Goal: Book appointment/travel/reservation

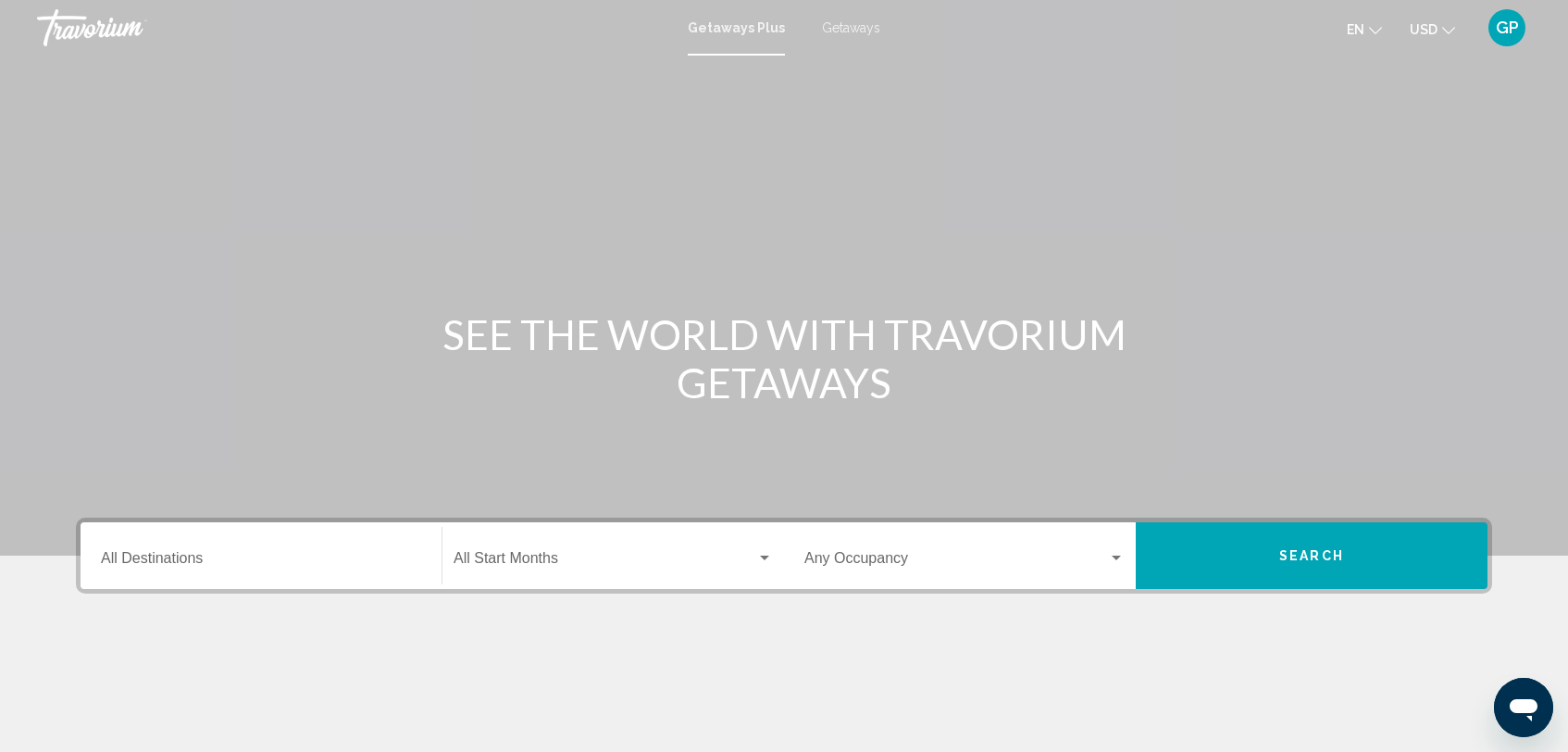
click at [125, 561] on input "Destination All Destinations" at bounding box center [260, 562] width 320 height 16
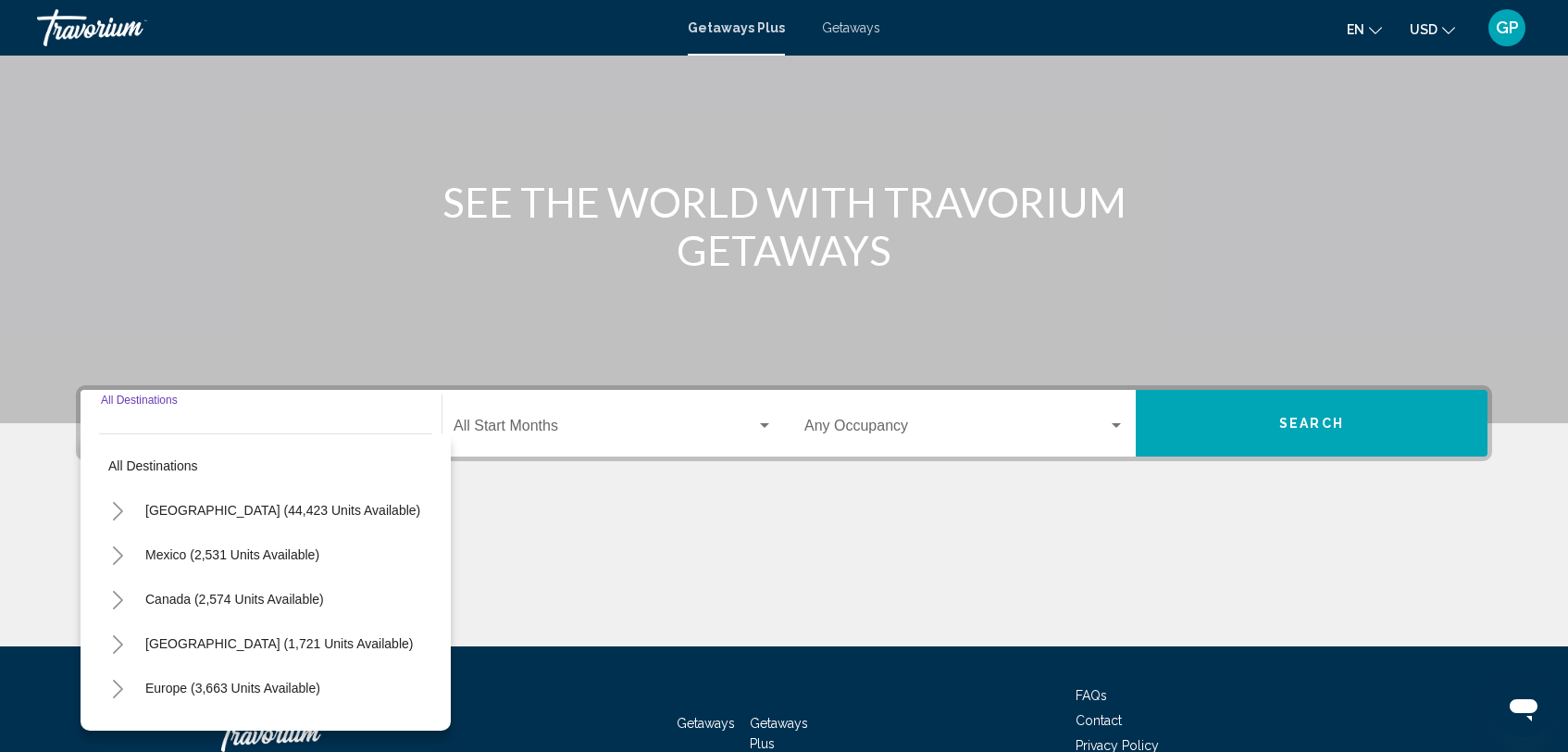
scroll to position [253, 0]
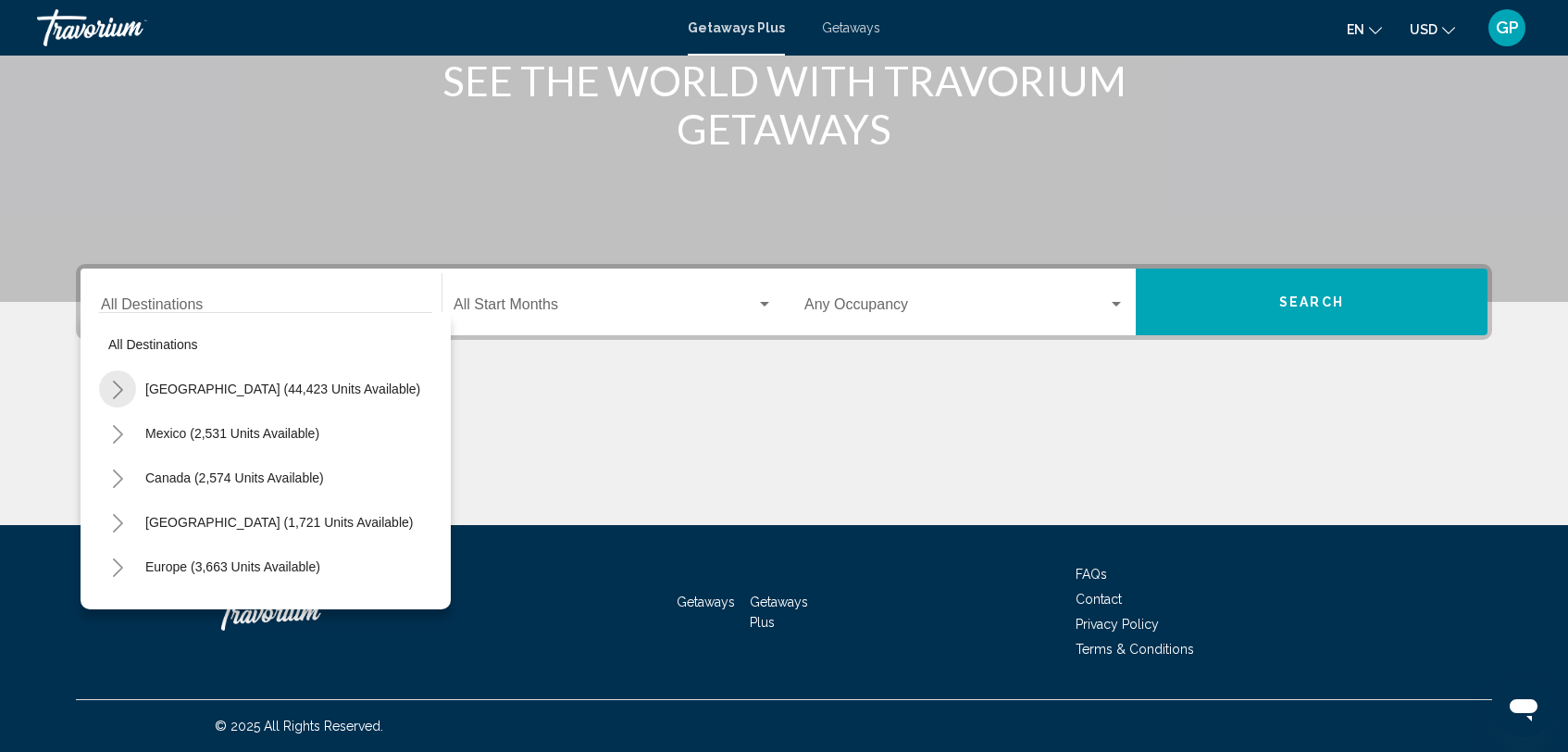
click at [121, 384] on icon "Toggle United States (44,423 units available)" at bounding box center [118, 390] width 14 height 18
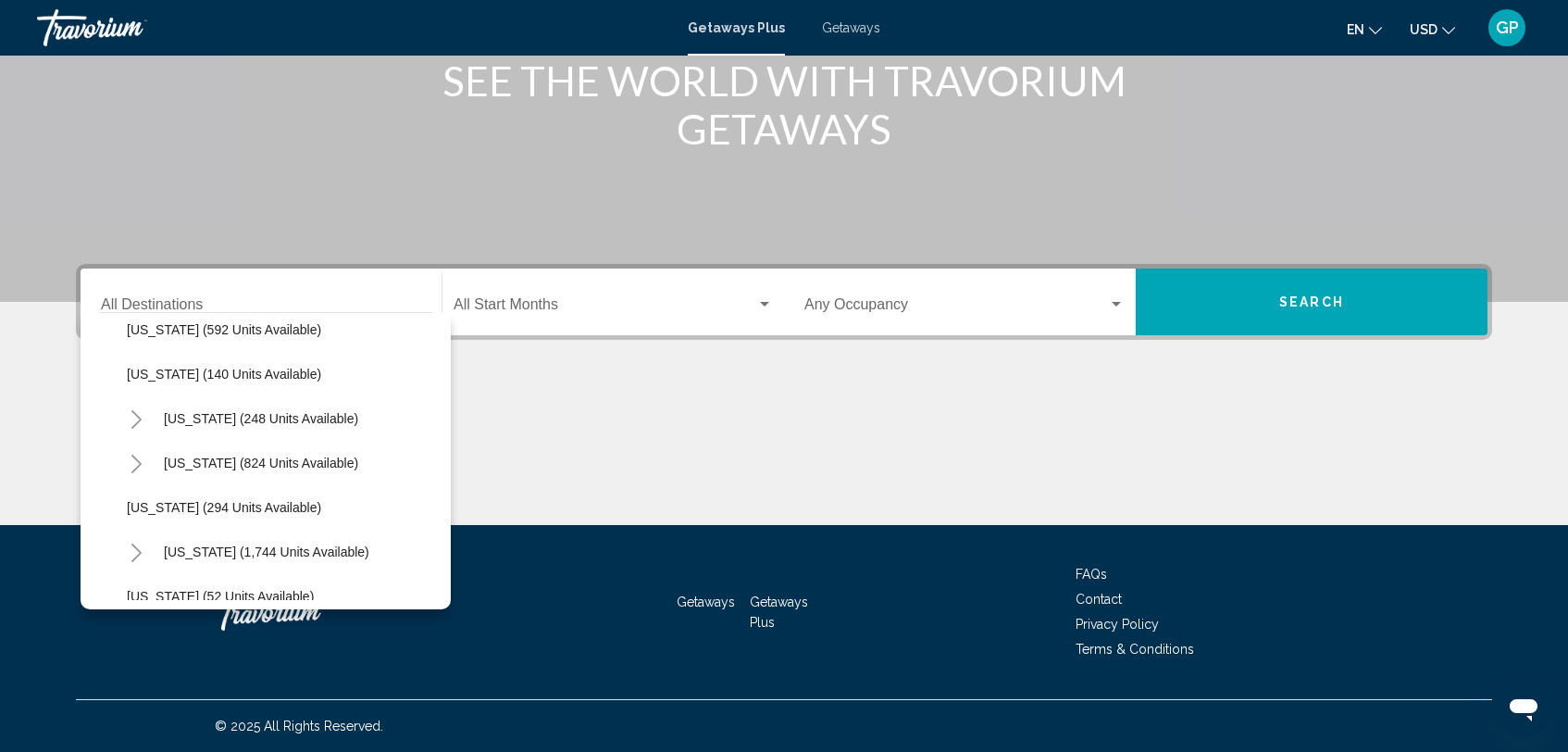
scroll to position [1229, 0]
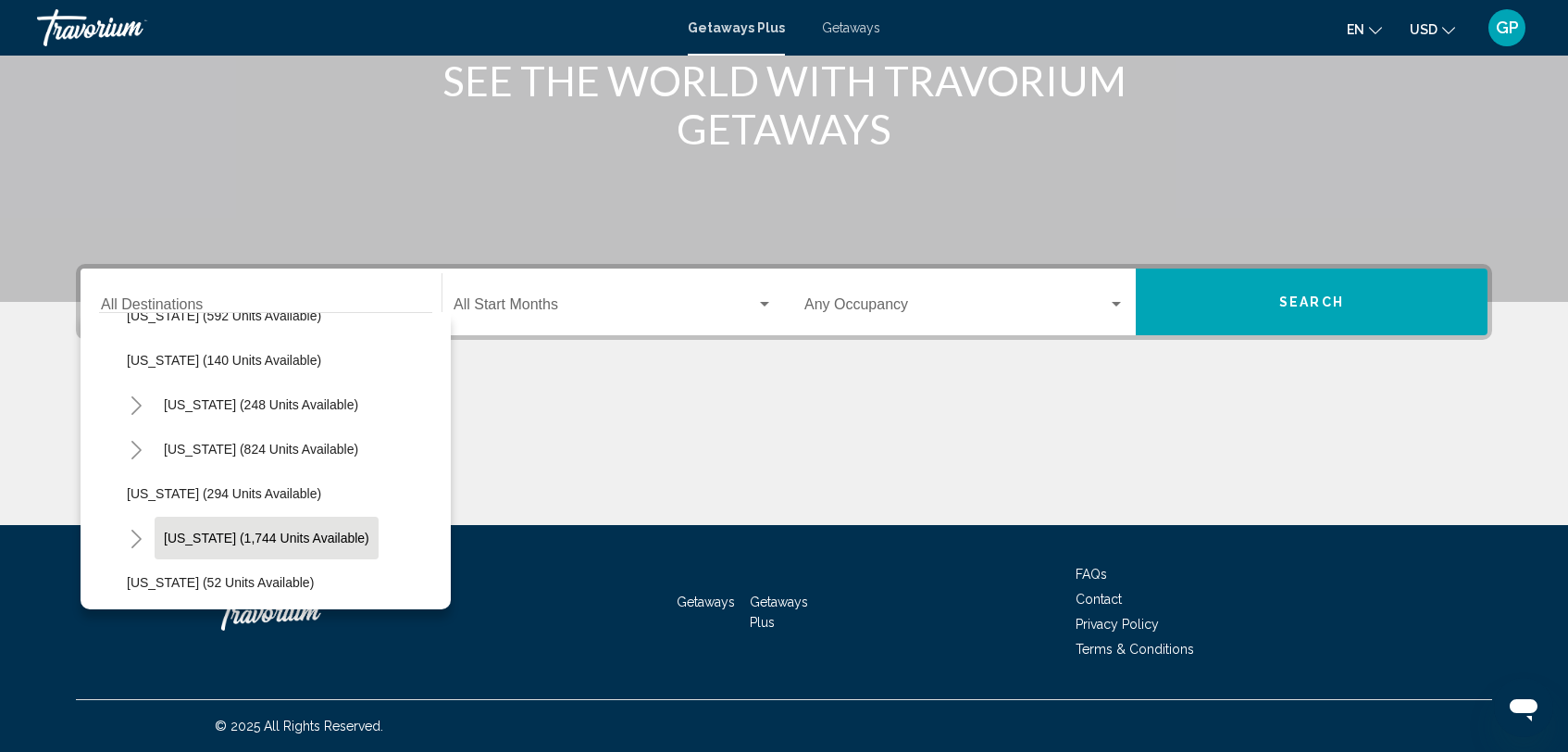
click at [221, 539] on span "[US_STATE] (1,744 units available)" at bounding box center [267, 537] width 206 height 14
type input "**********"
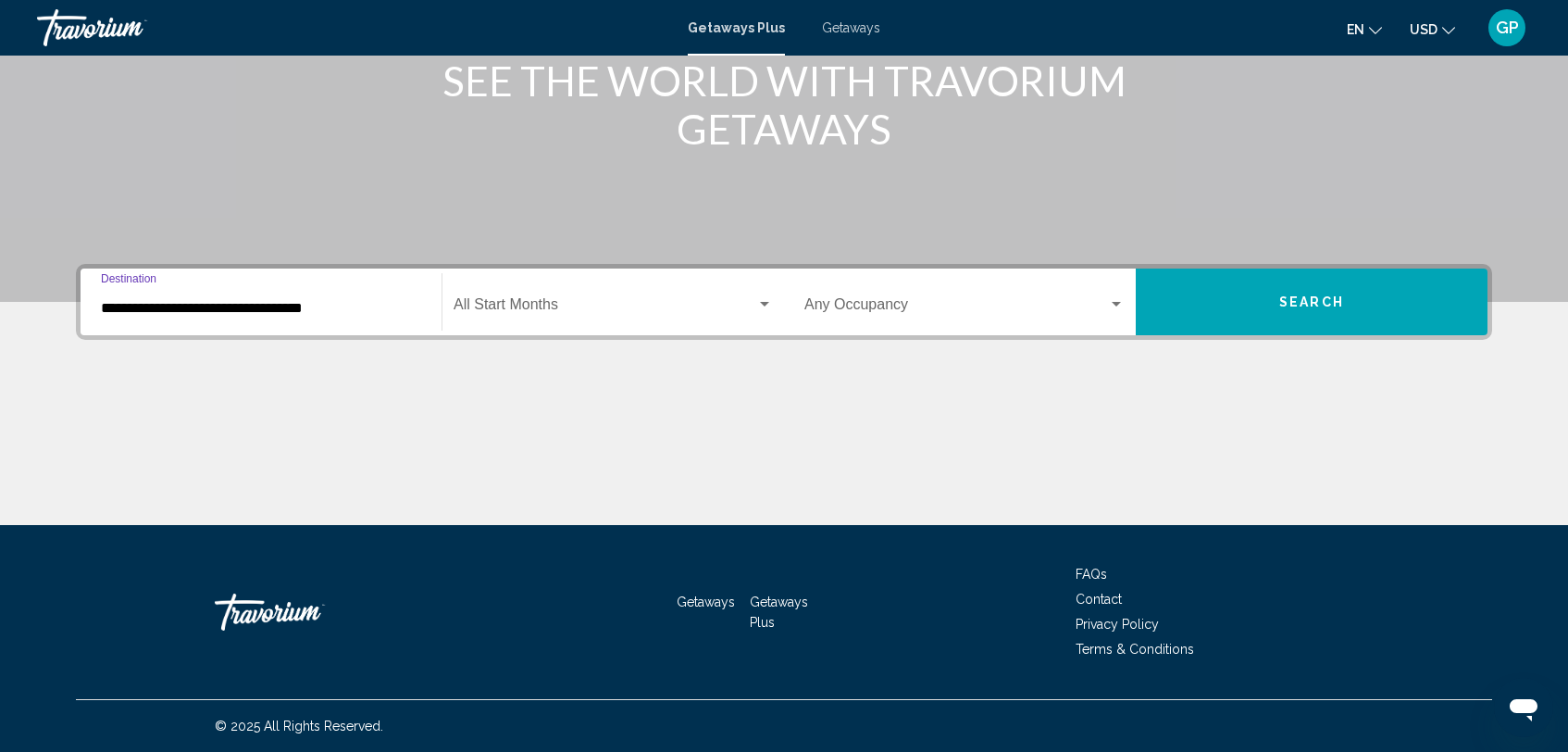
click at [475, 306] on span "Search widget" at bounding box center [604, 307] width 303 height 16
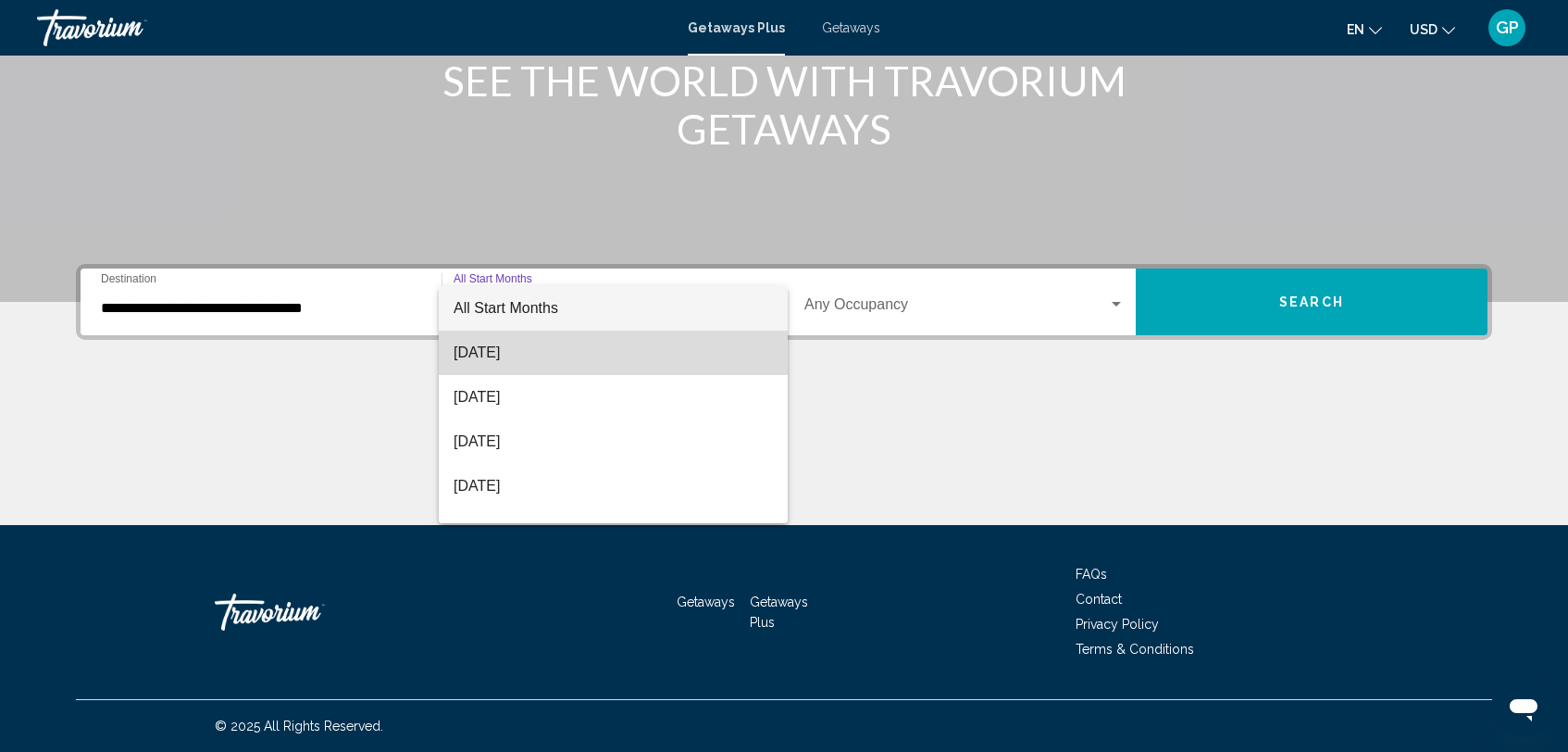
click at [508, 352] on span "August 2025" at bounding box center [613, 353] width 319 height 44
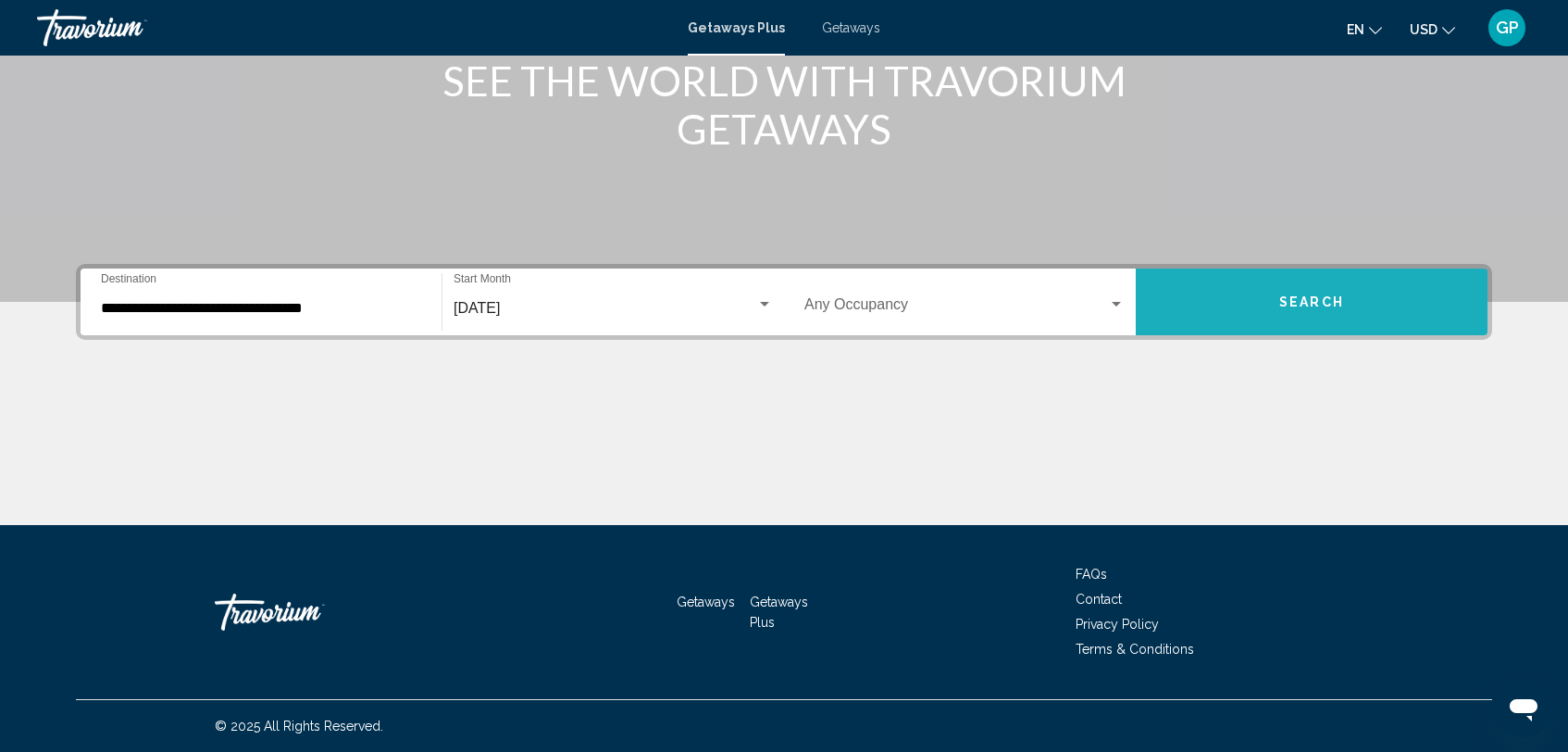
click at [1267, 293] on button "Search" at bounding box center [1312, 302] width 352 height 67
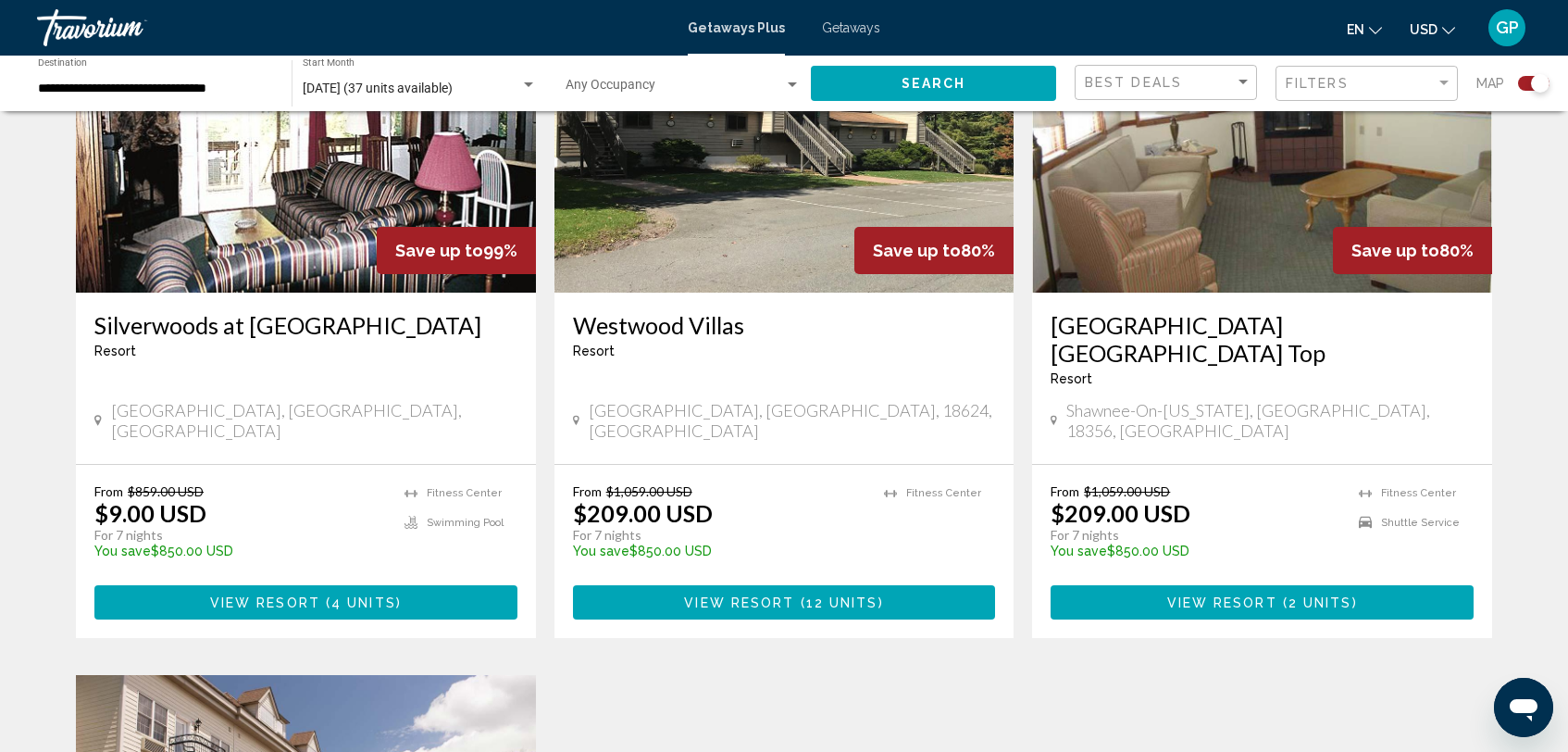
scroll to position [785, 0]
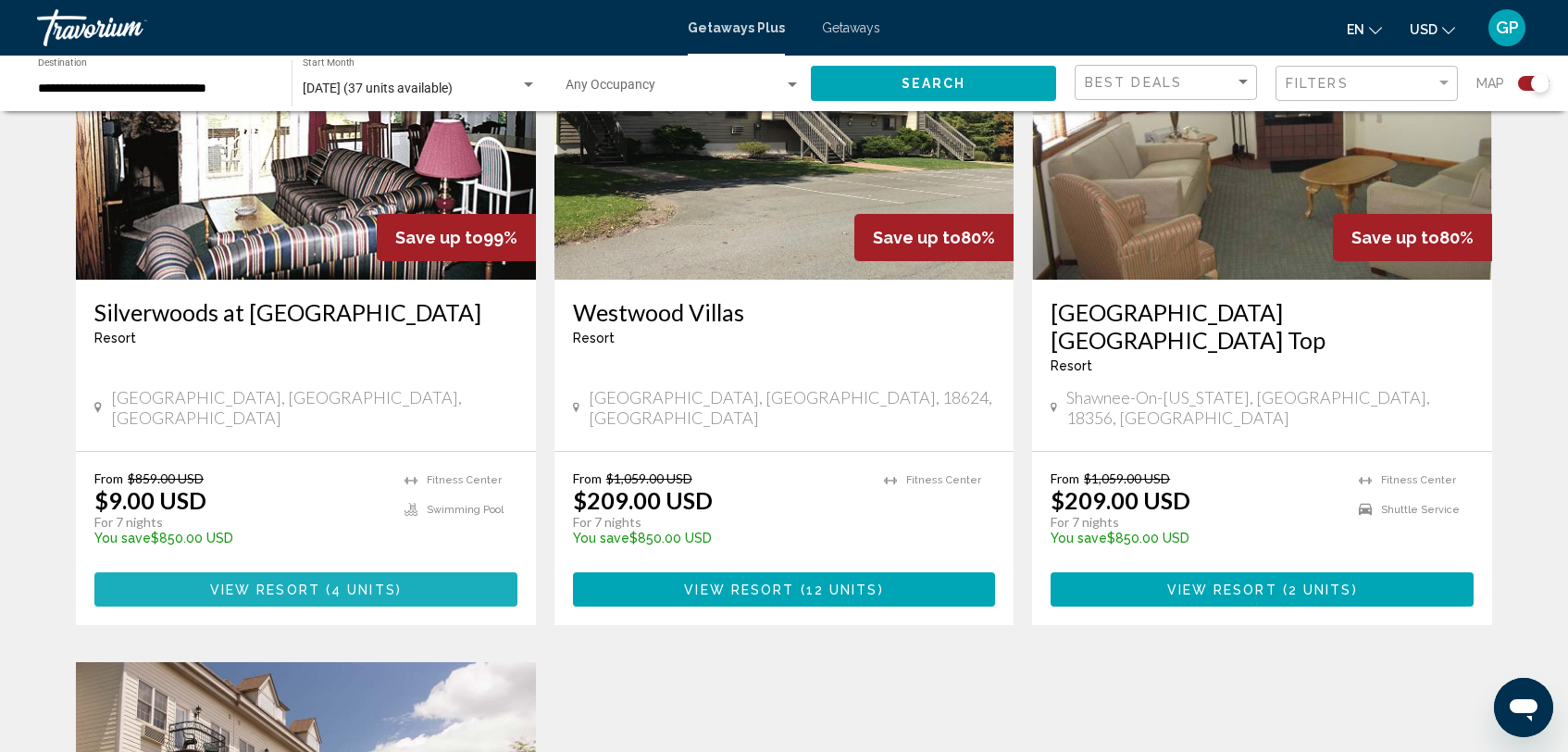
click at [320, 582] on span "Main content" at bounding box center [323, 589] width 6 height 14
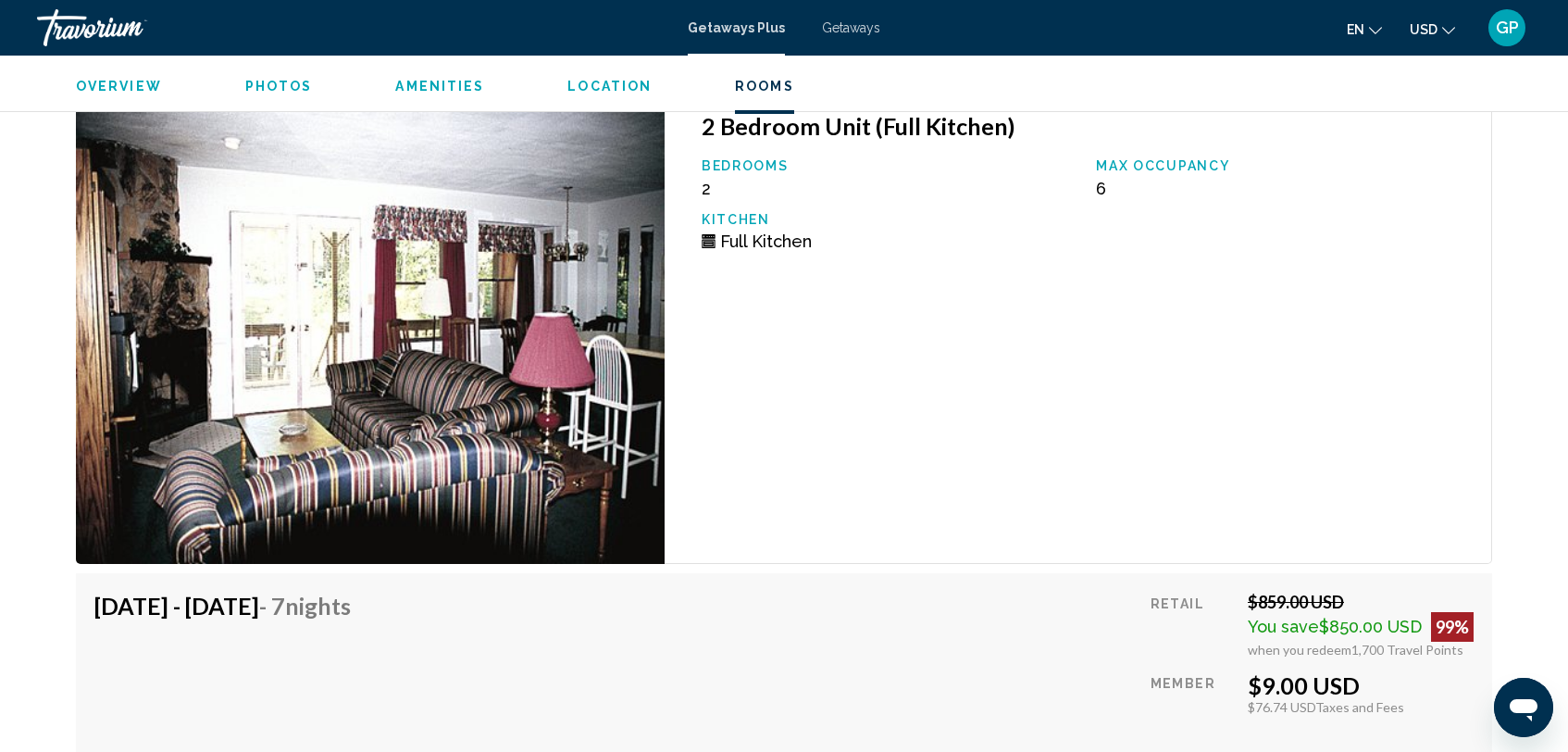
scroll to position [3507, 0]
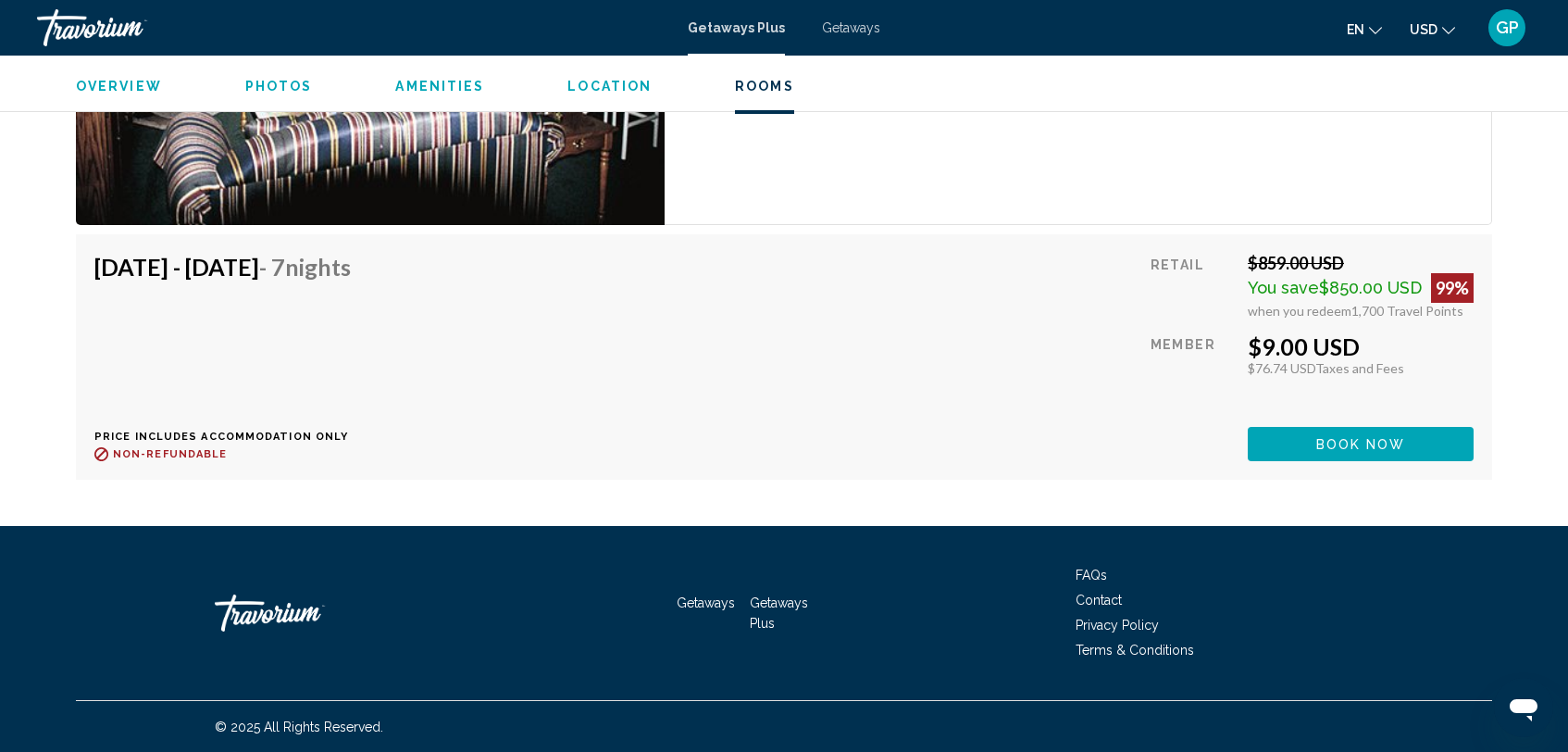
click at [1355, 447] on span "Book now" at bounding box center [1361, 444] width 90 height 14
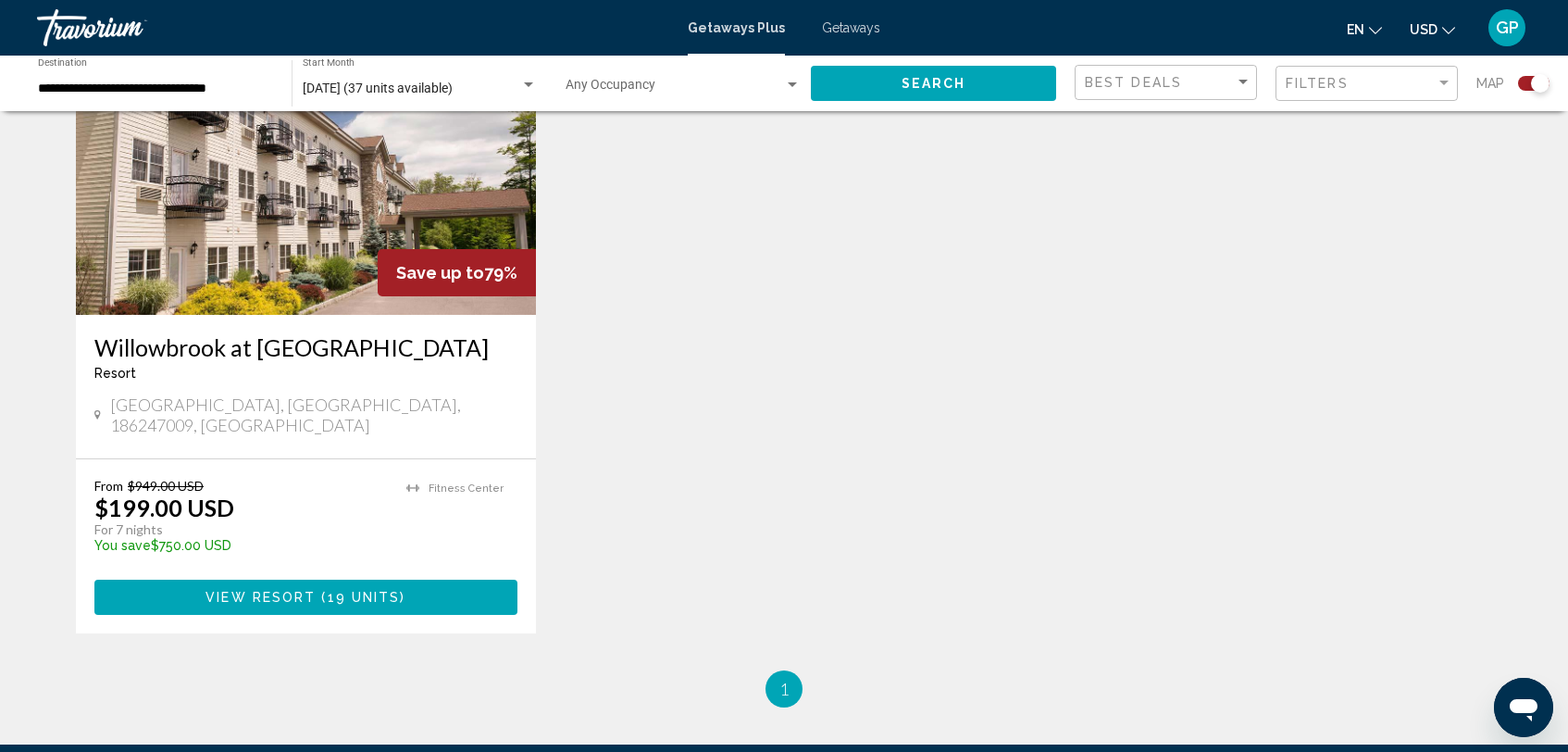
scroll to position [1427, 0]
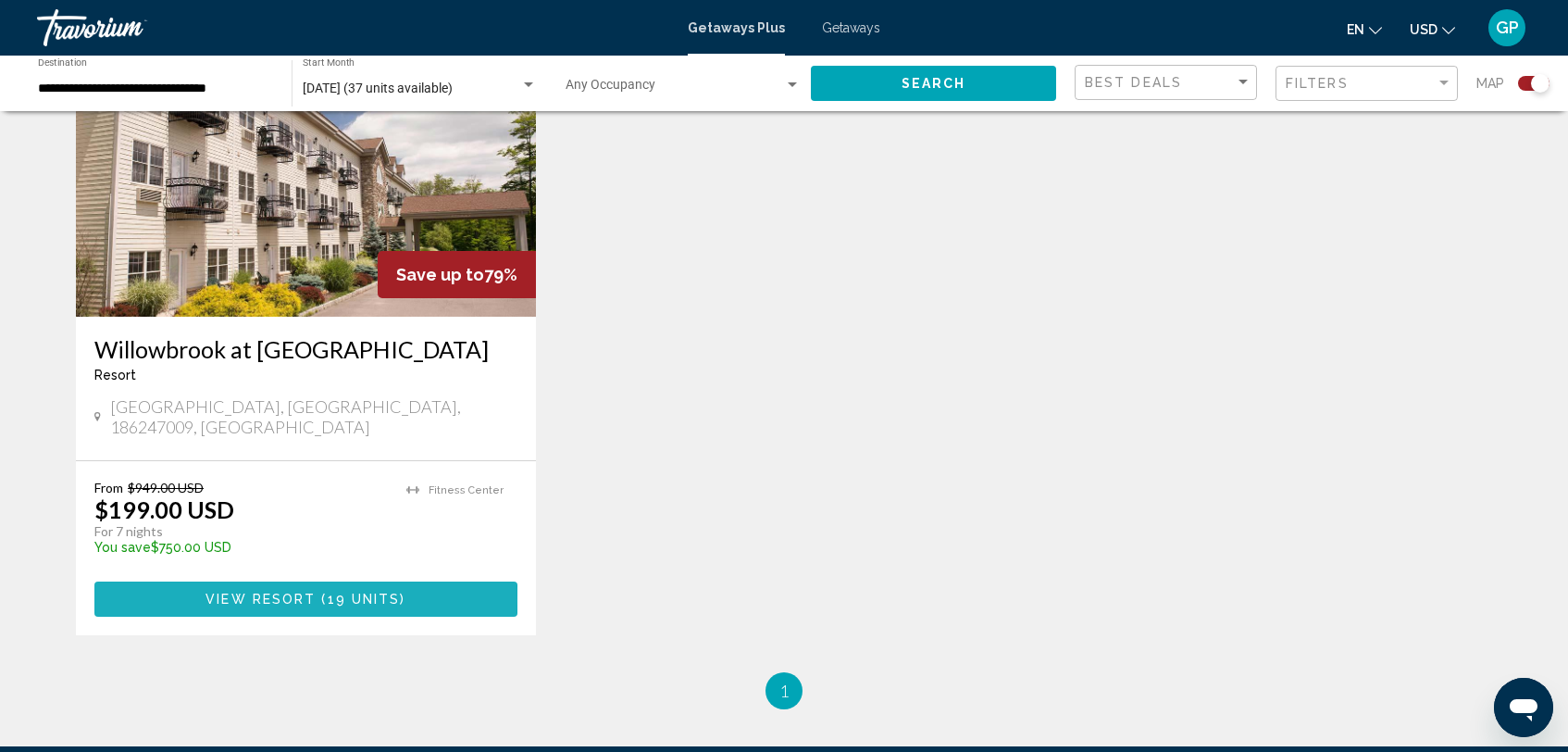
click at [280, 593] on span "View Resort" at bounding box center [261, 599] width 110 height 14
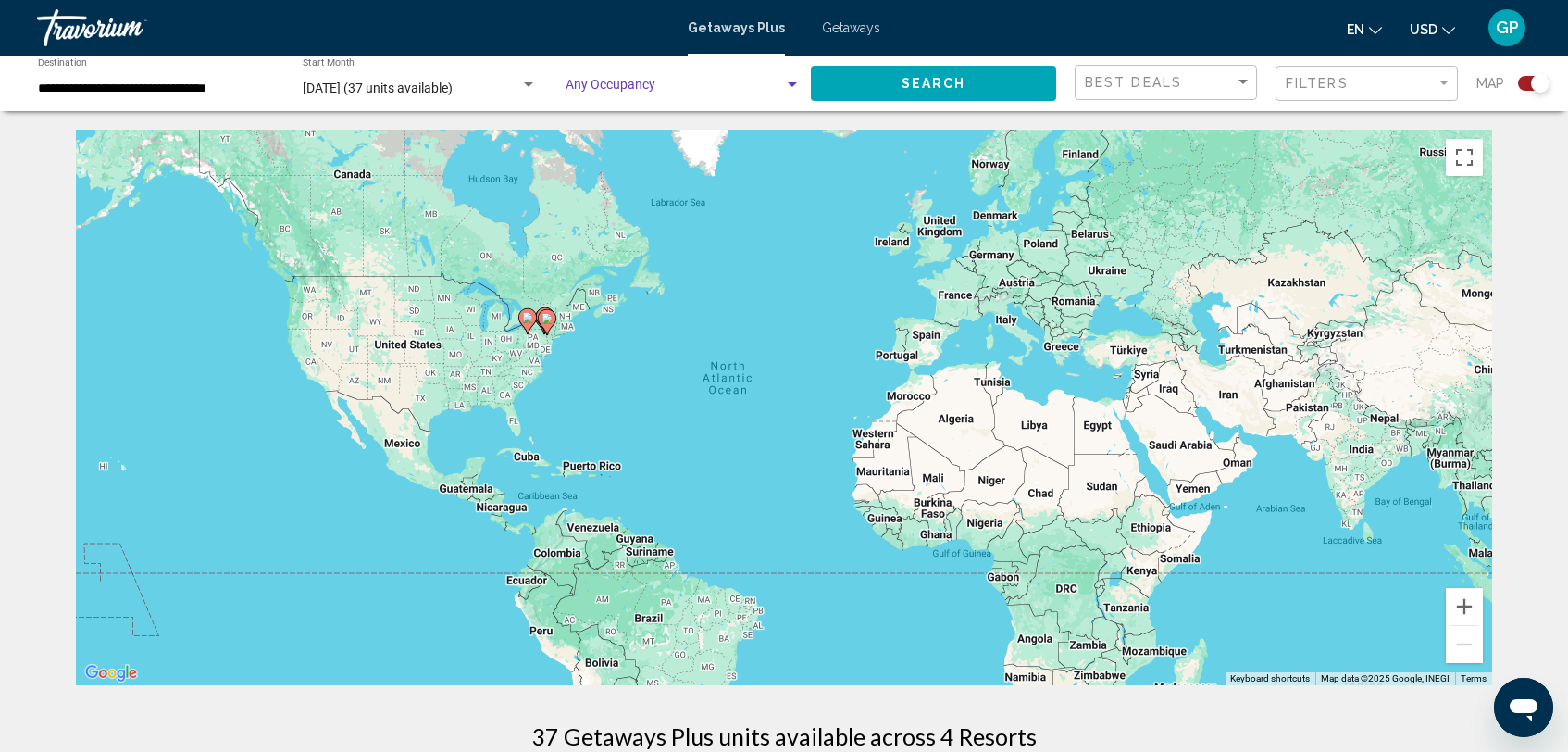
click at [791, 87] on div "Search widget" at bounding box center [793, 84] width 10 height 5
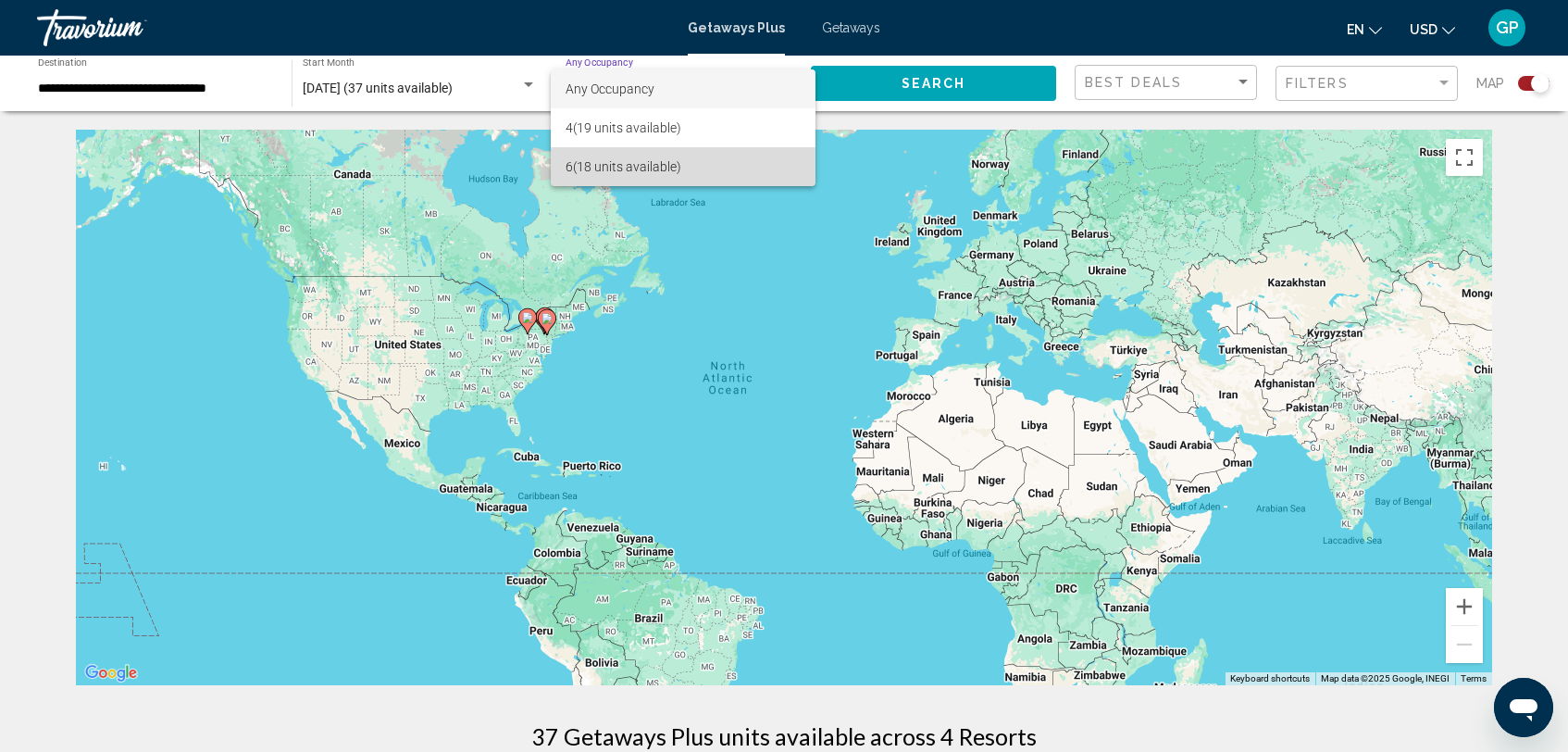
click at [624, 166] on span "6 (18 units available)" at bounding box center [682, 166] width 235 height 39
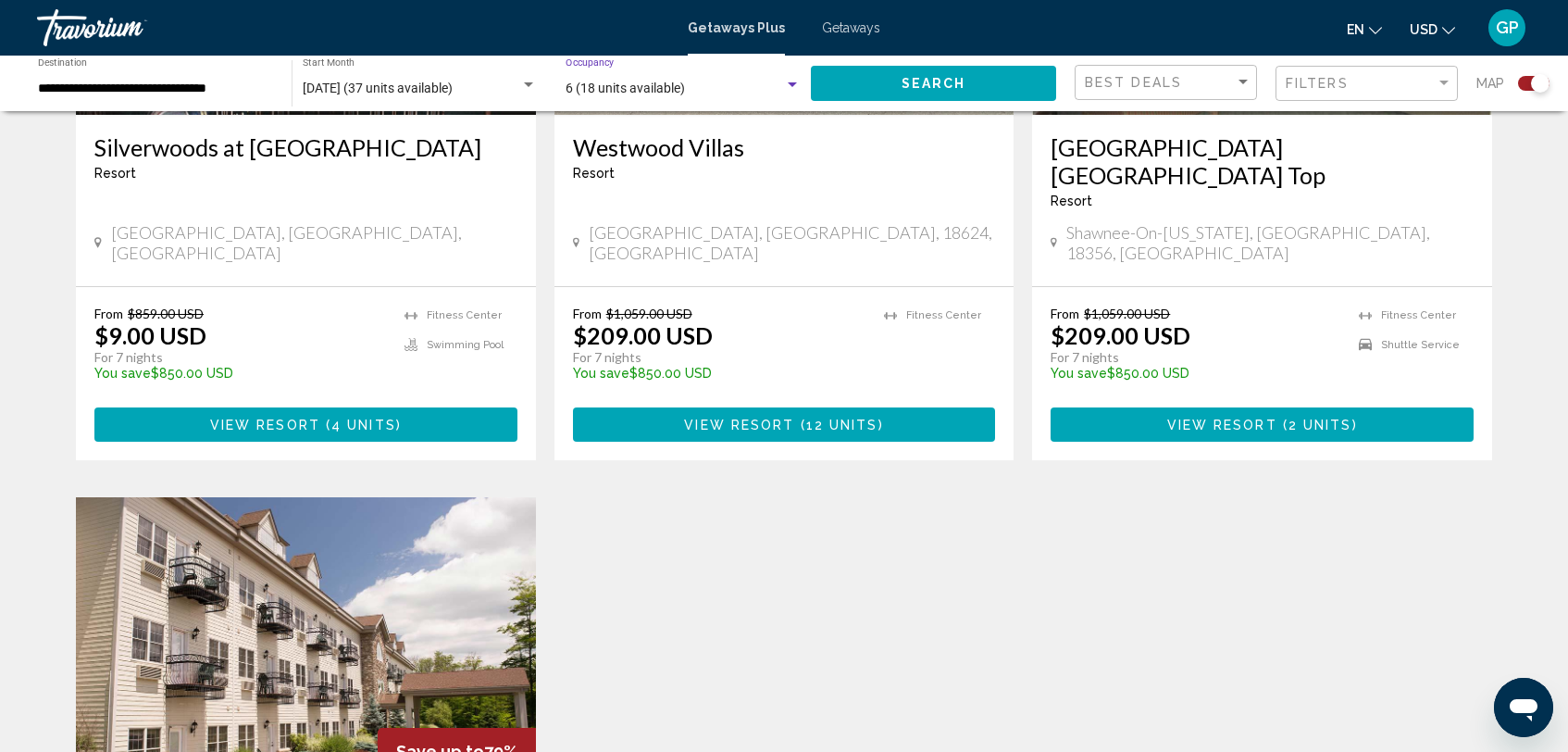
scroll to position [952, 0]
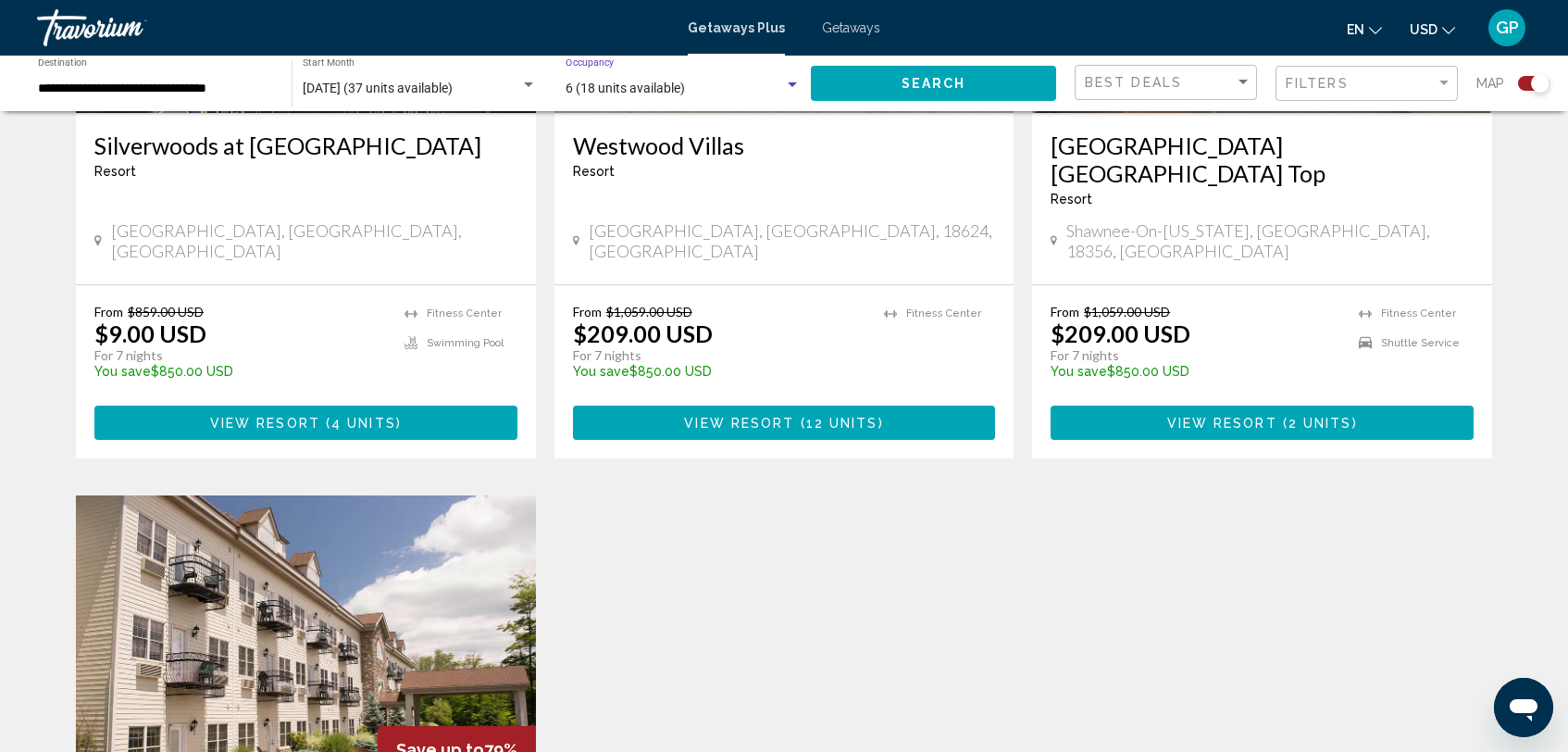
click at [789, 416] on span "View Resort" at bounding box center [740, 422] width 110 height 14
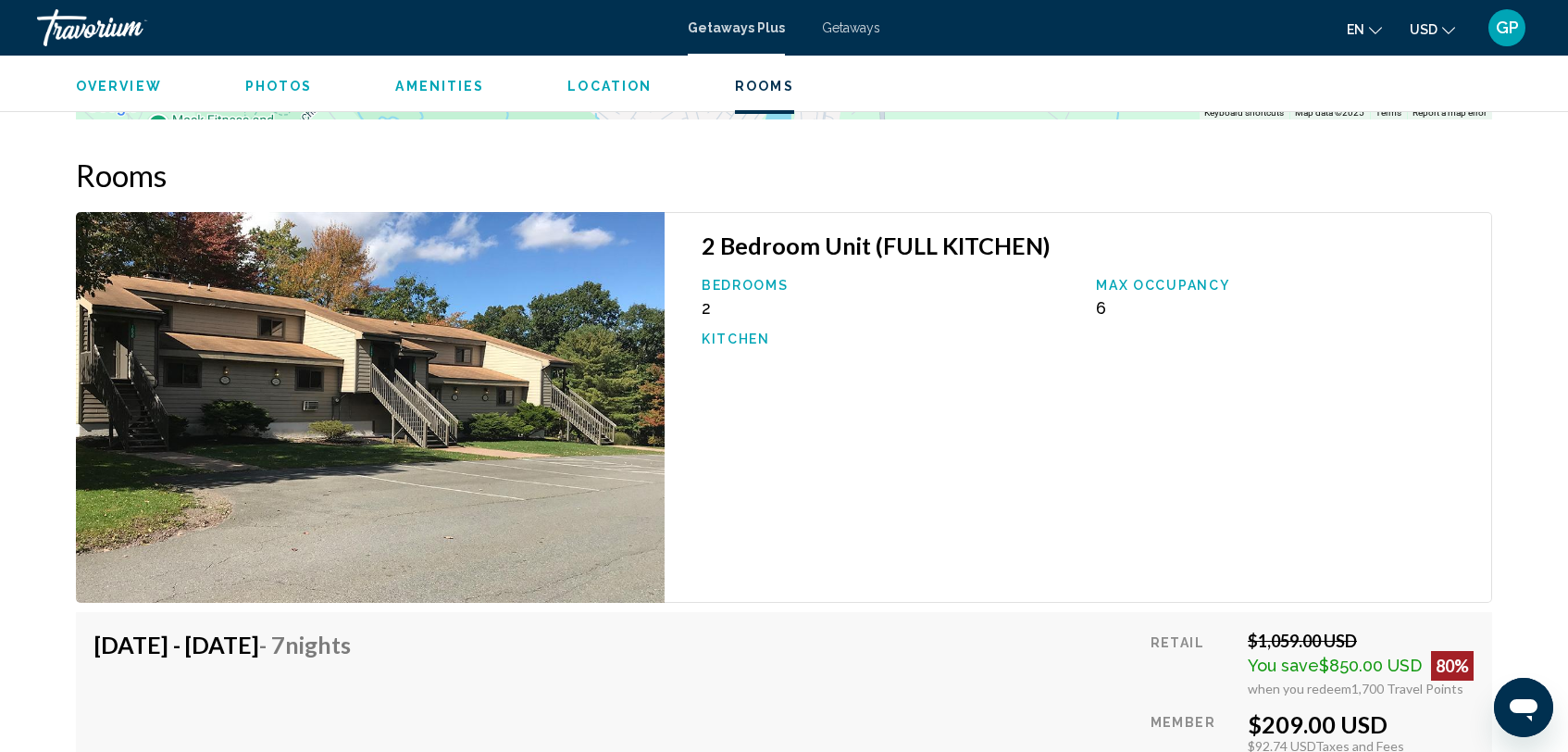
scroll to position [2930, 0]
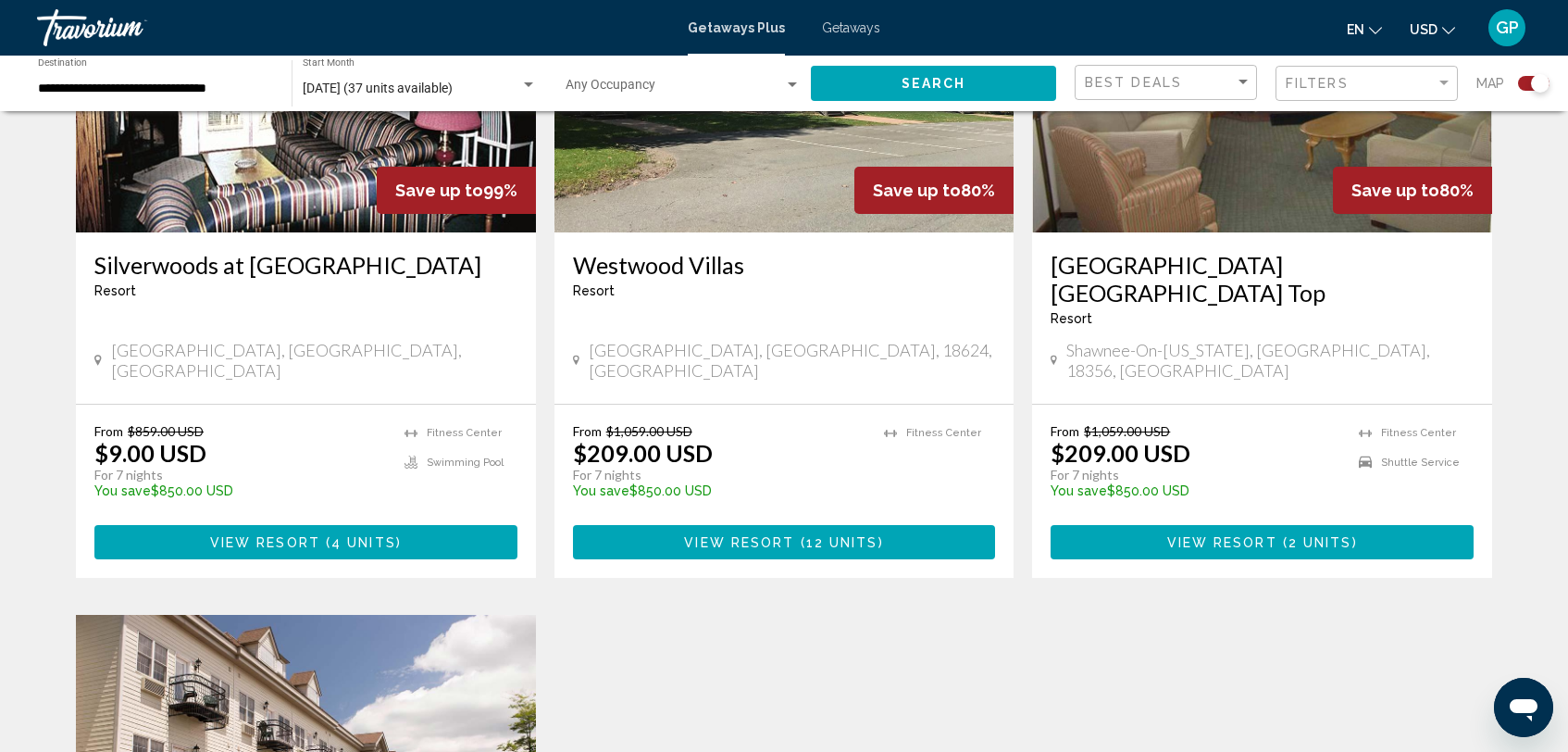
scroll to position [834, 0]
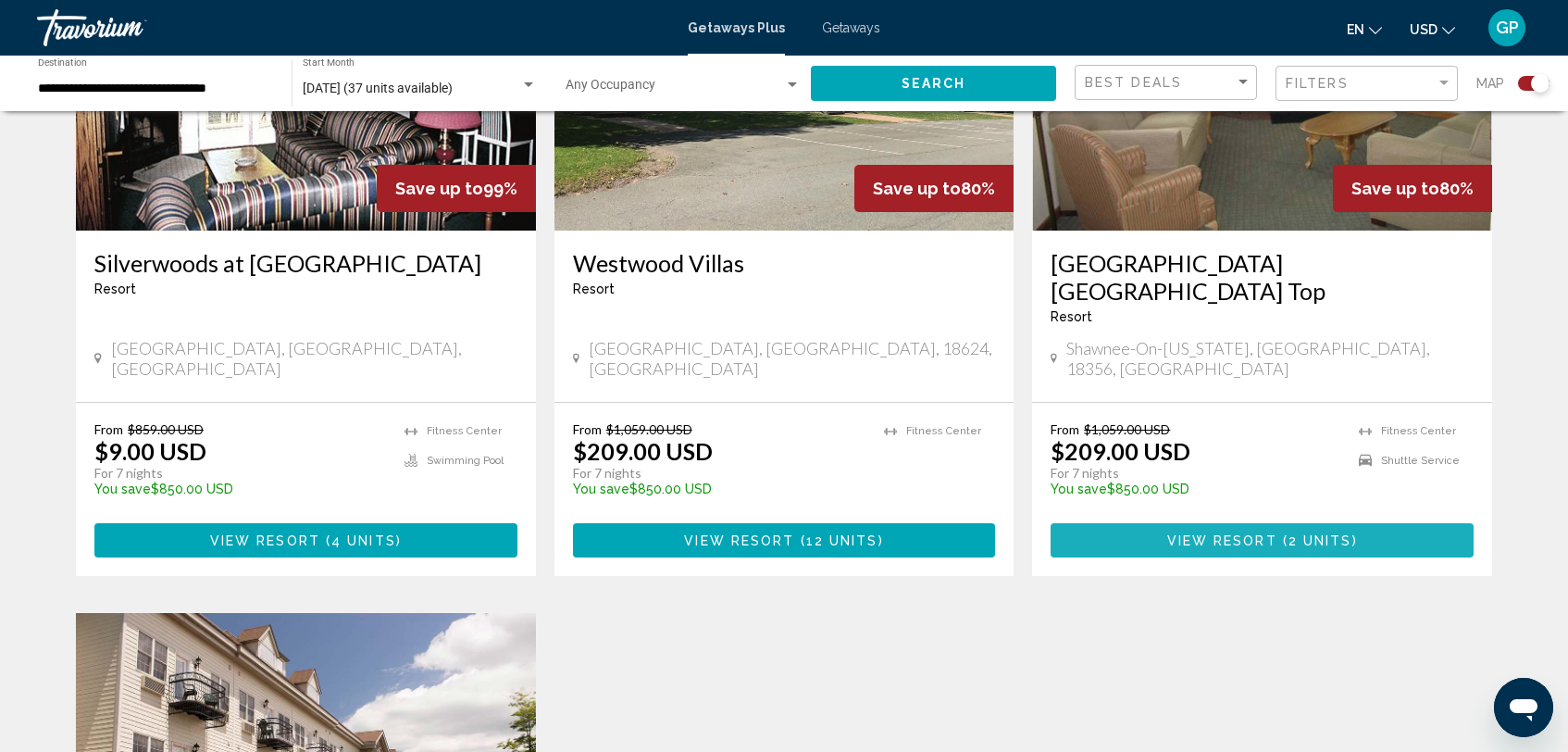
click at [1214, 534] on span "View Resort" at bounding box center [1223, 540] width 110 height 14
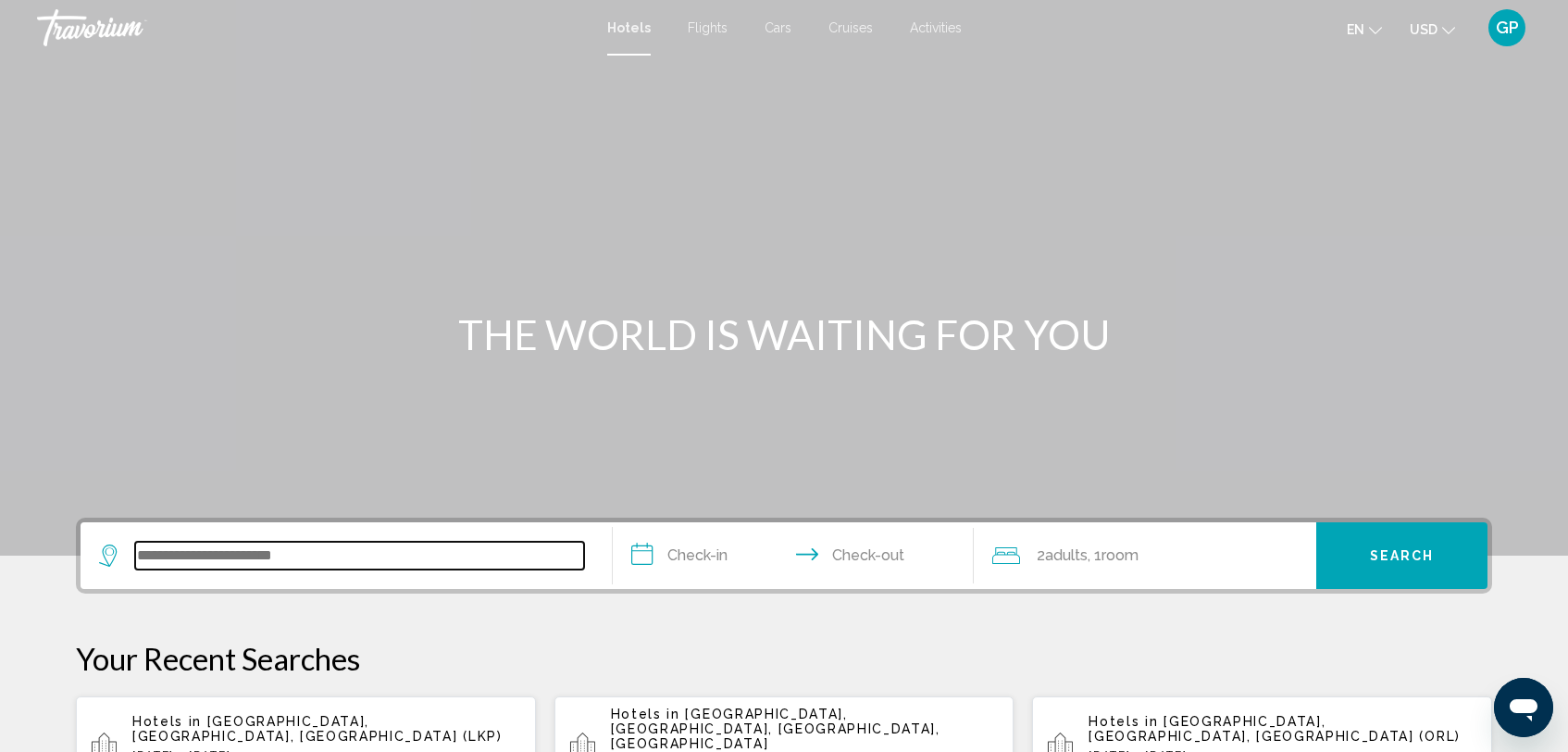
click at [178, 562] on input "Search widget" at bounding box center [360, 555] width 450 height 28
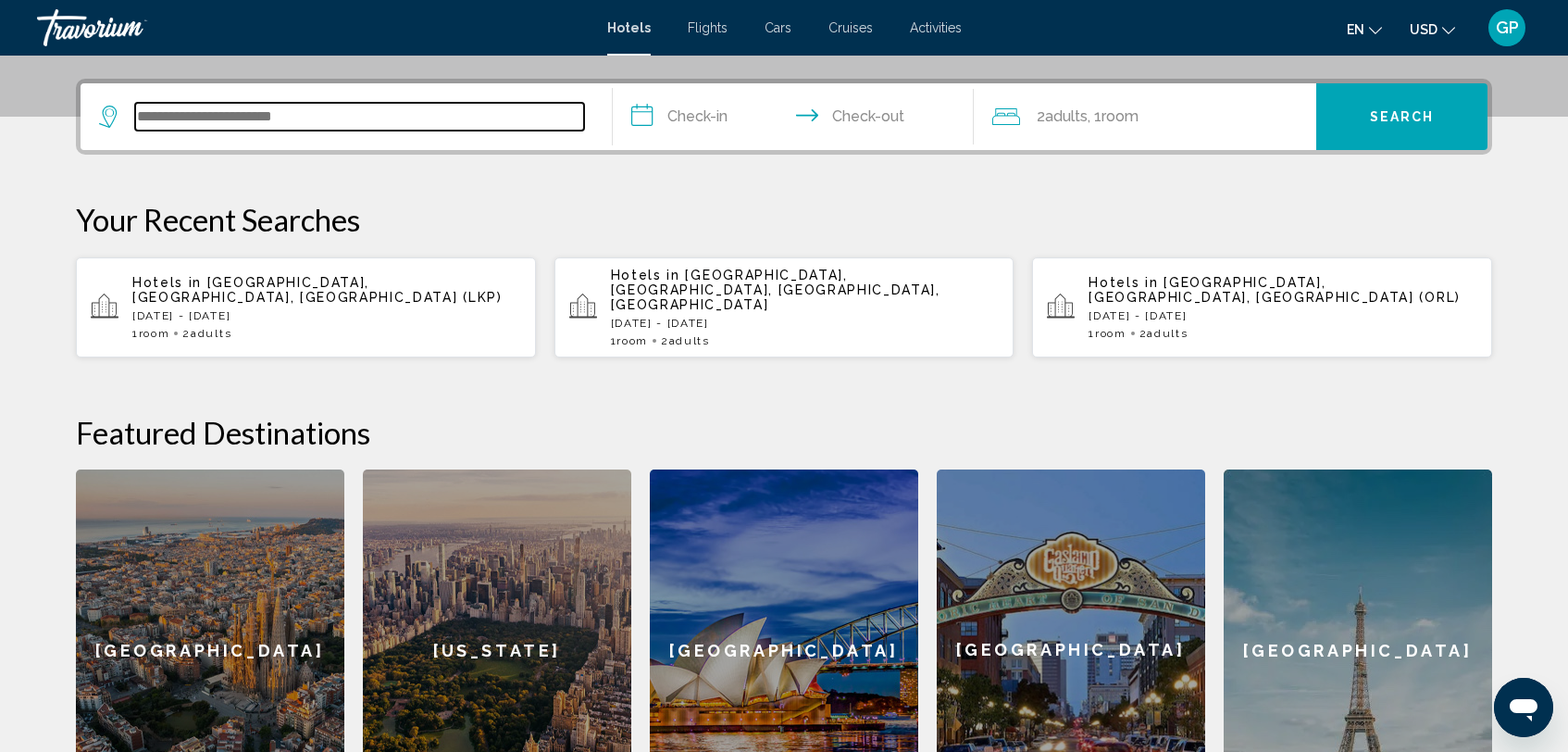
scroll to position [457, 0]
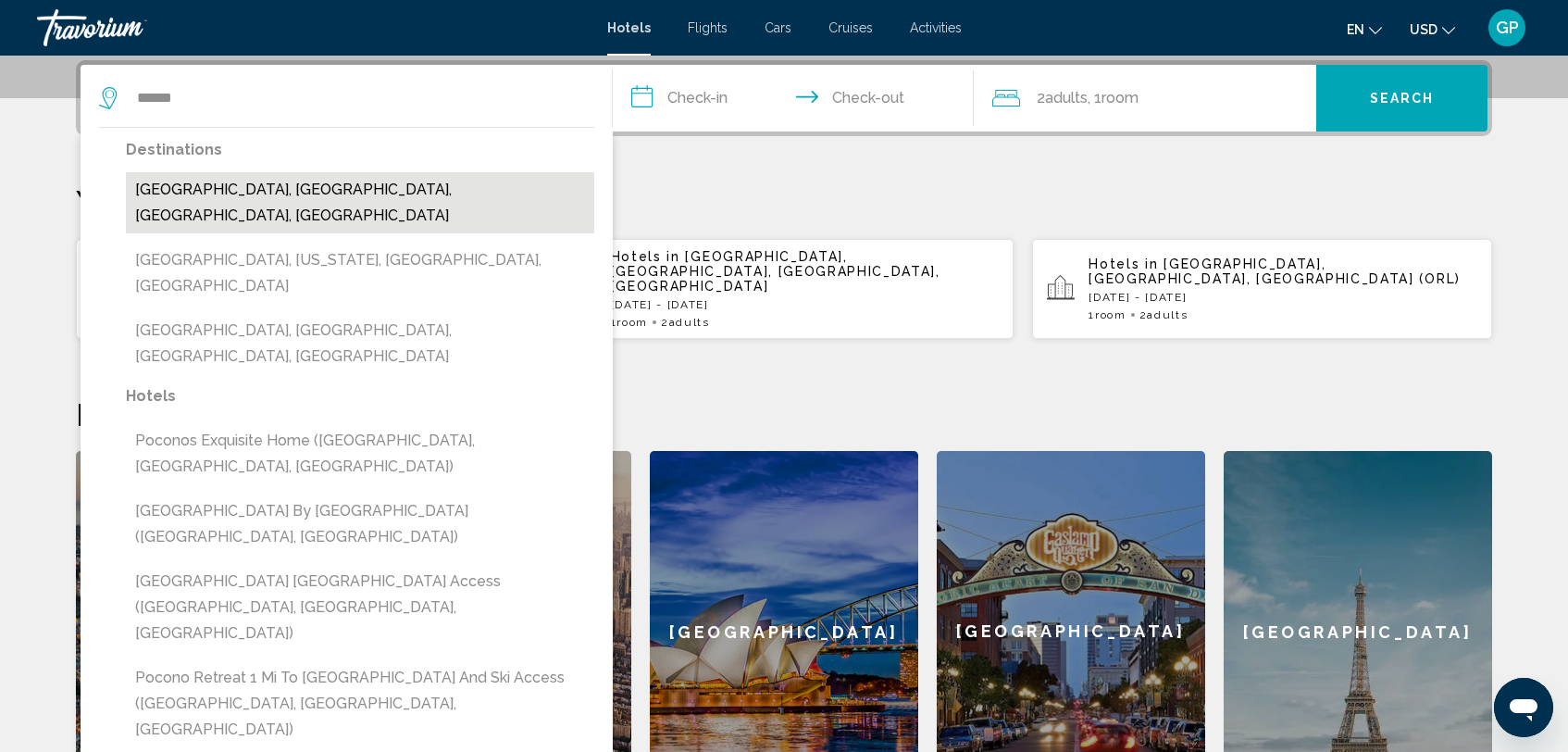
click at [274, 193] on button "Pocono Manor, Poconos, PA, United States" at bounding box center [360, 202] width 469 height 61
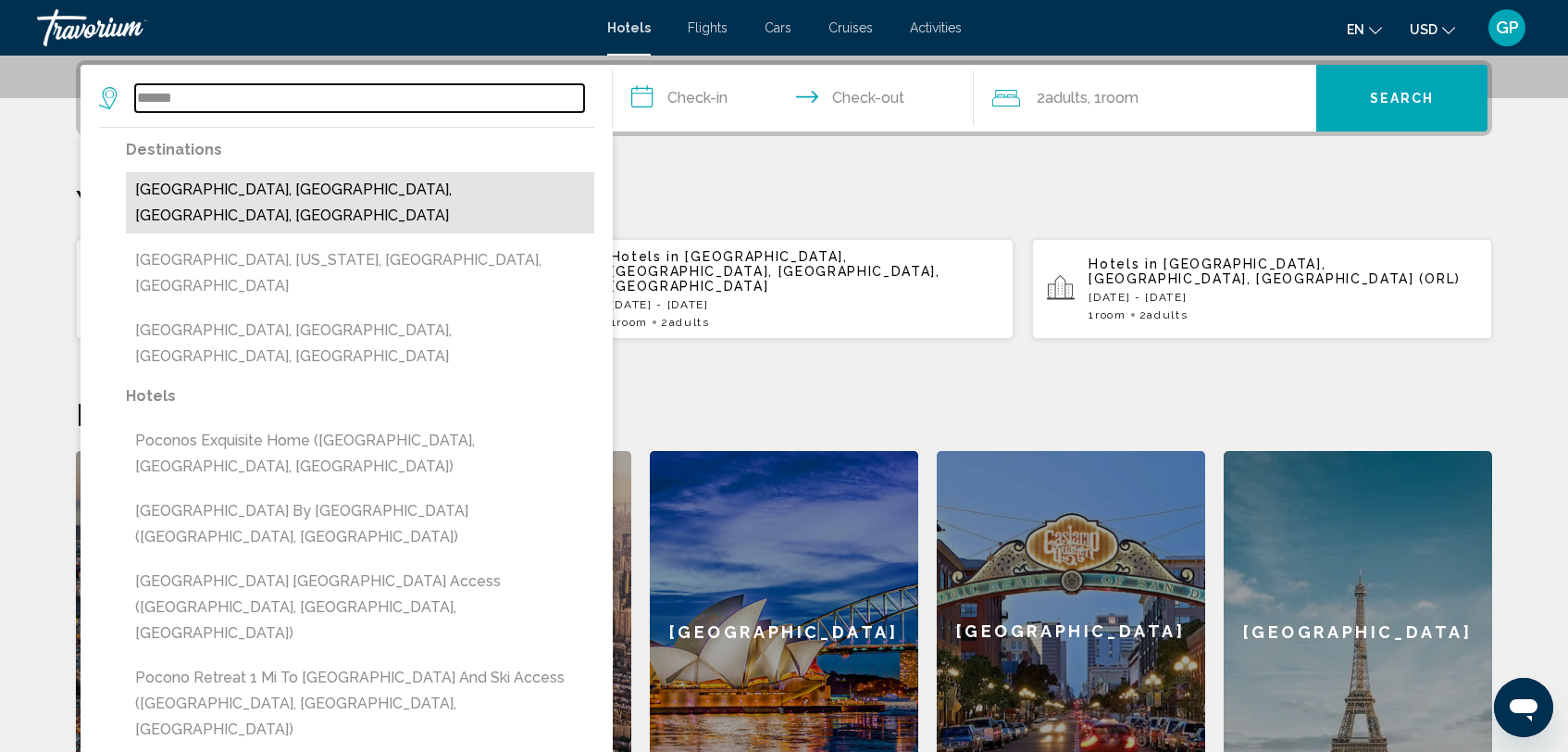
type input "**********"
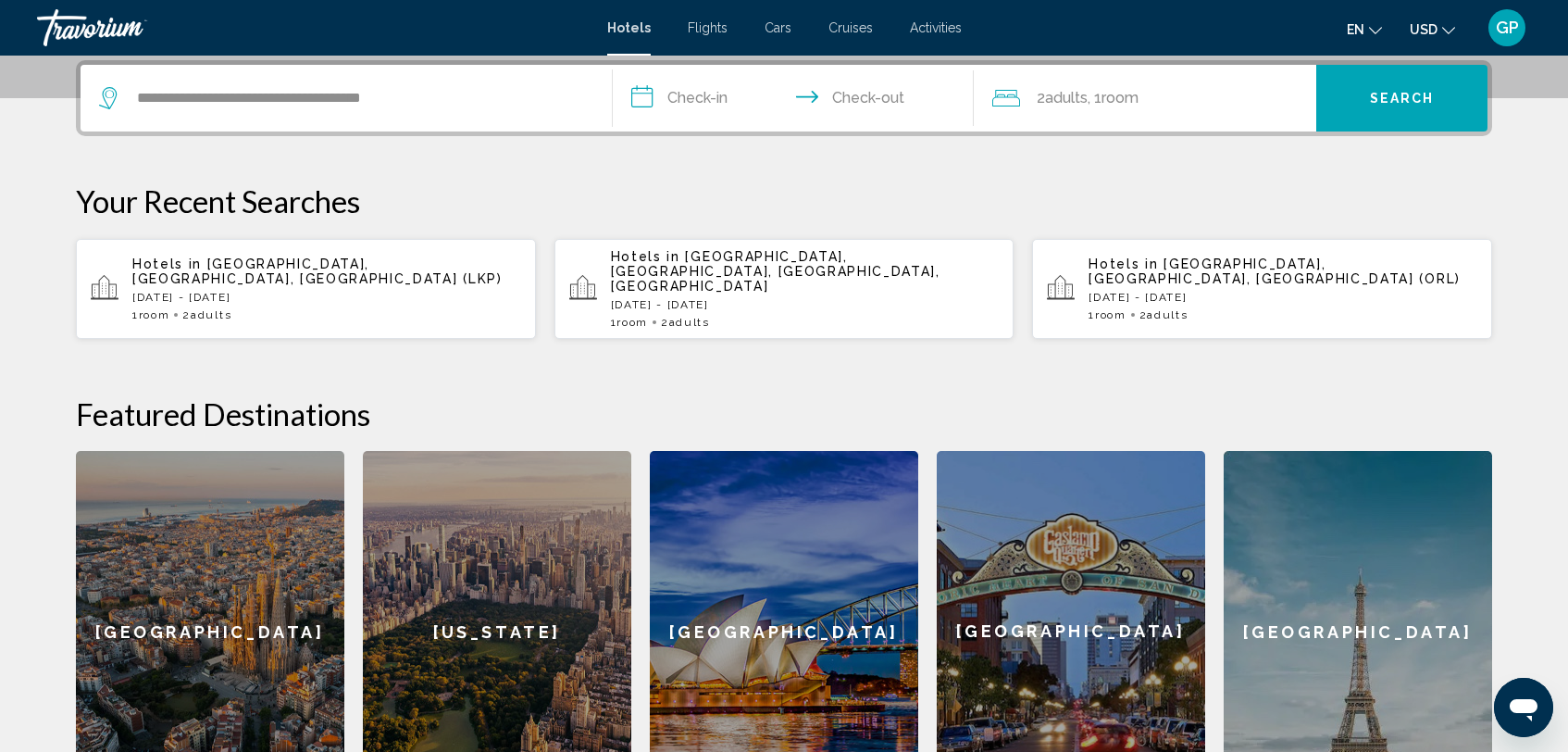
click at [642, 99] on input "**********" at bounding box center [797, 101] width 368 height 72
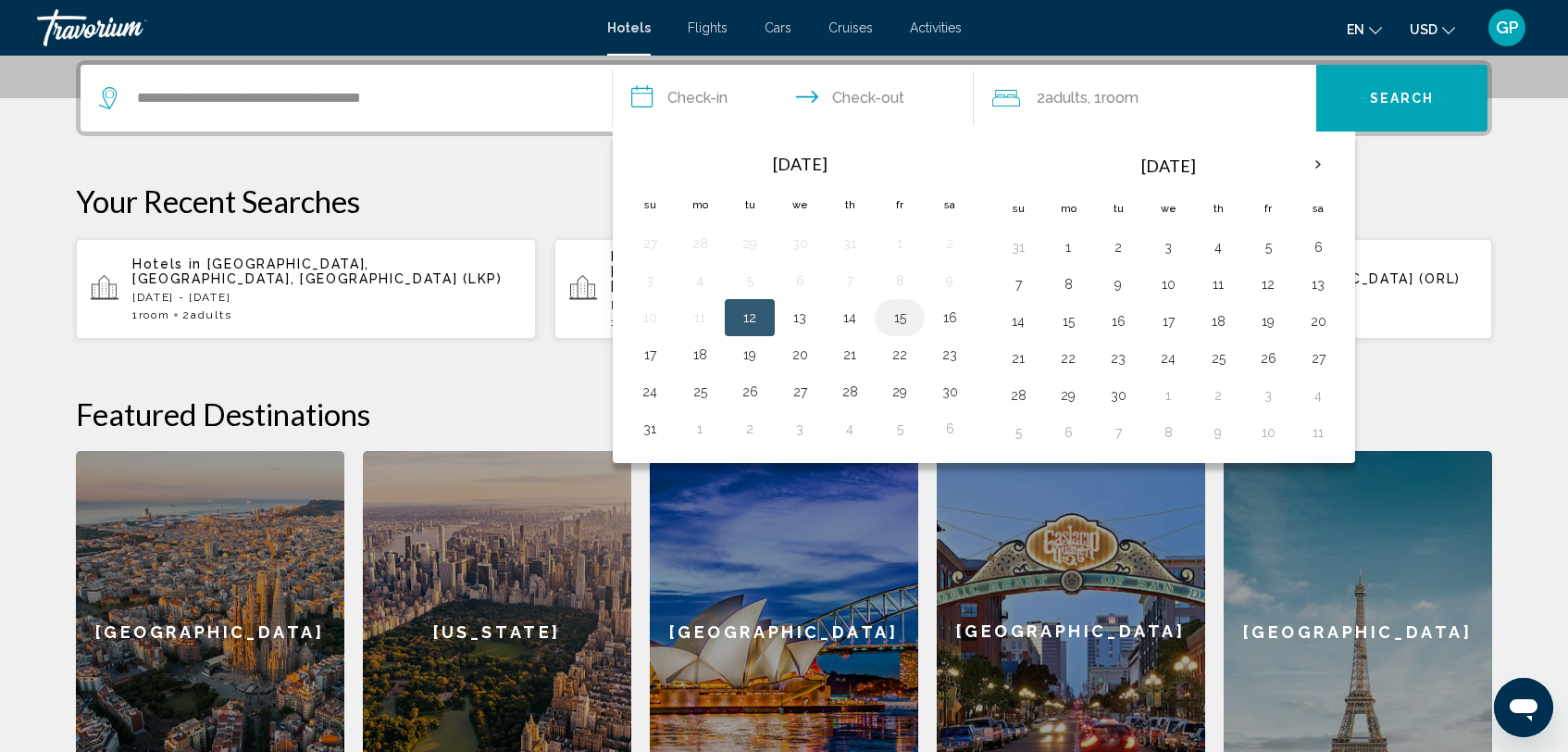
click at [899, 318] on button "15" at bounding box center [900, 317] width 30 height 26
click at [651, 359] on button "17" at bounding box center [650, 354] width 30 height 26
type input "**********"
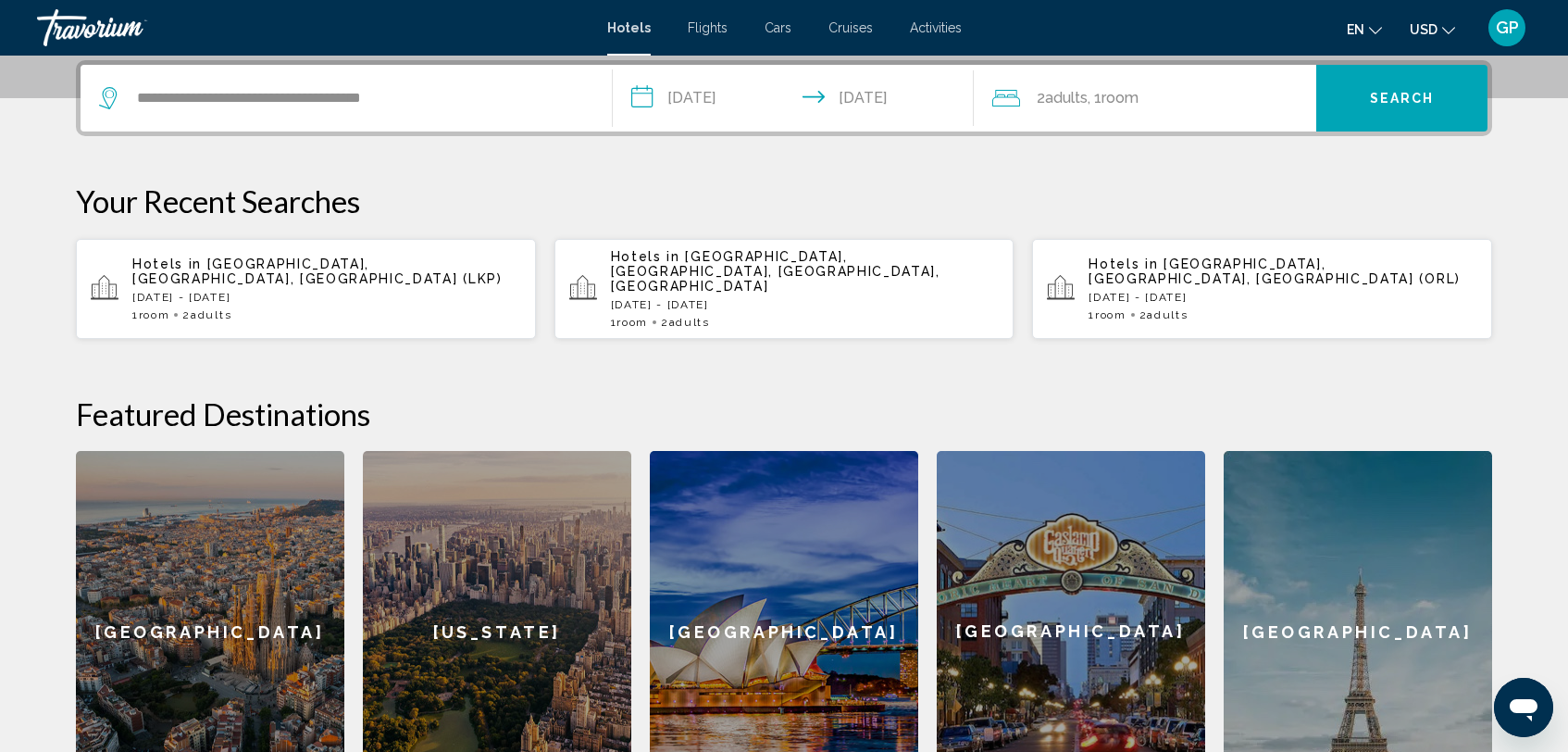
click at [1379, 102] on span "Search" at bounding box center [1402, 99] width 65 height 14
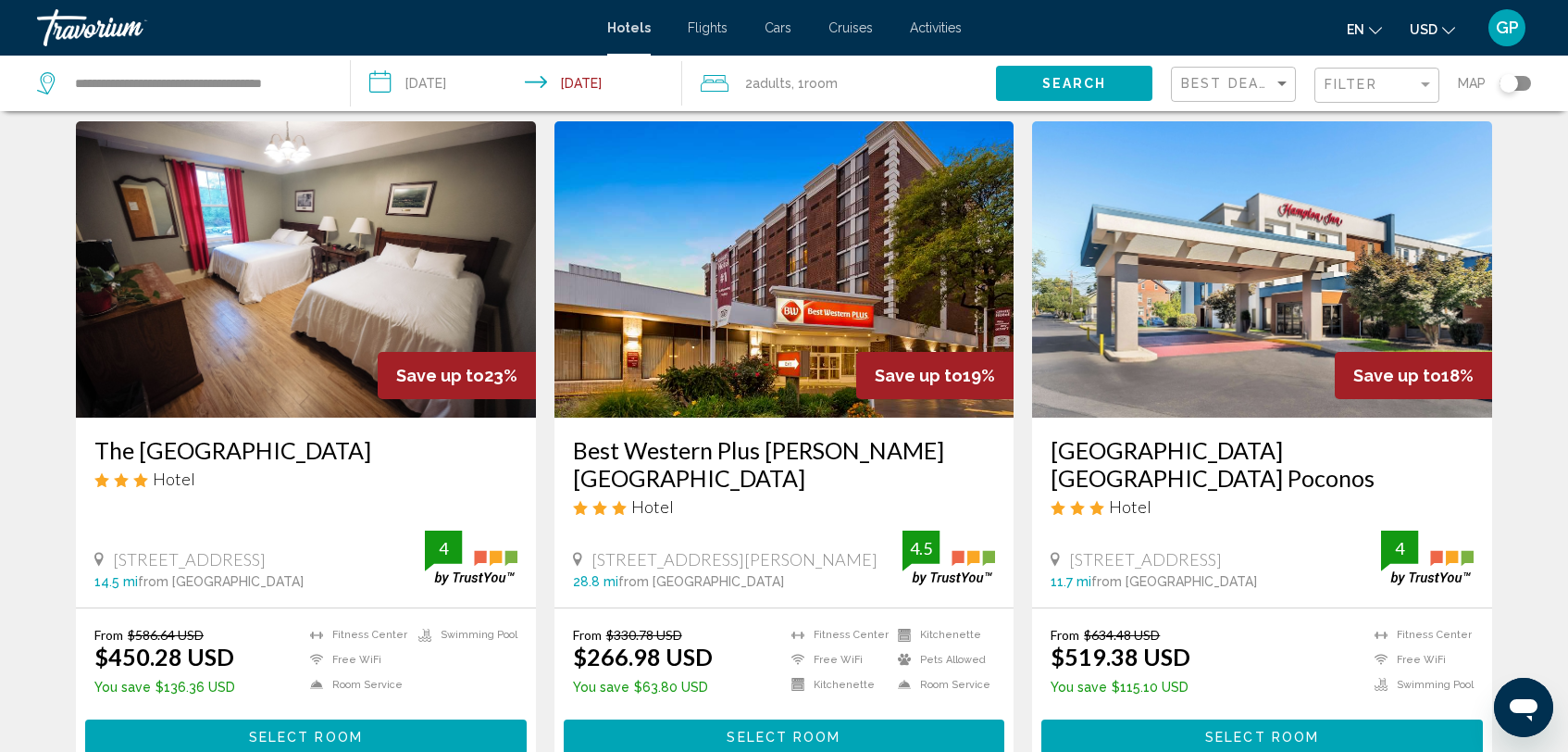
scroll to position [76, 0]
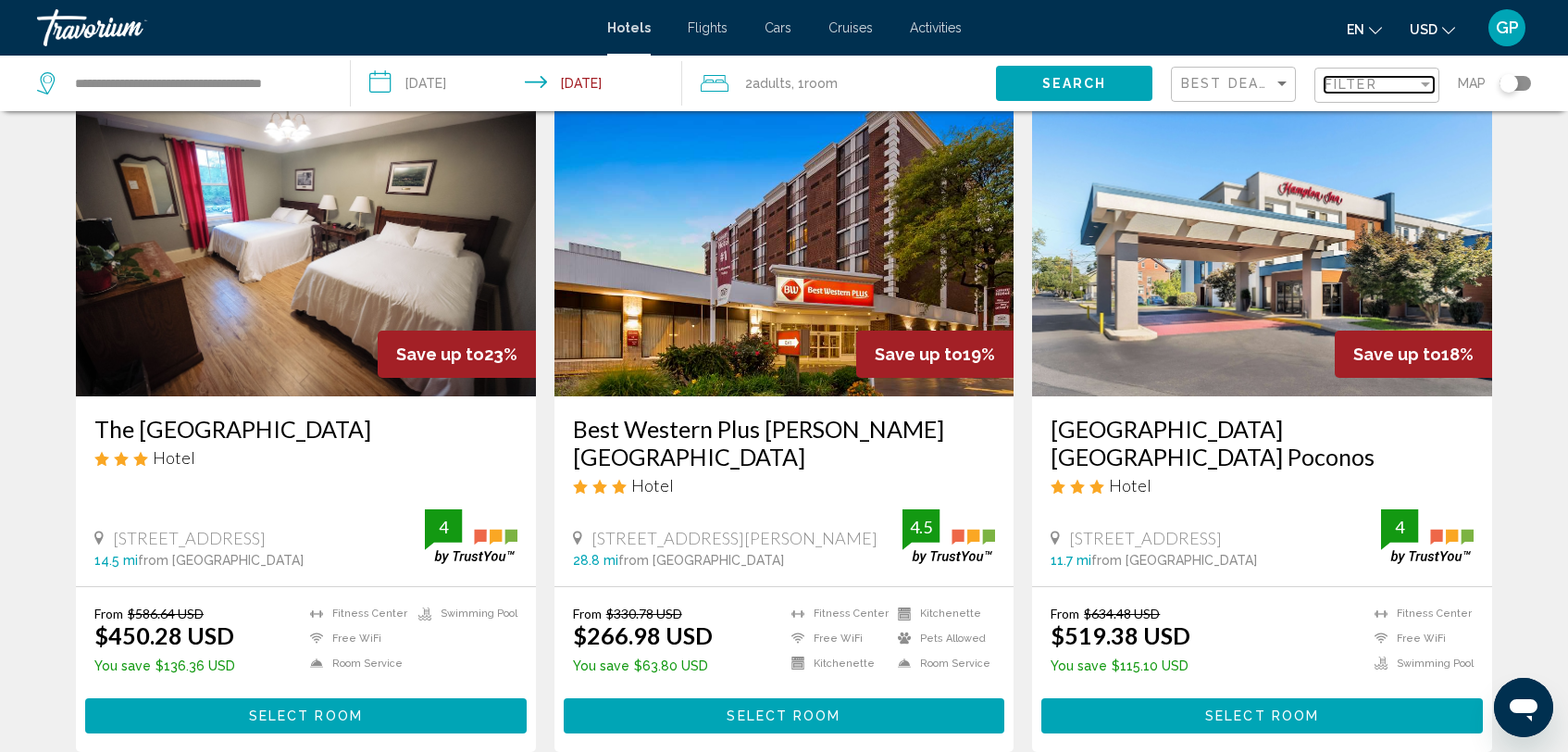
click at [1421, 91] on div "Filter" at bounding box center [1425, 83] width 16 height 14
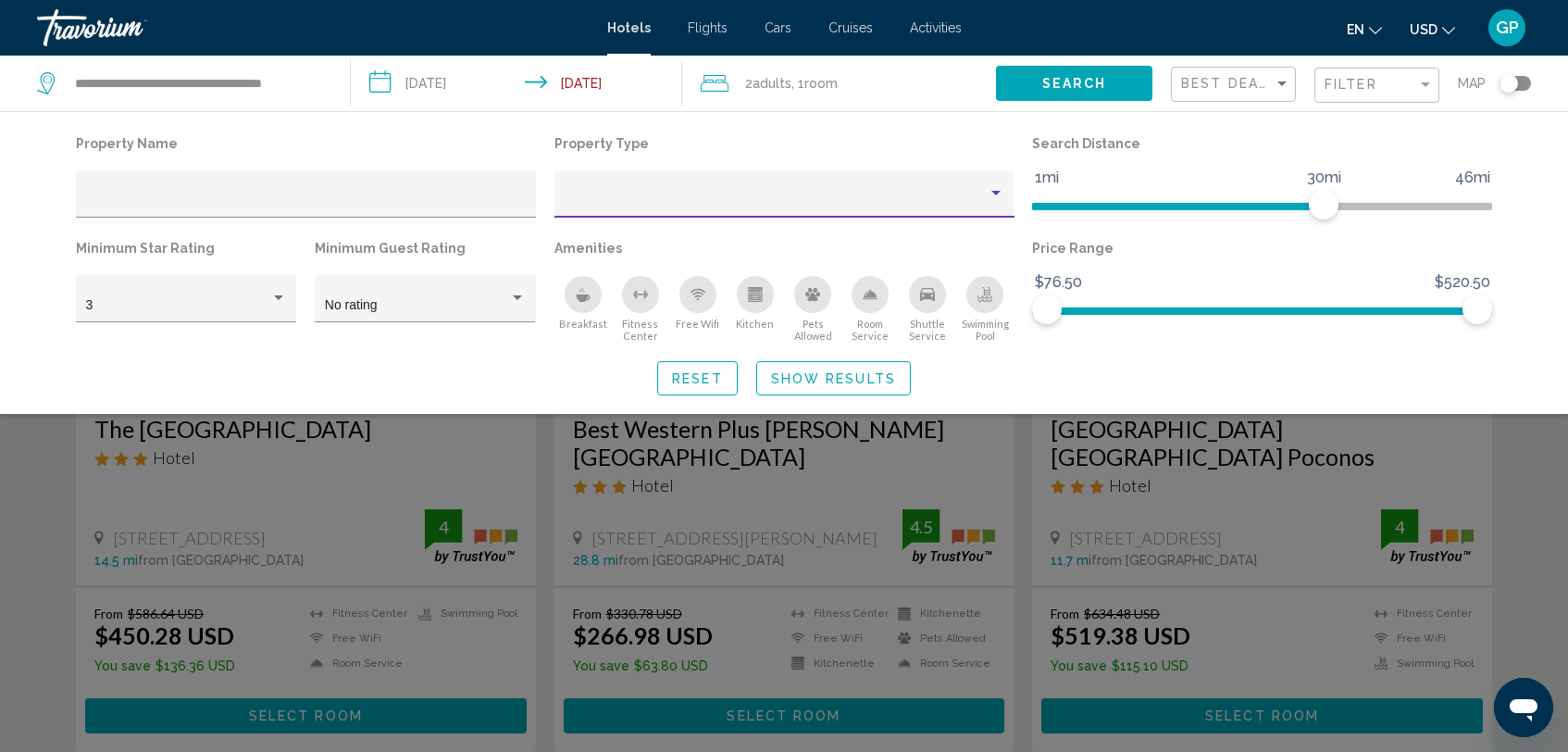
click at [997, 189] on div "Property type" at bounding box center [996, 193] width 16 height 14
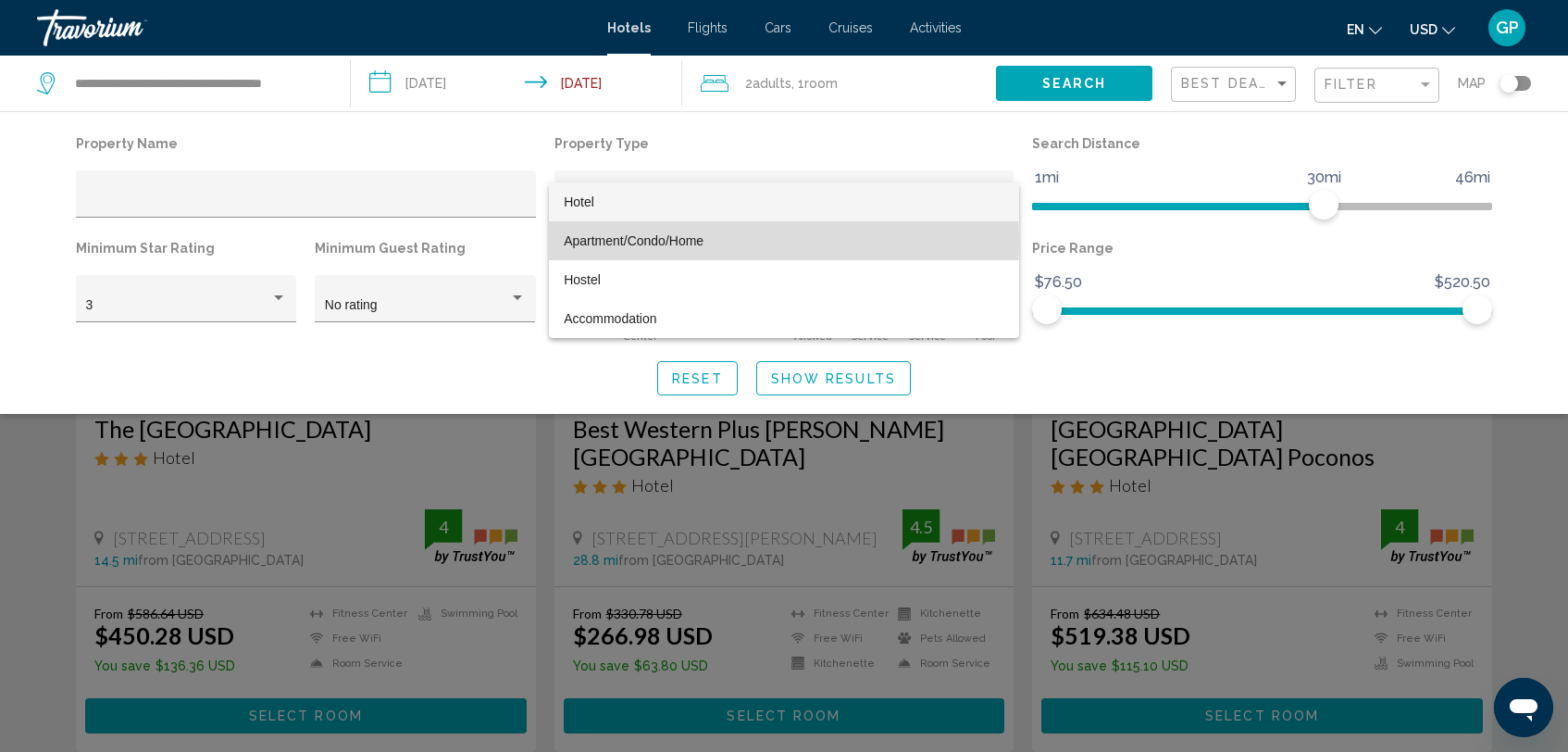
click at [679, 241] on span "Apartment/Condo/Home" at bounding box center [633, 240] width 140 height 14
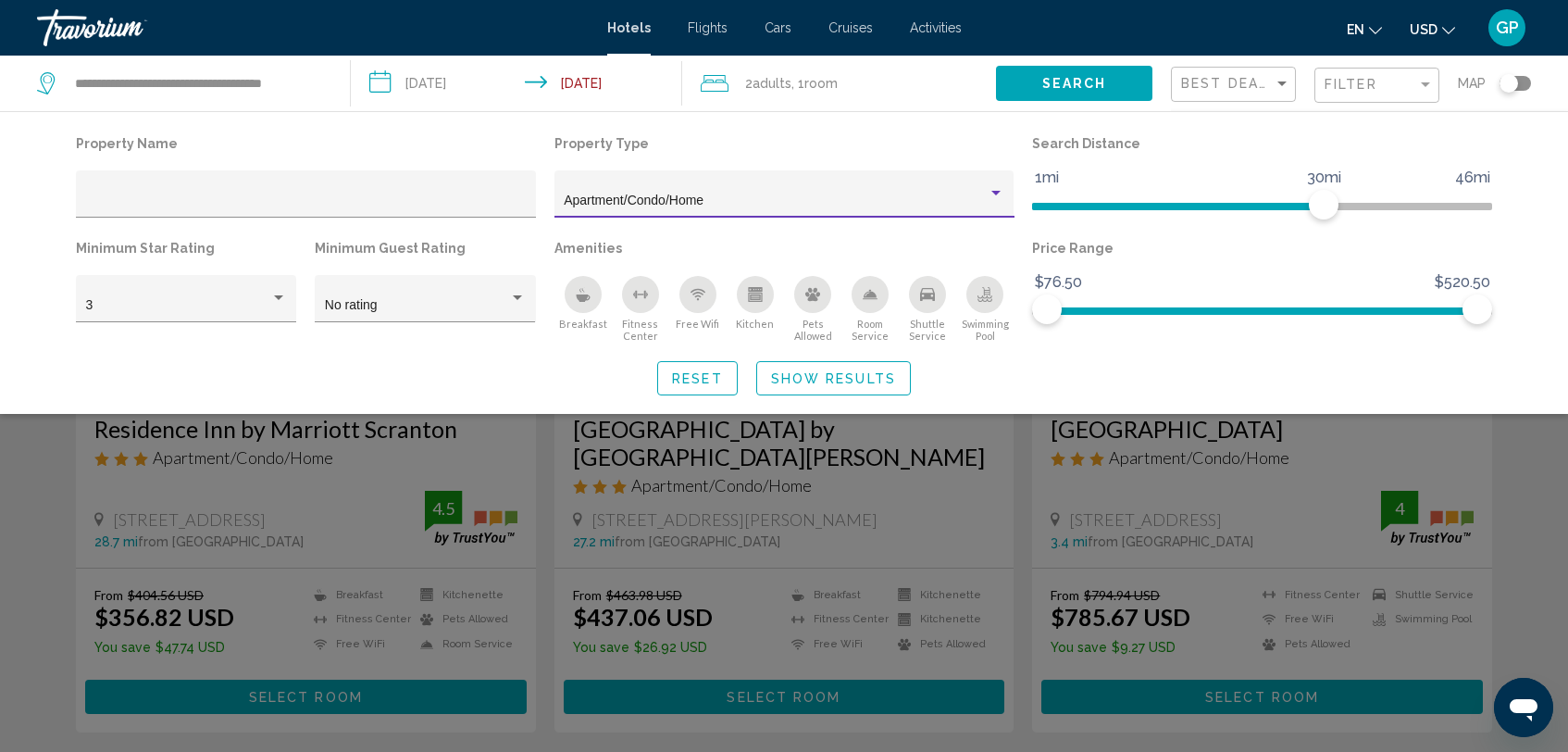
click at [806, 384] on span "Show Results" at bounding box center [833, 378] width 125 height 14
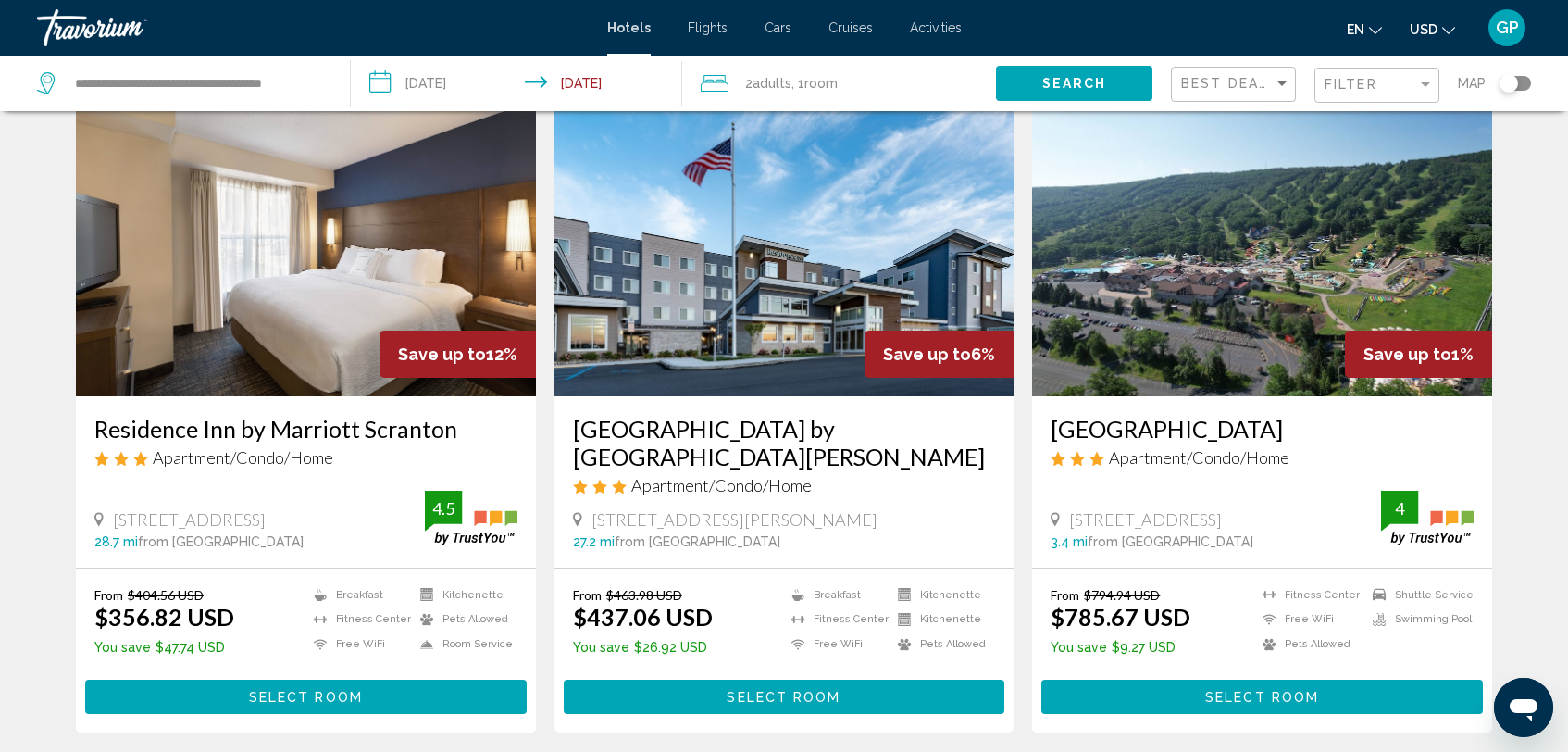
click at [860, 89] on div "2 Adult Adults , 1 Room rooms" at bounding box center [849, 83] width 296 height 26
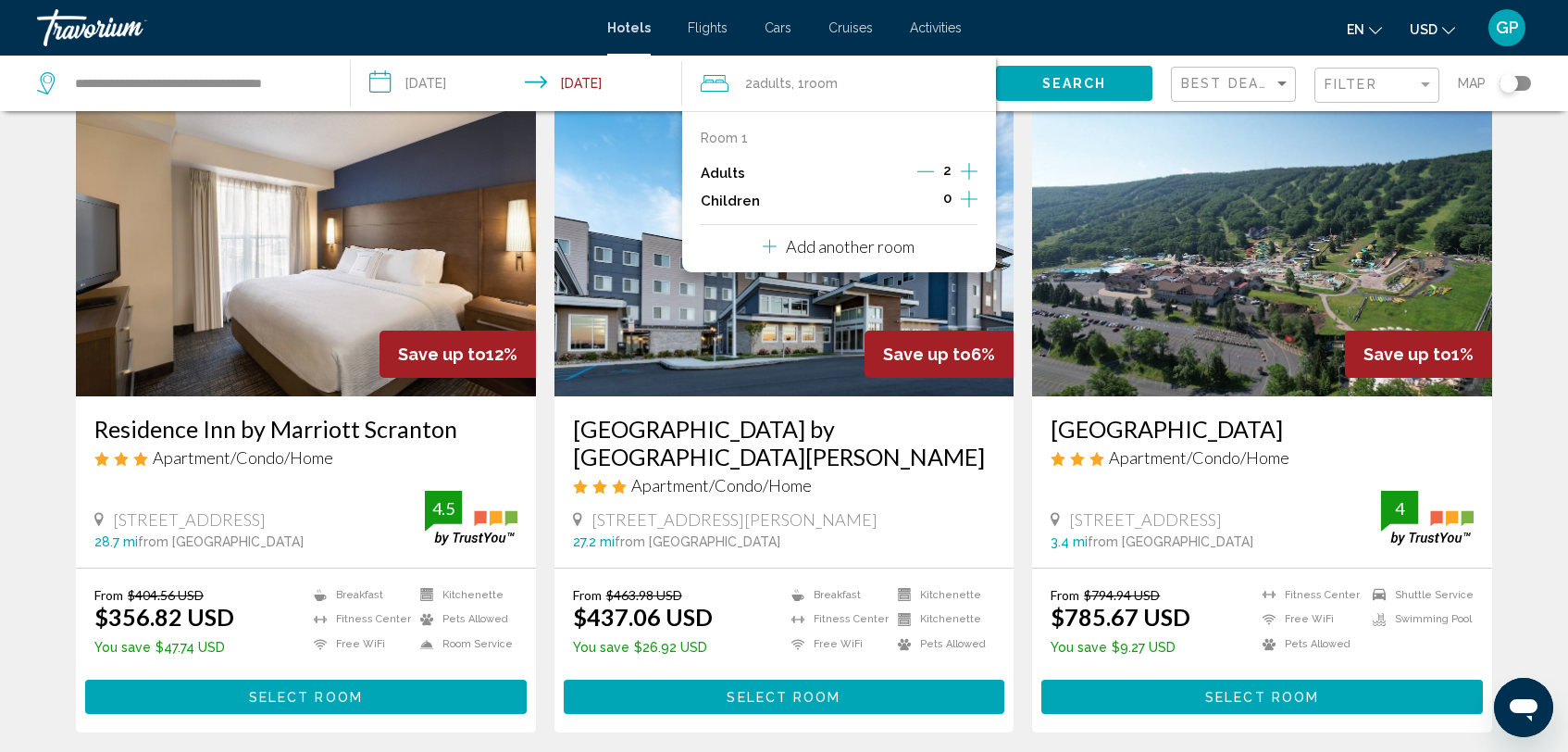
click at [969, 170] on icon "Increment adults" at bounding box center [969, 171] width 16 height 16
click at [1104, 93] on button "Search" at bounding box center [1075, 82] width 157 height 34
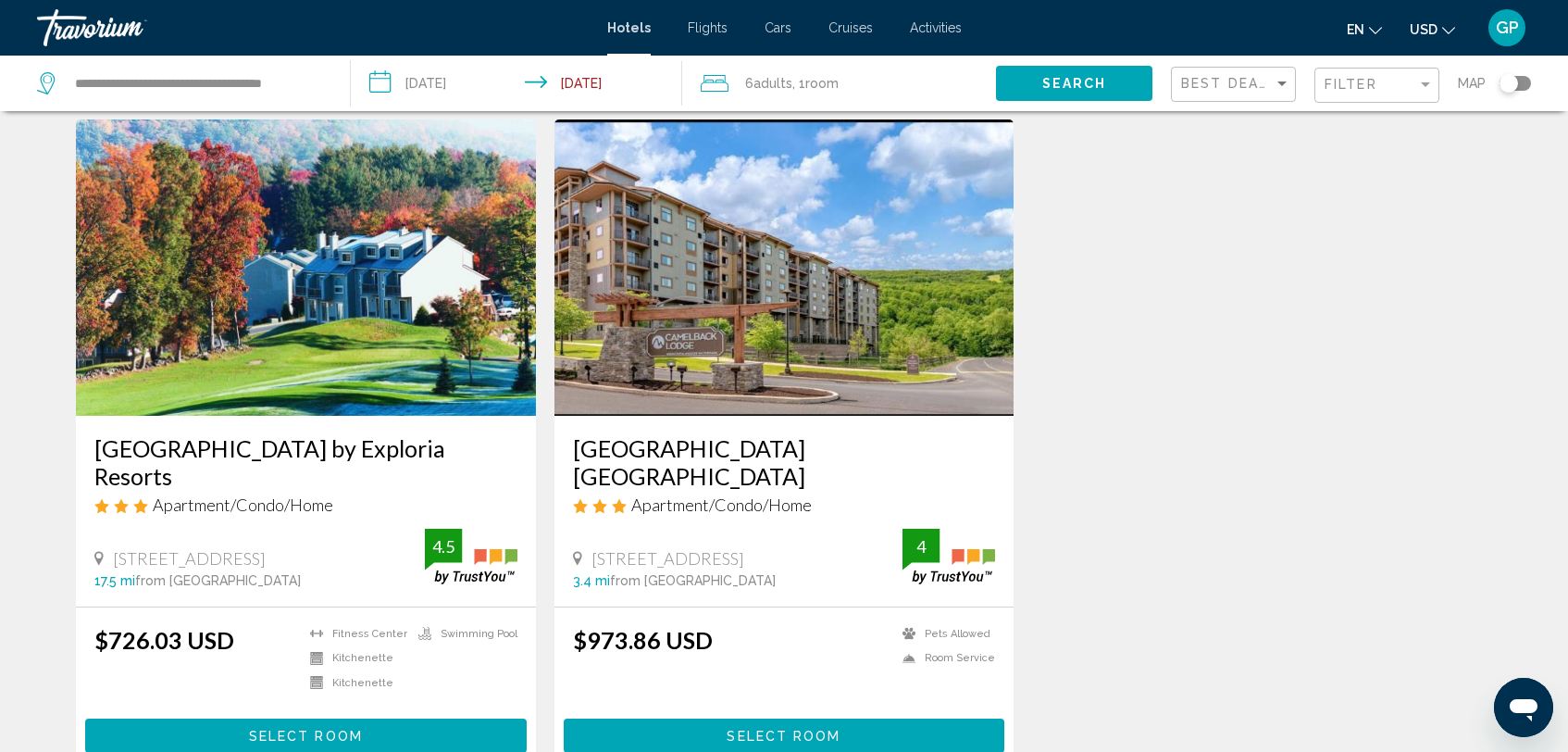
scroll to position [2150, 0]
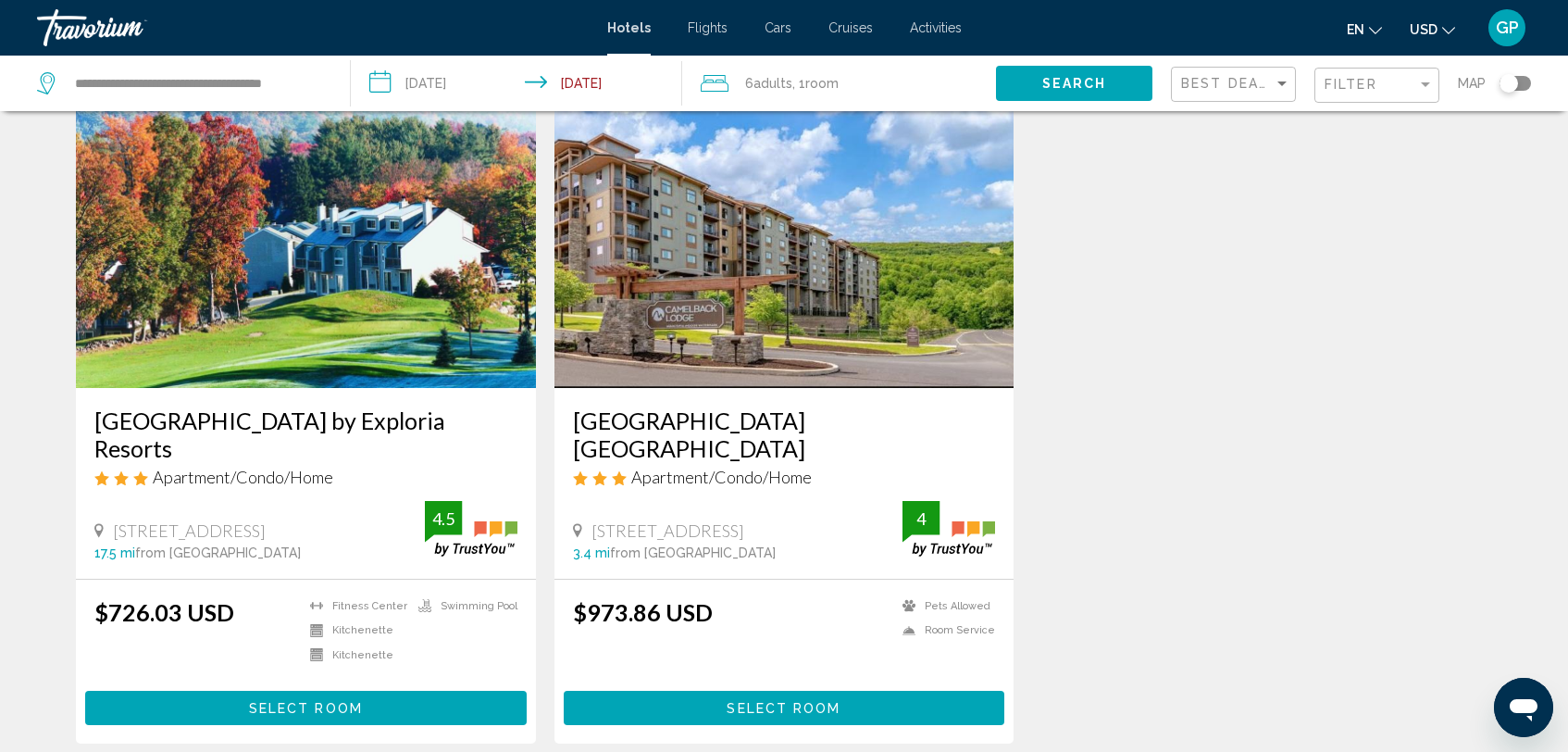
click at [276, 706] on span "Select Room" at bounding box center [306, 708] width 114 height 14
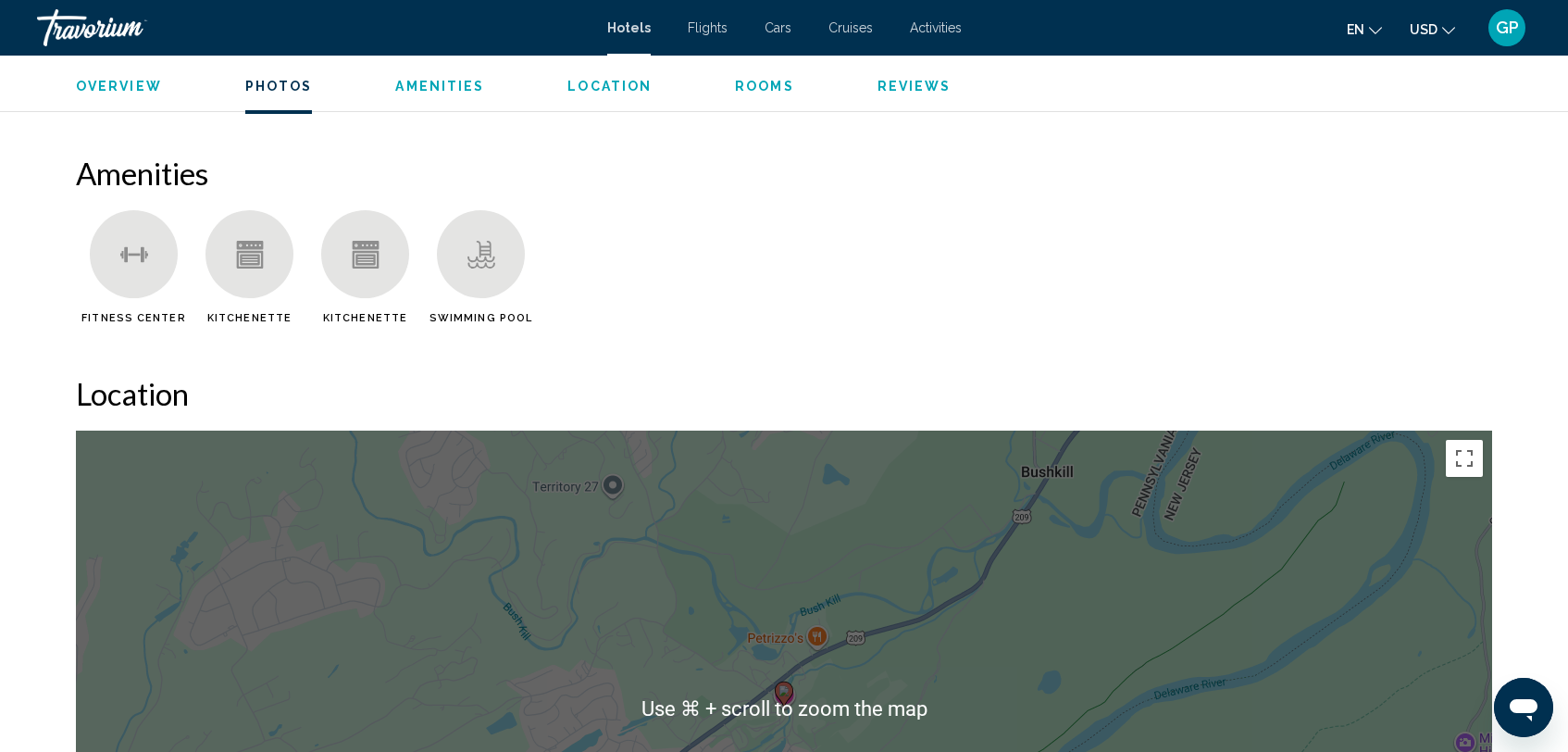
scroll to position [1368, 0]
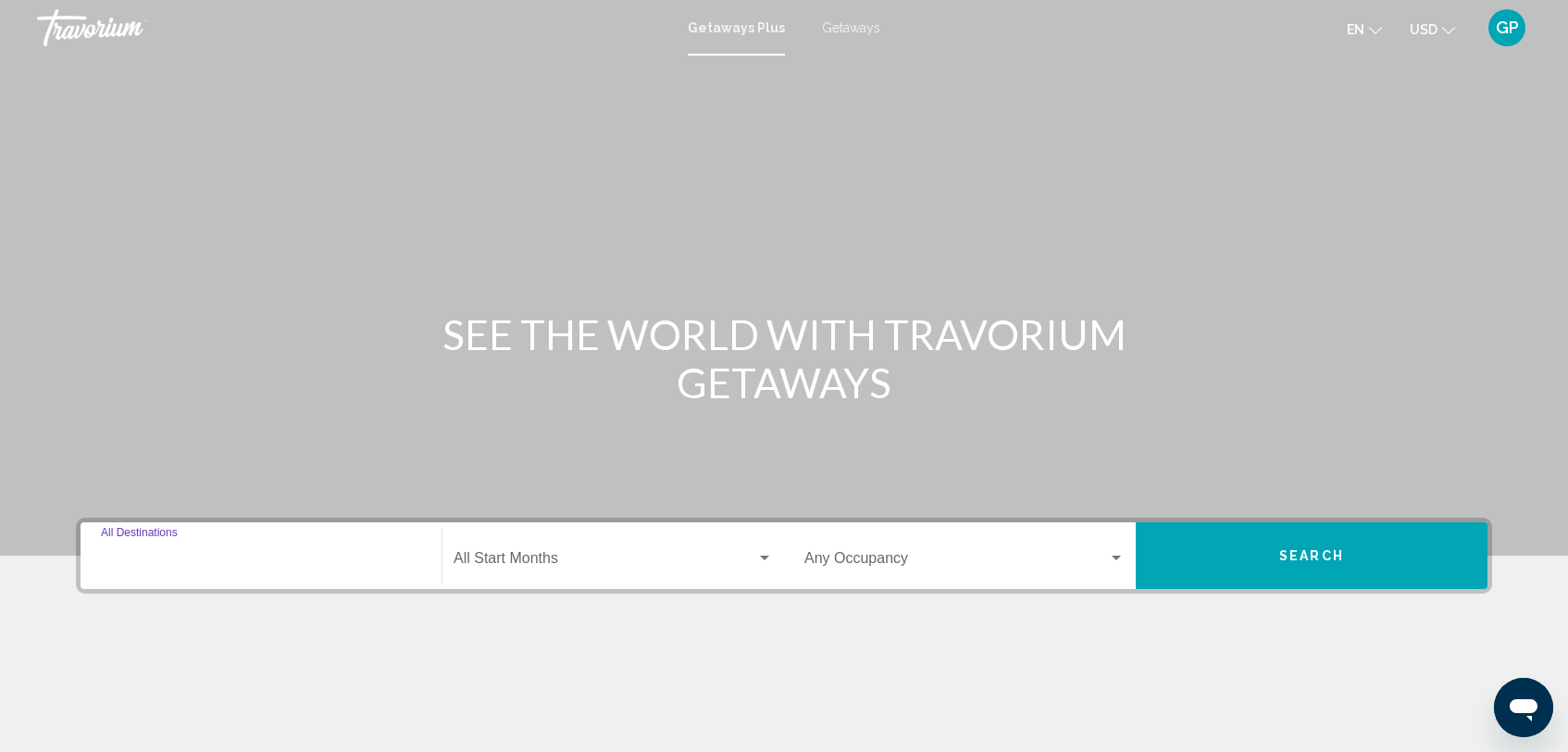
click at [125, 555] on input "Destination All Destinations" at bounding box center [260, 562] width 320 height 16
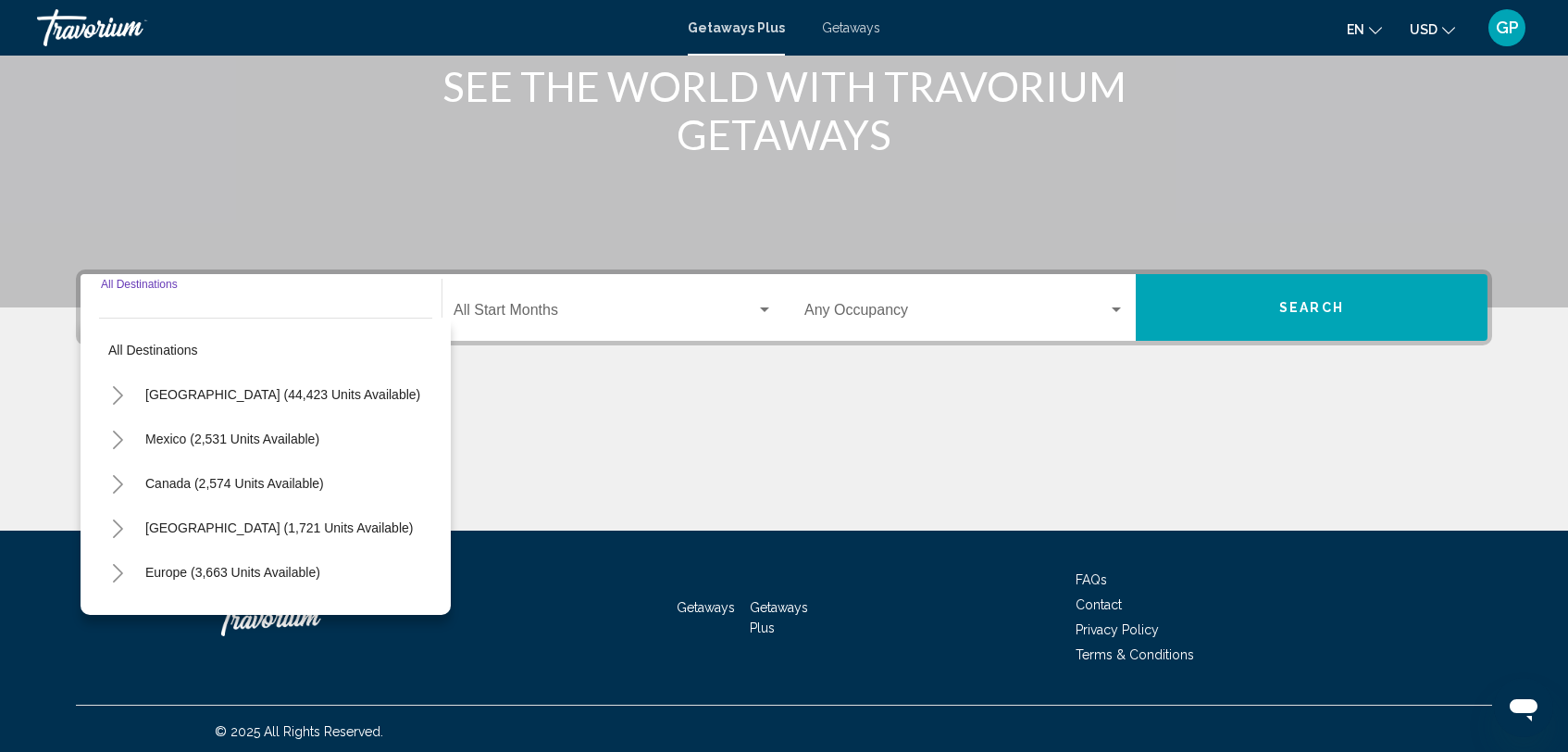
scroll to position [253, 0]
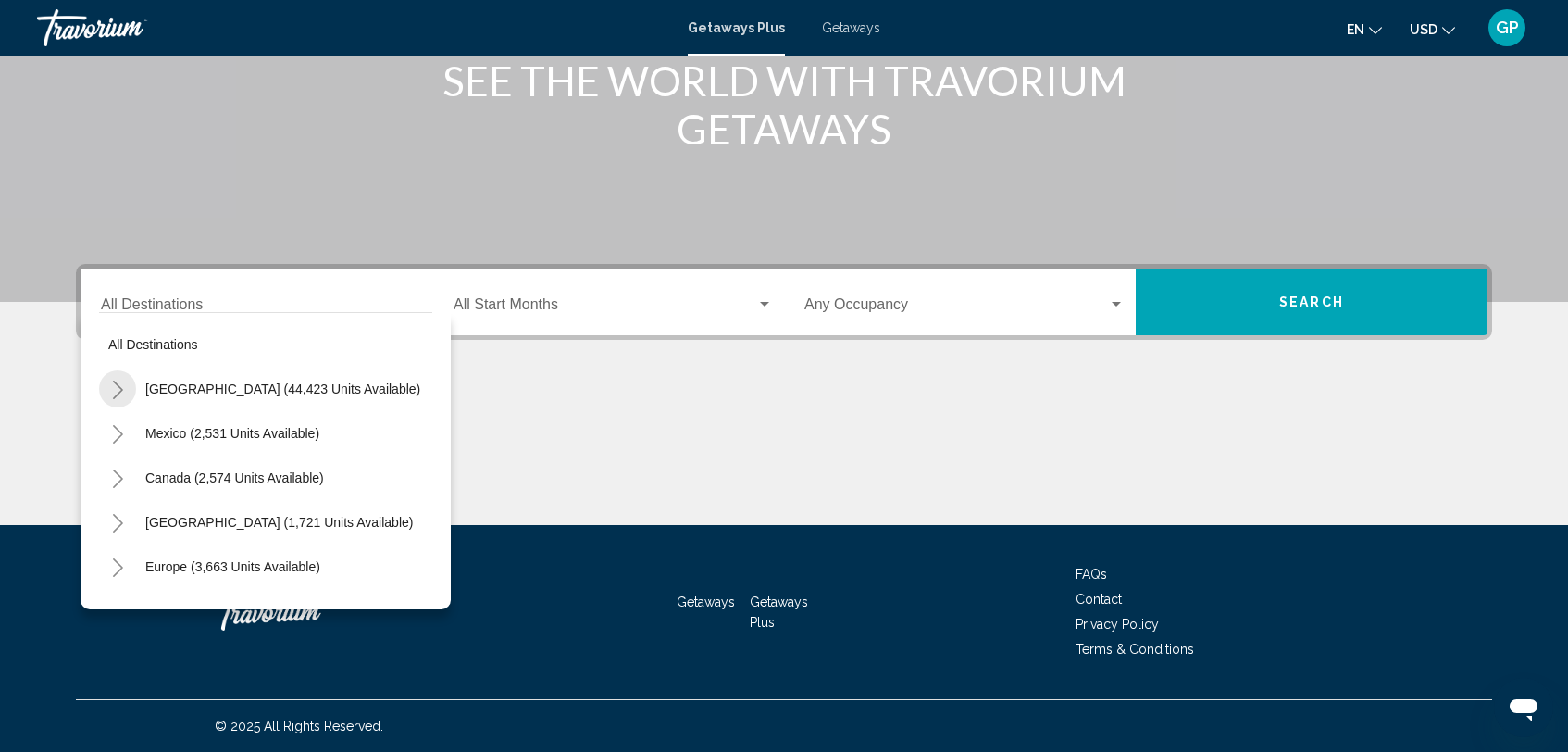
click at [115, 391] on icon "Toggle United States (44,423 units available)" at bounding box center [118, 390] width 14 height 18
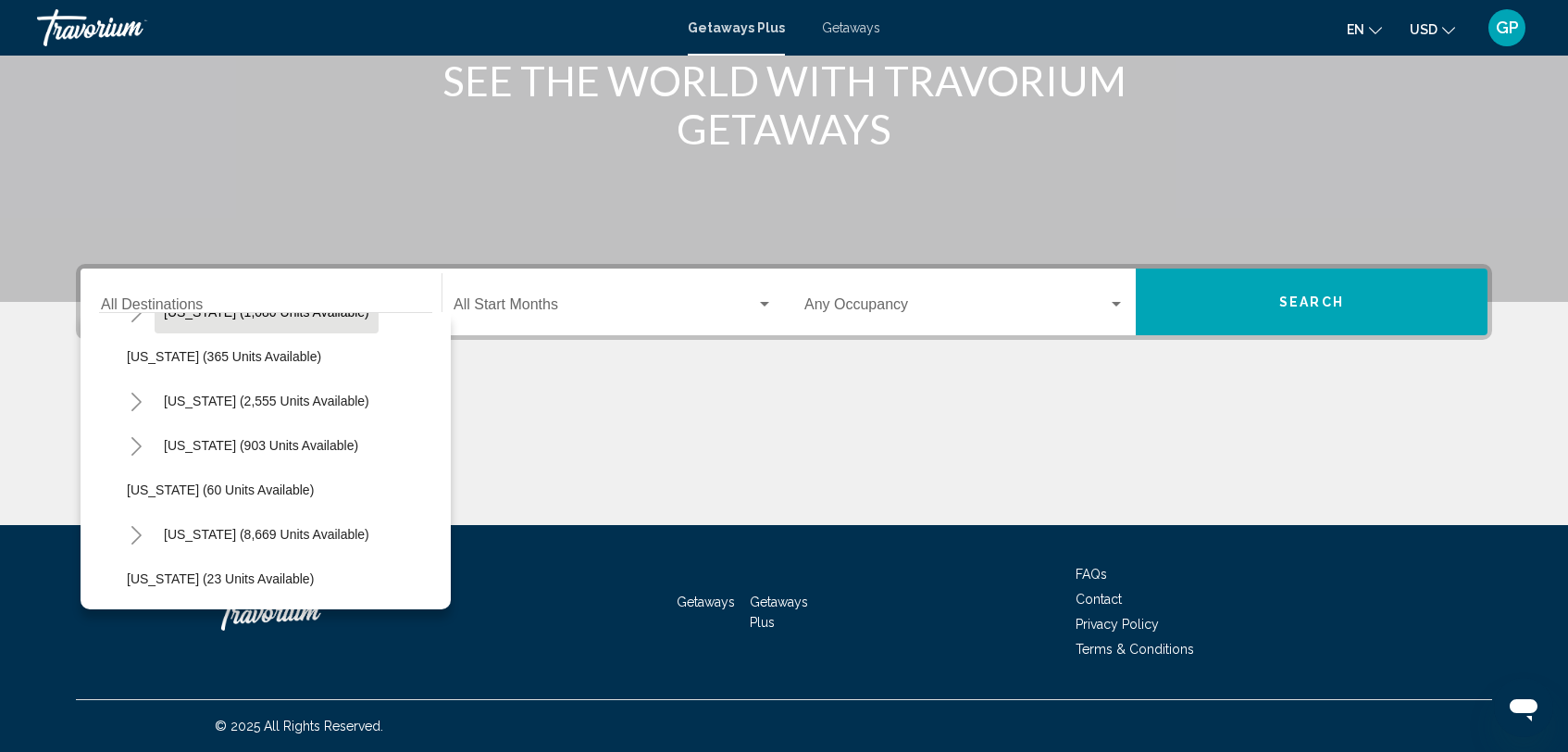
scroll to position [193, 0]
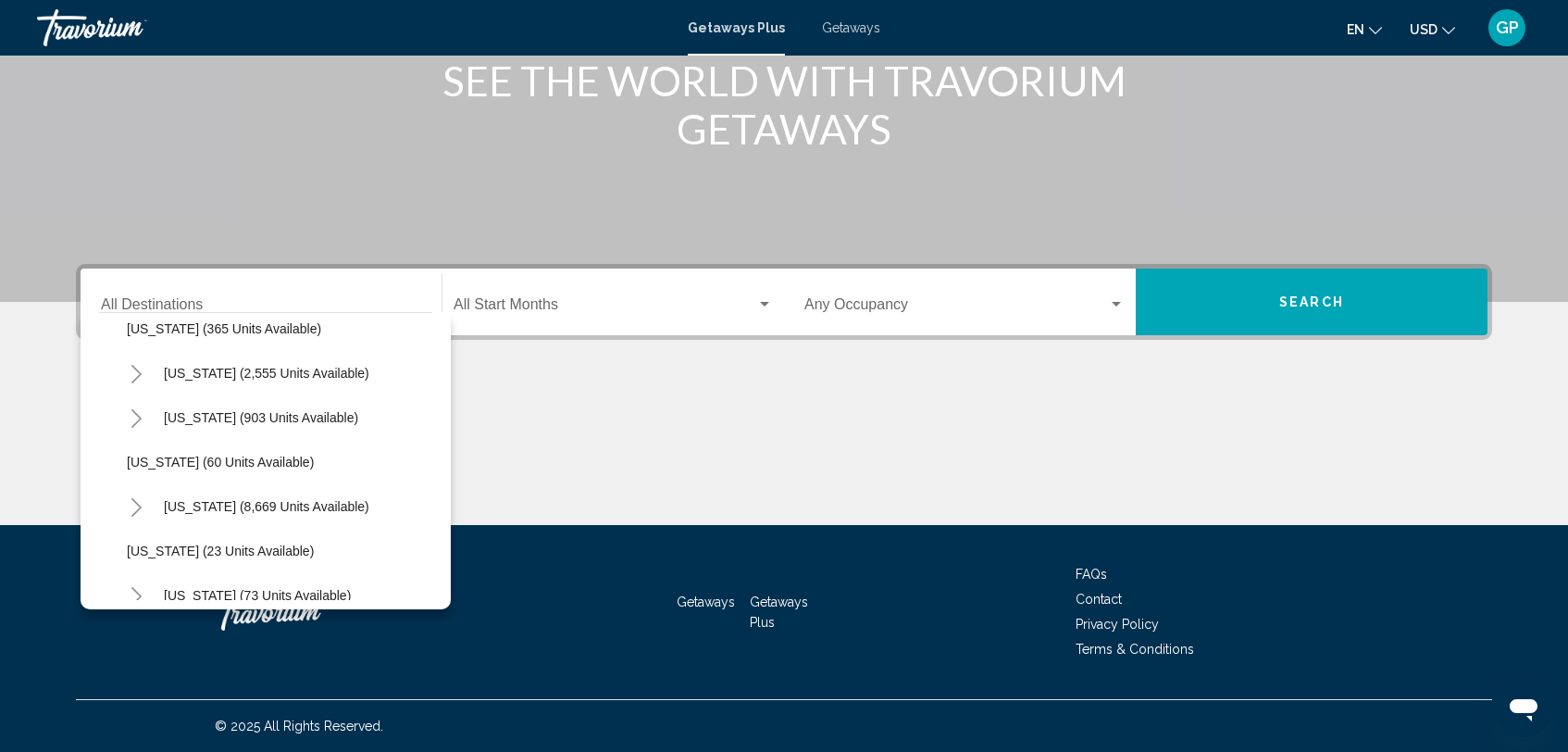
click at [138, 376] on icon "Toggle California (2,555 units available)" at bounding box center [136, 373] width 11 height 18
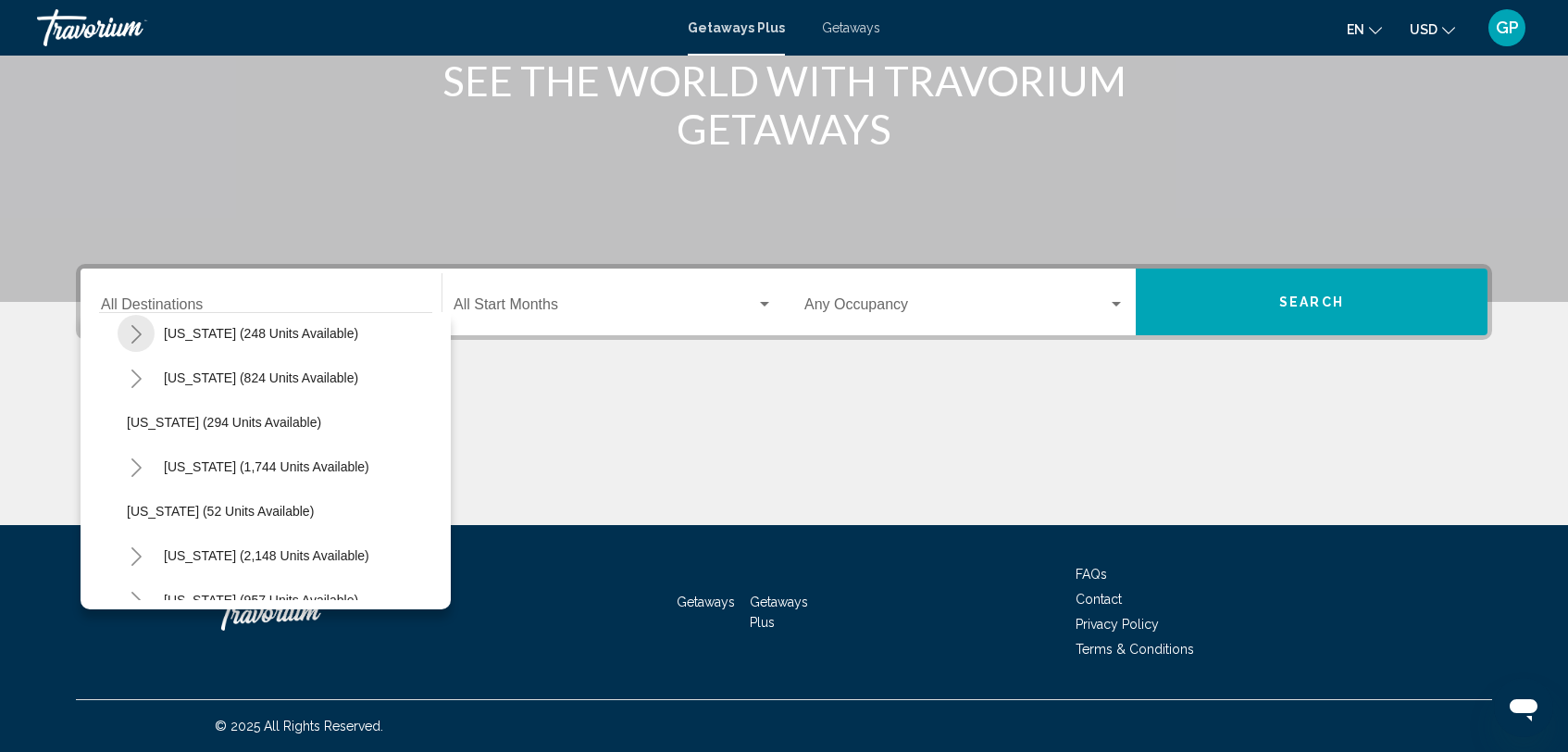
click at [134, 337] on icon "Toggle New York (248 units available)" at bounding box center [136, 333] width 14 height 18
click at [139, 333] on icon "Toggle New York (248 units available)" at bounding box center [135, 334] width 14 height 8
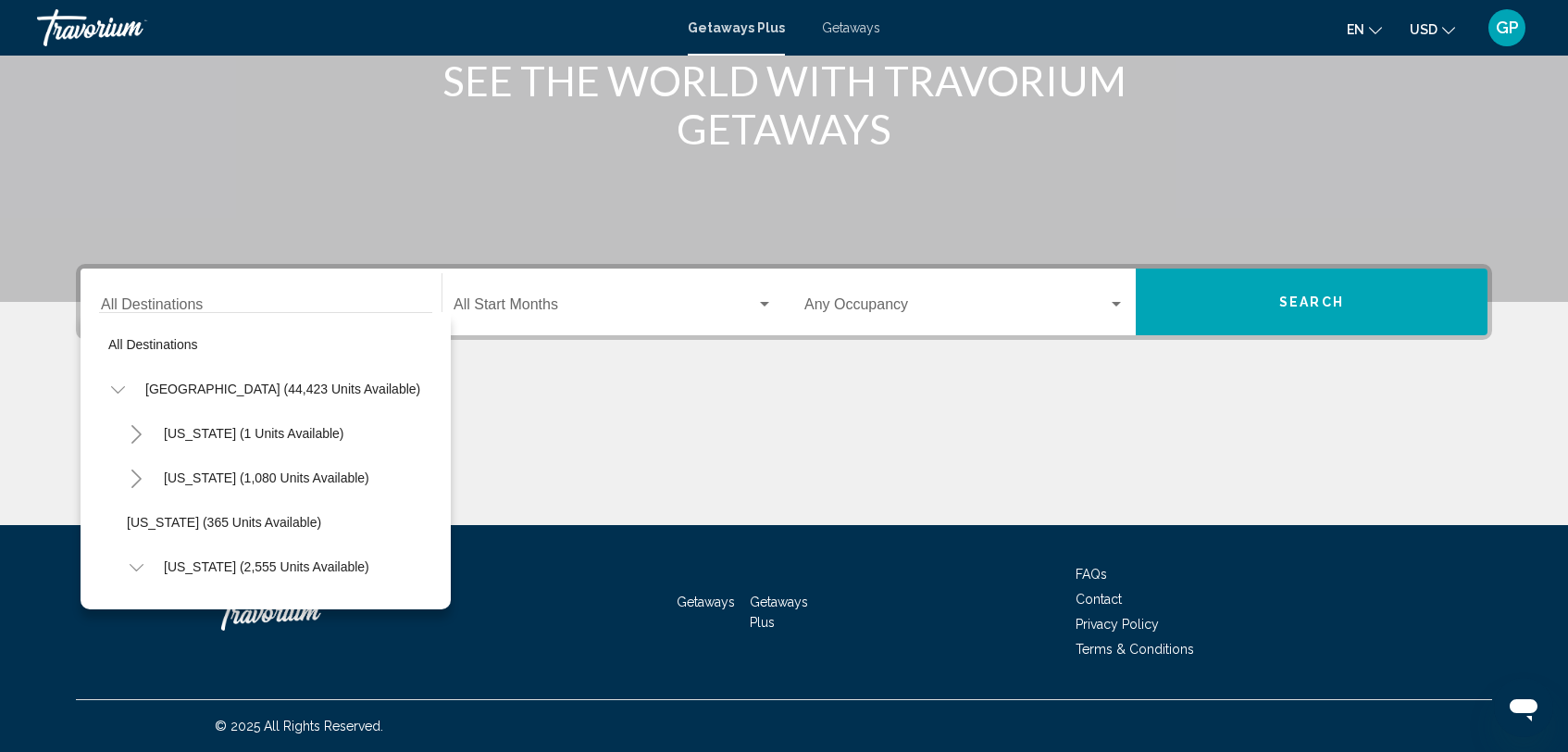
click at [116, 392] on icon "Toggle United States (44,423 units available)" at bounding box center [118, 390] width 14 height 18
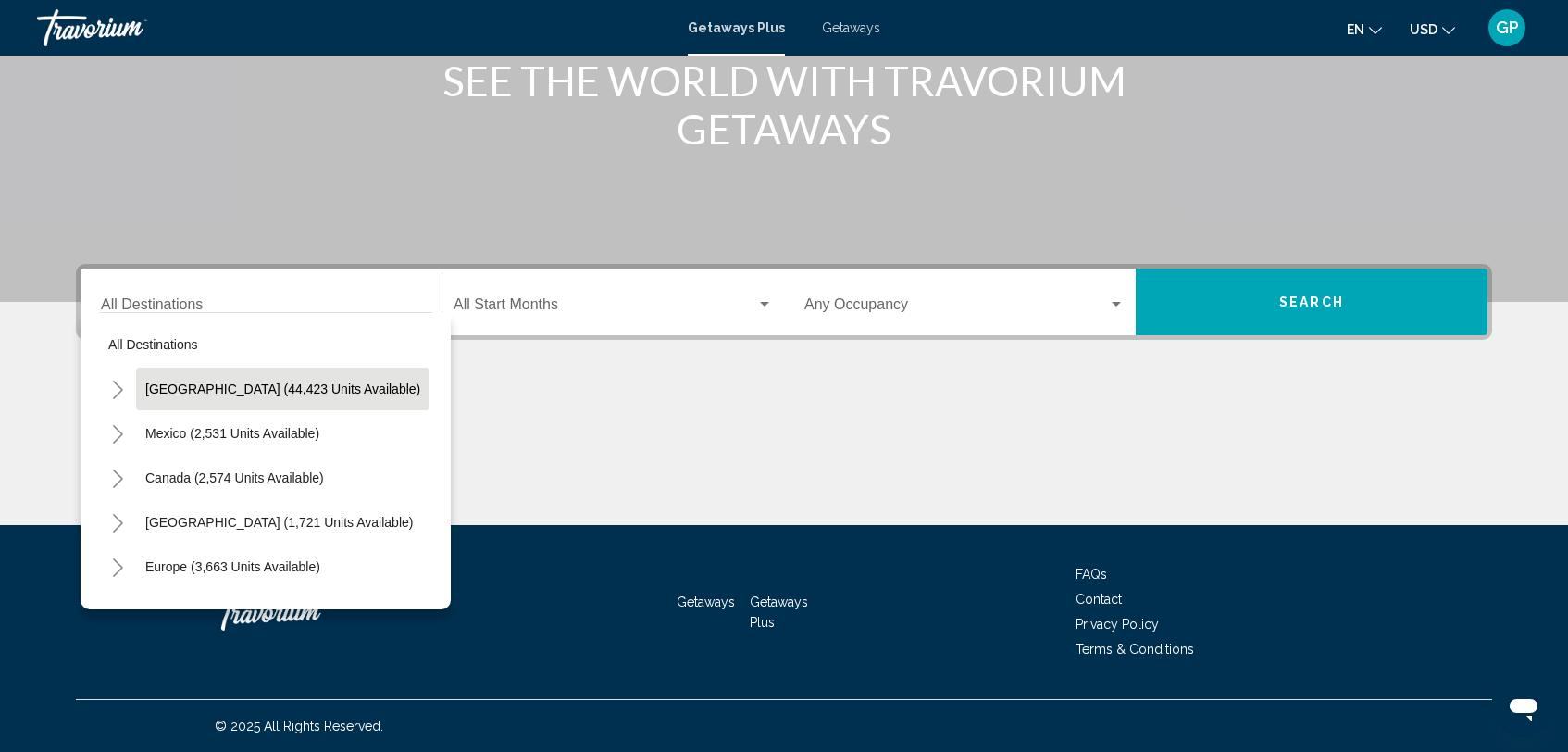
click at [183, 391] on span "[GEOGRAPHIC_DATA] (44,423 units available)" at bounding box center [282, 389] width 275 height 14
type input "**********"
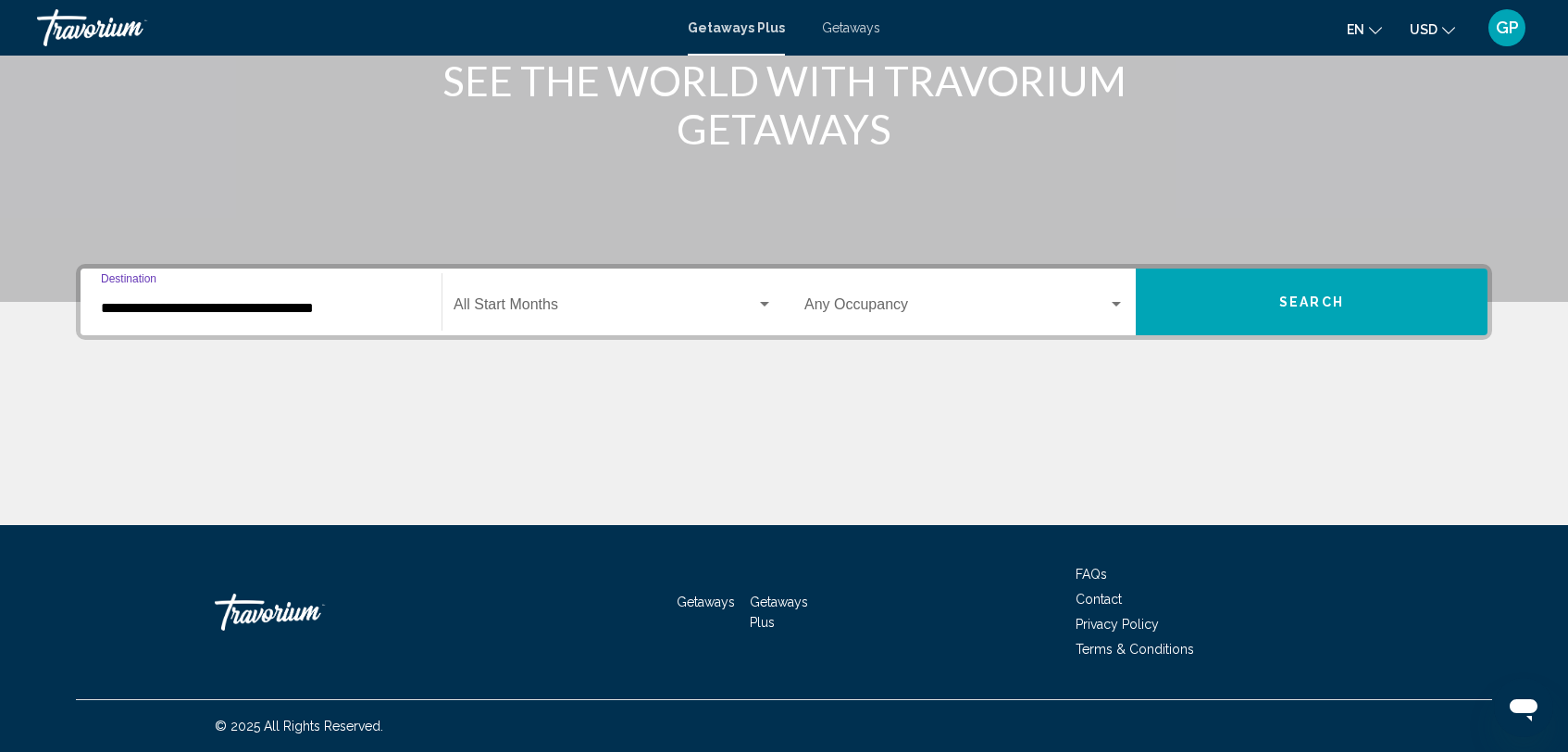
click at [1245, 306] on button "Search" at bounding box center [1312, 302] width 352 height 67
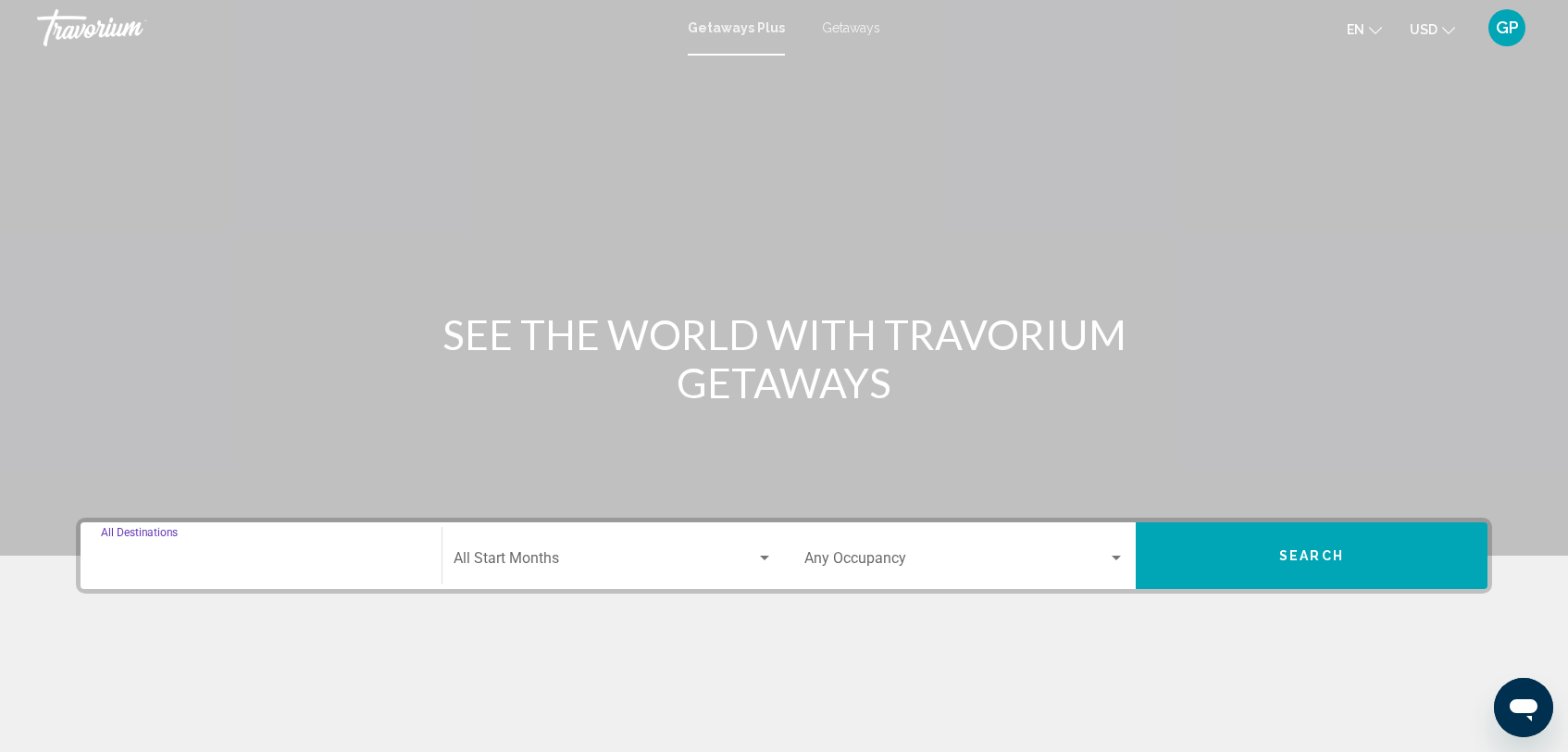
click at [198, 555] on input "Destination All Destinations" at bounding box center [260, 562] width 320 height 16
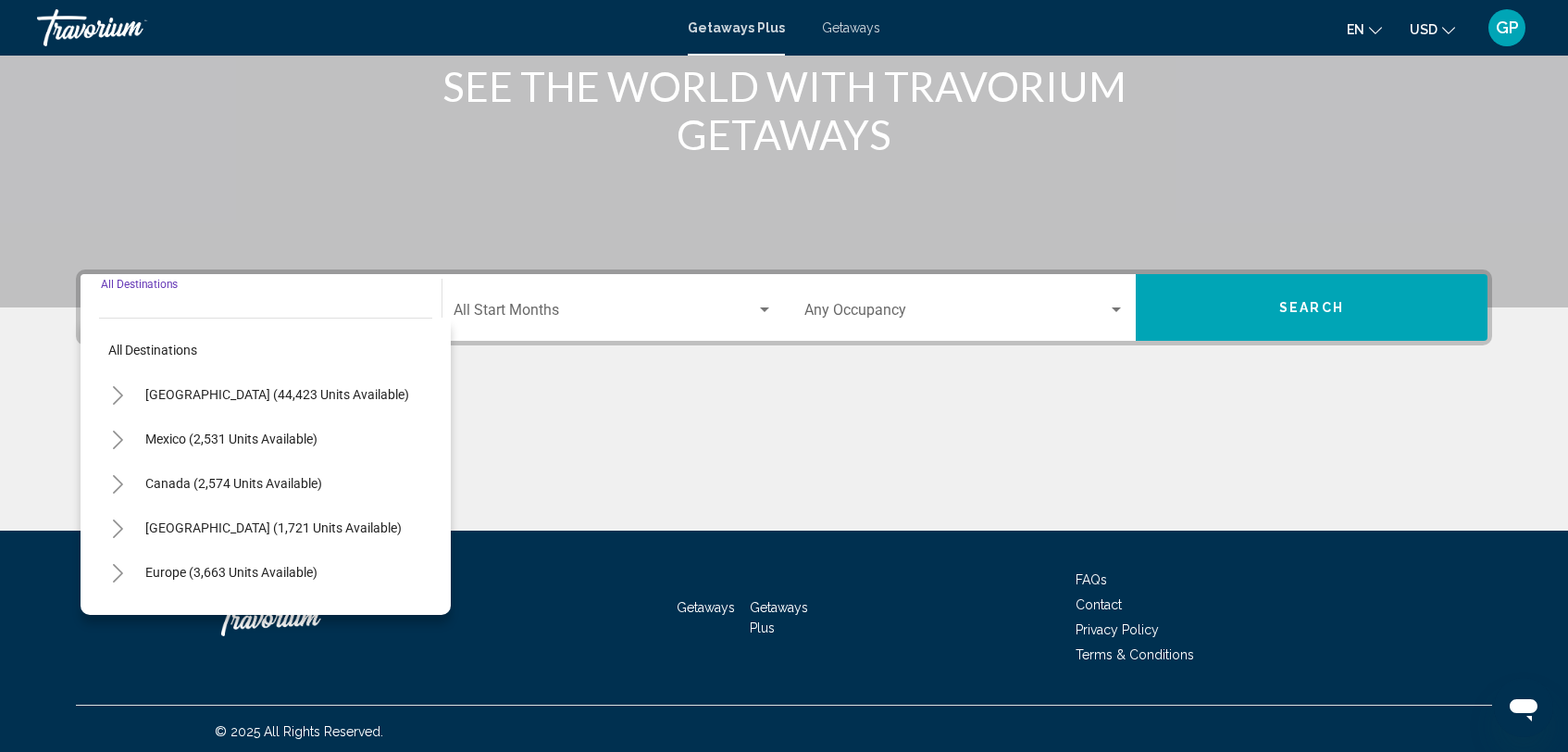
scroll to position [253, 0]
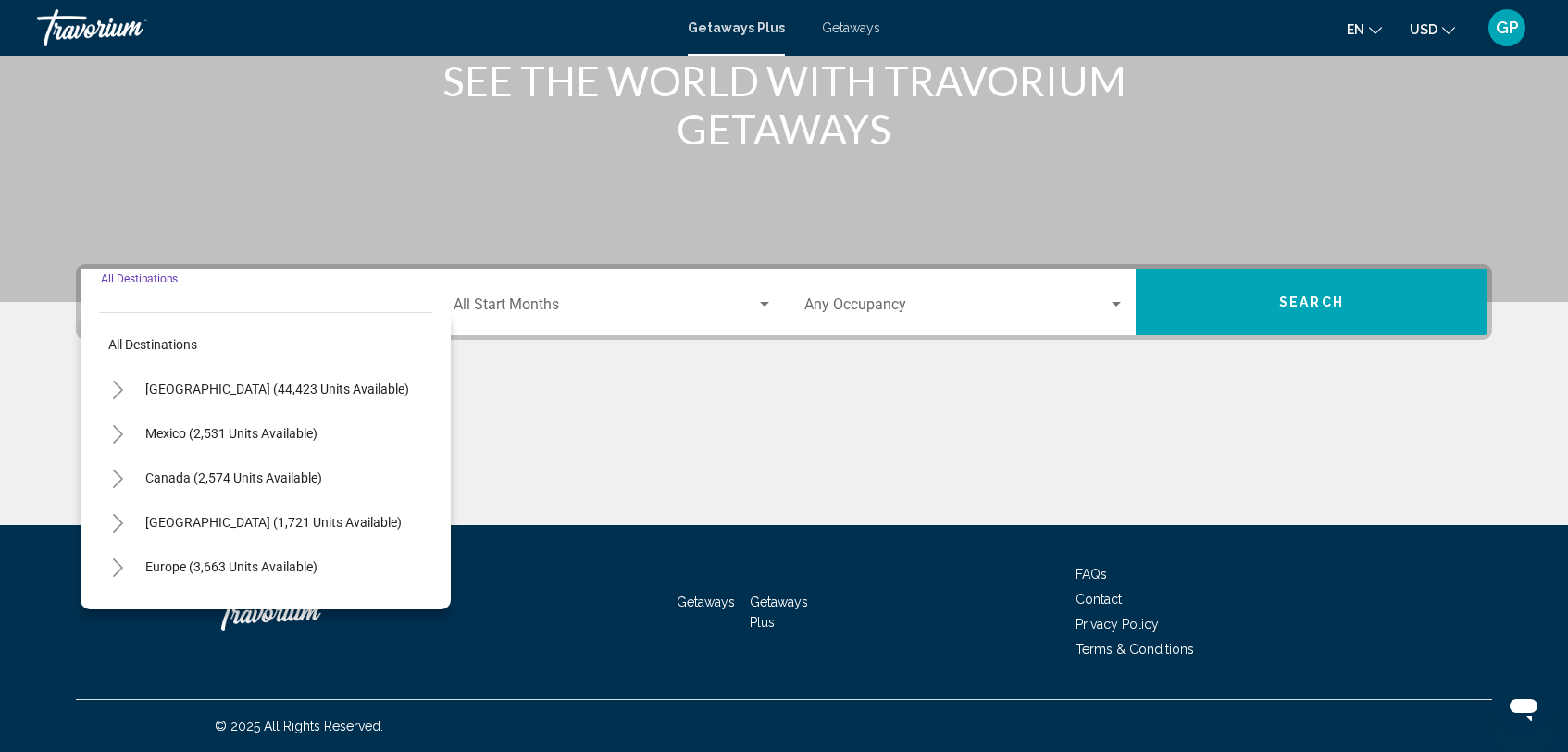
click at [120, 386] on icon "Toggle United States (44,423 units available)" at bounding box center [118, 390] width 11 height 18
click at [1212, 294] on button "Search" at bounding box center [1312, 302] width 352 height 67
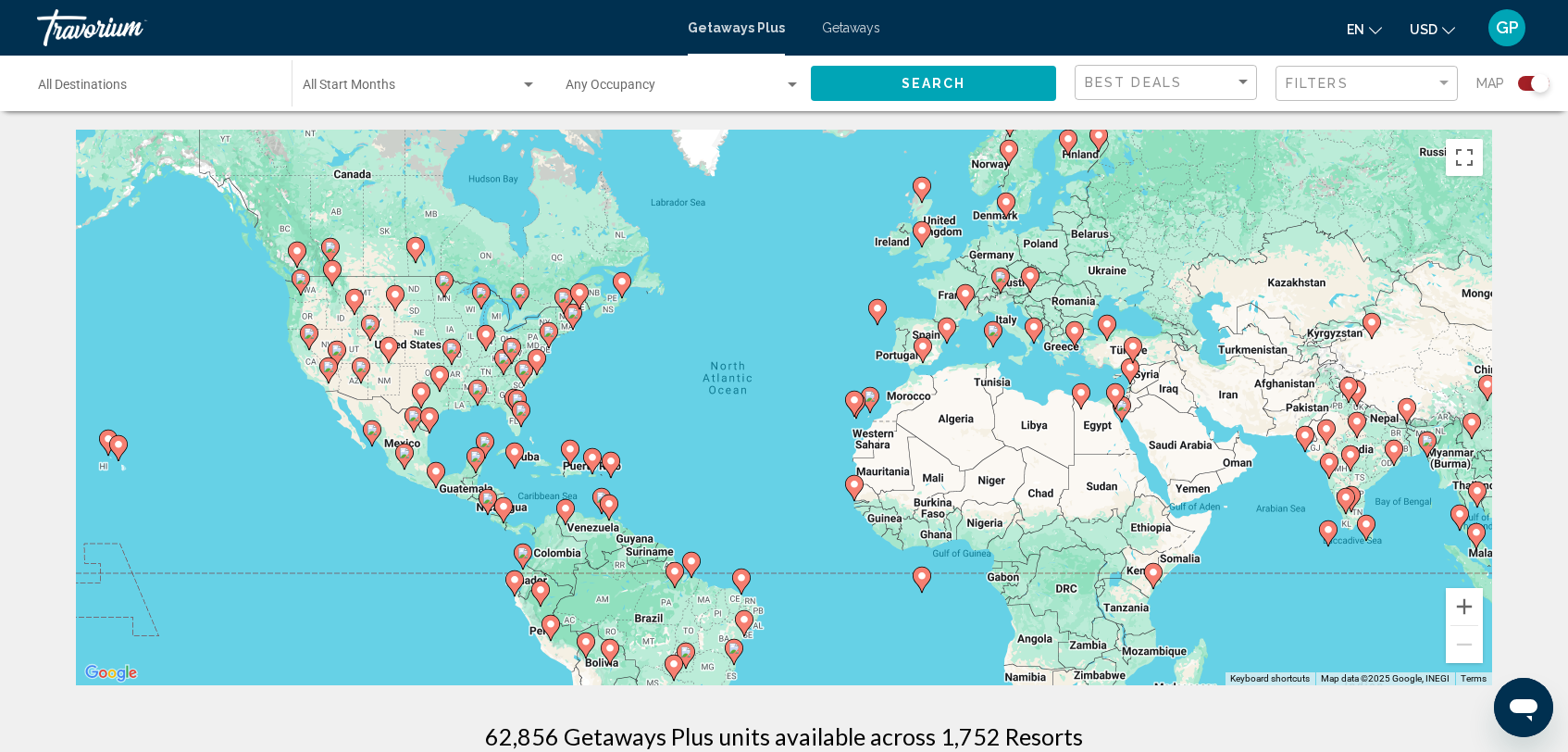
click at [594, 454] on image "Main content" at bounding box center [592, 456] width 11 height 11
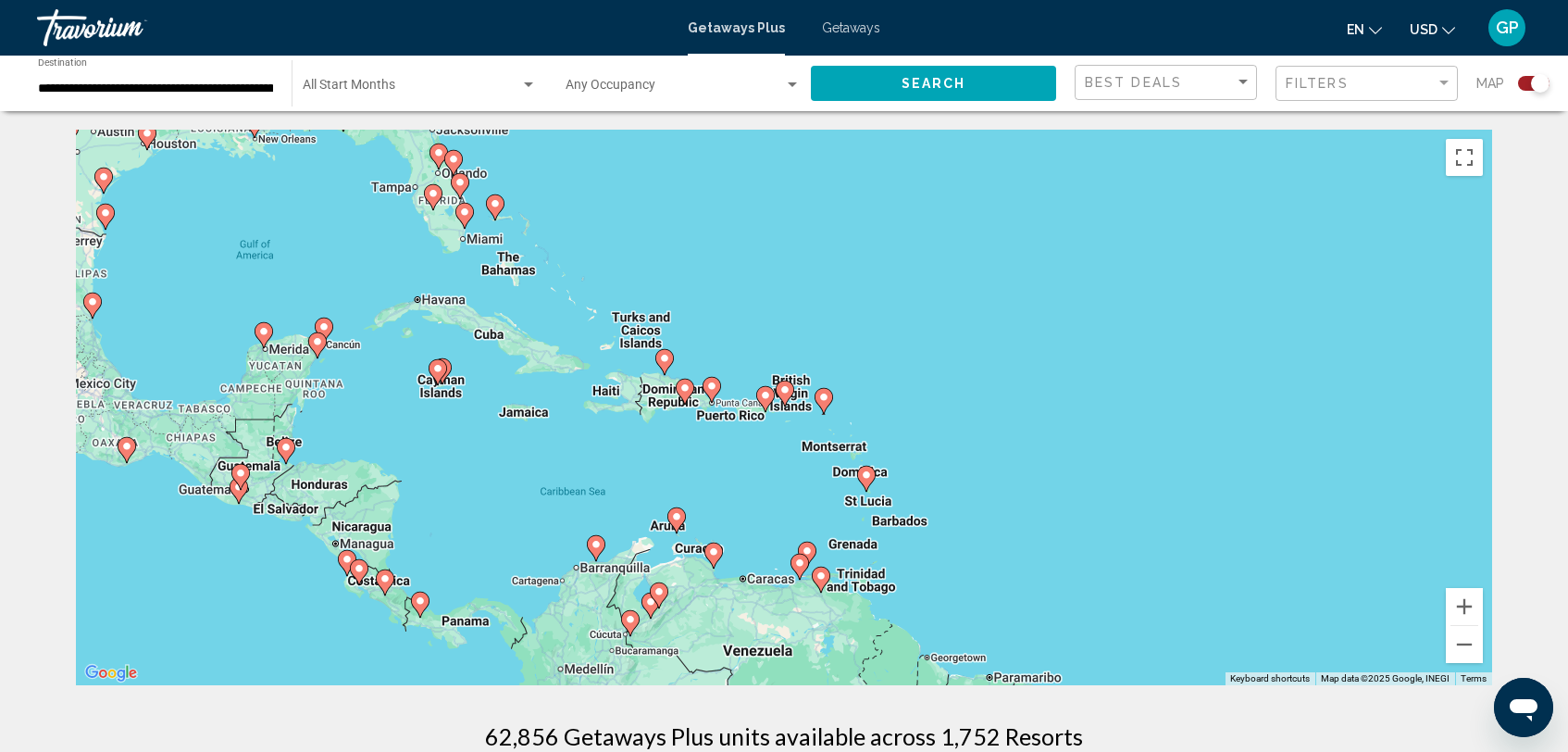
click at [684, 388] on image "Main content" at bounding box center [684, 388] width 11 height 11
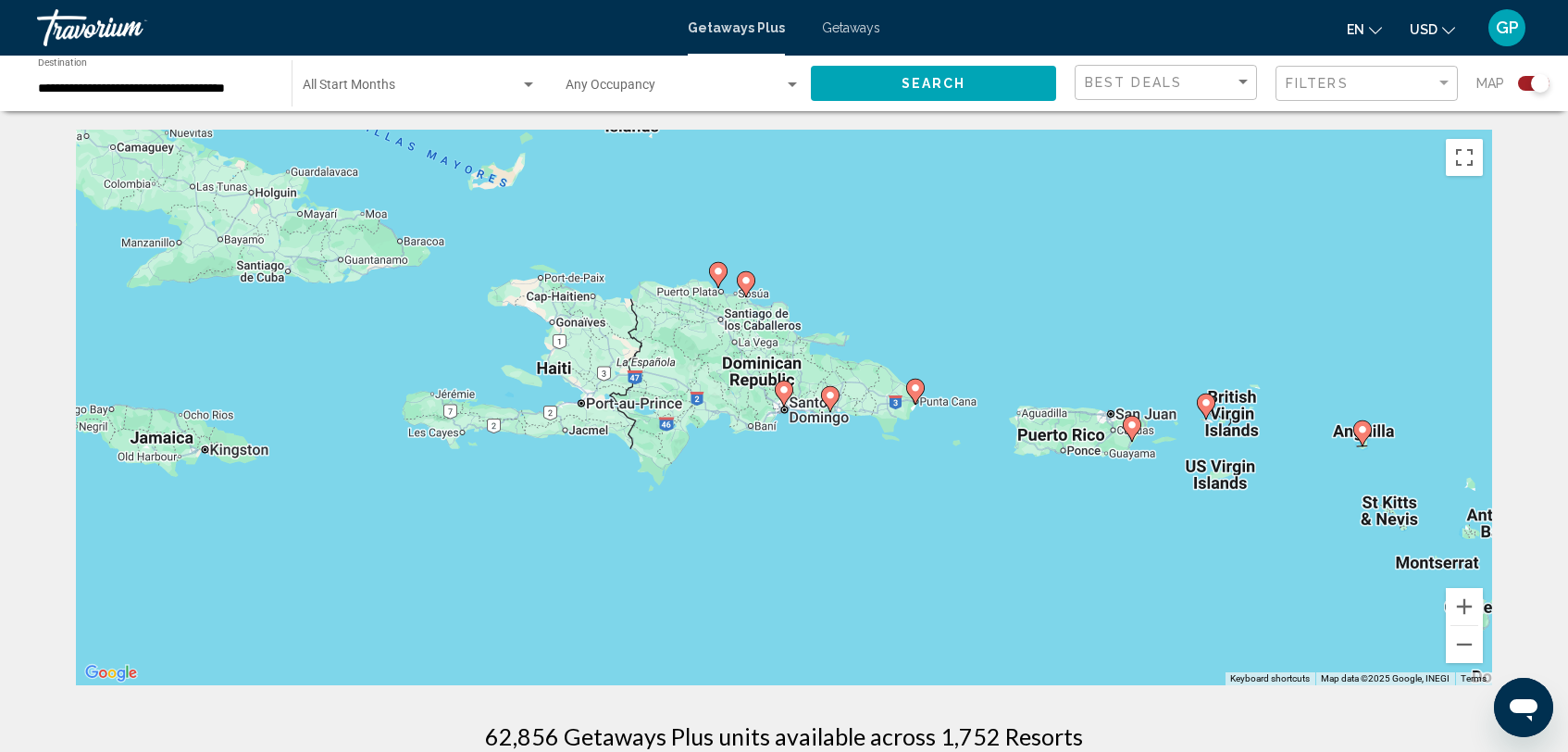
click at [1139, 429] on icon "Main content" at bounding box center [1132, 428] width 16 height 24
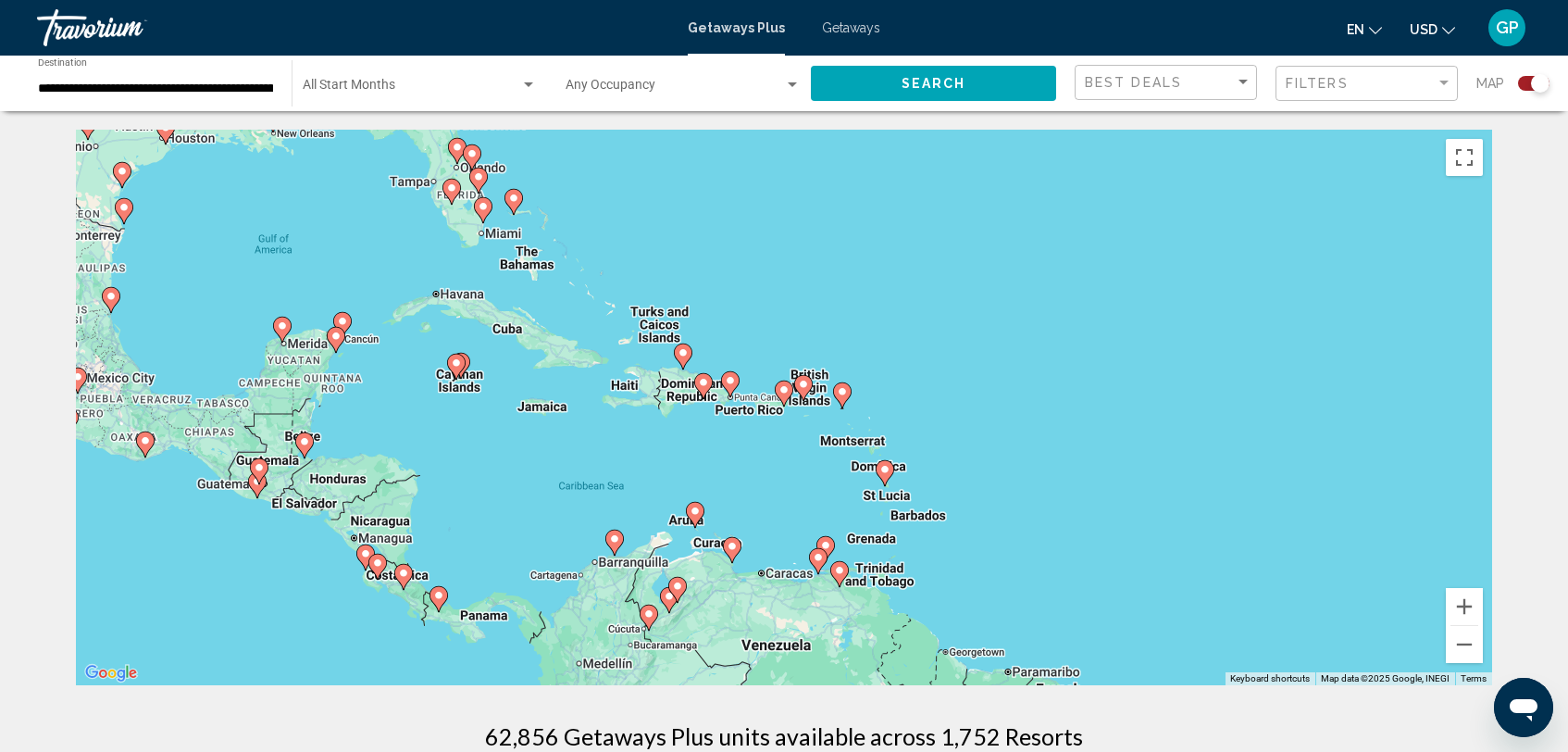
click at [784, 390] on image "Main content" at bounding box center [783, 389] width 11 height 11
type input "**********"
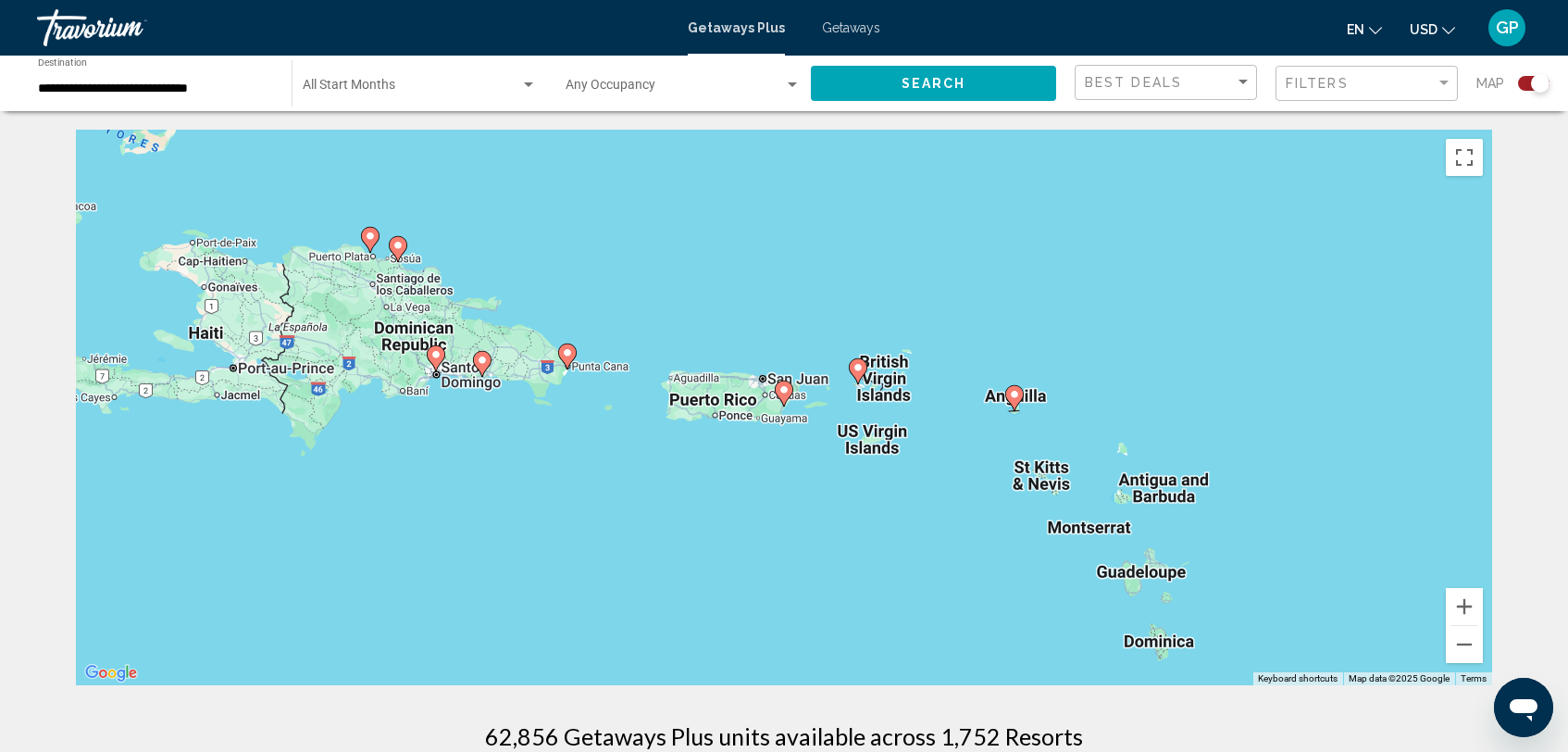
click at [784, 390] on image "Main content" at bounding box center [783, 389] width 11 height 11
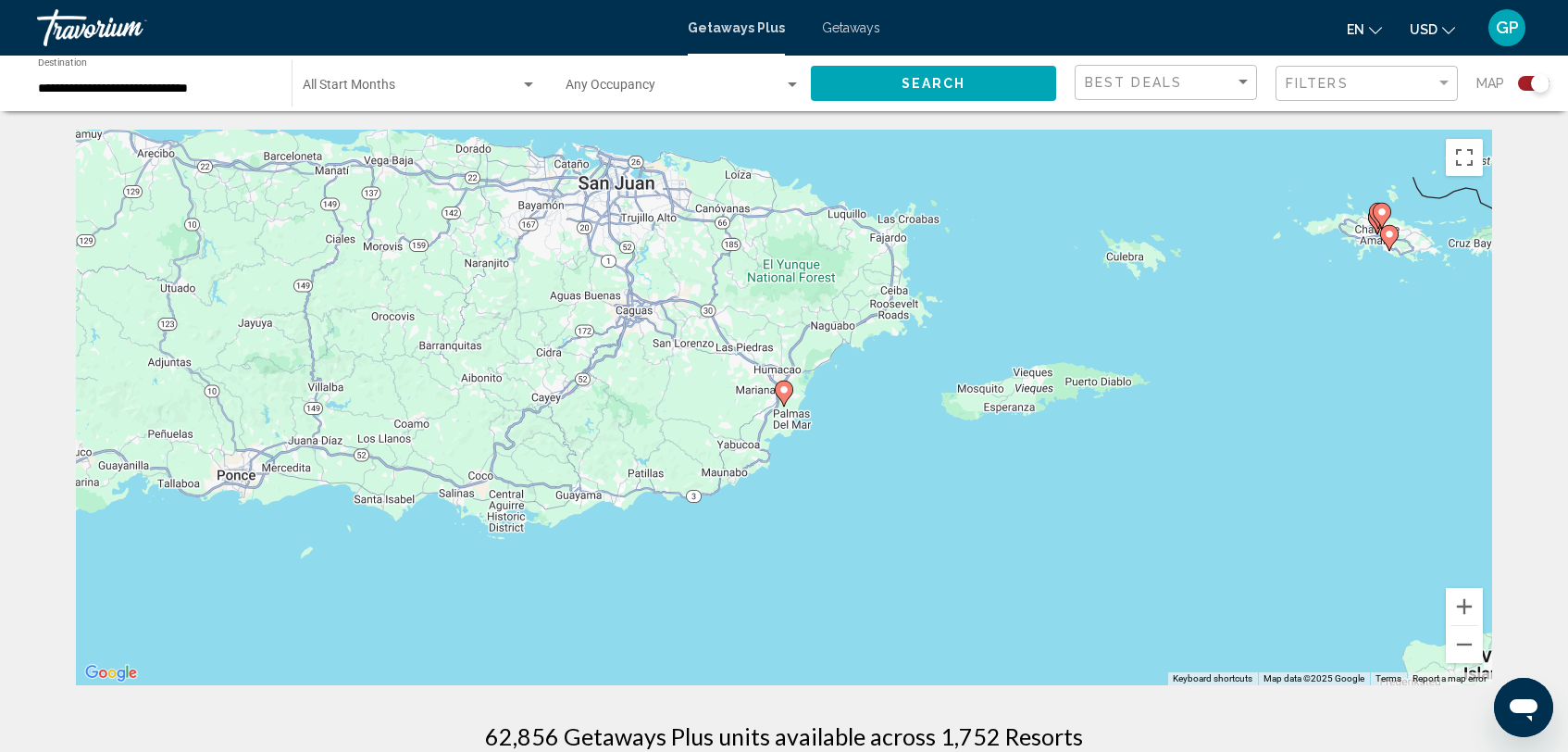
click at [788, 395] on icon "Main content" at bounding box center [784, 393] width 16 height 24
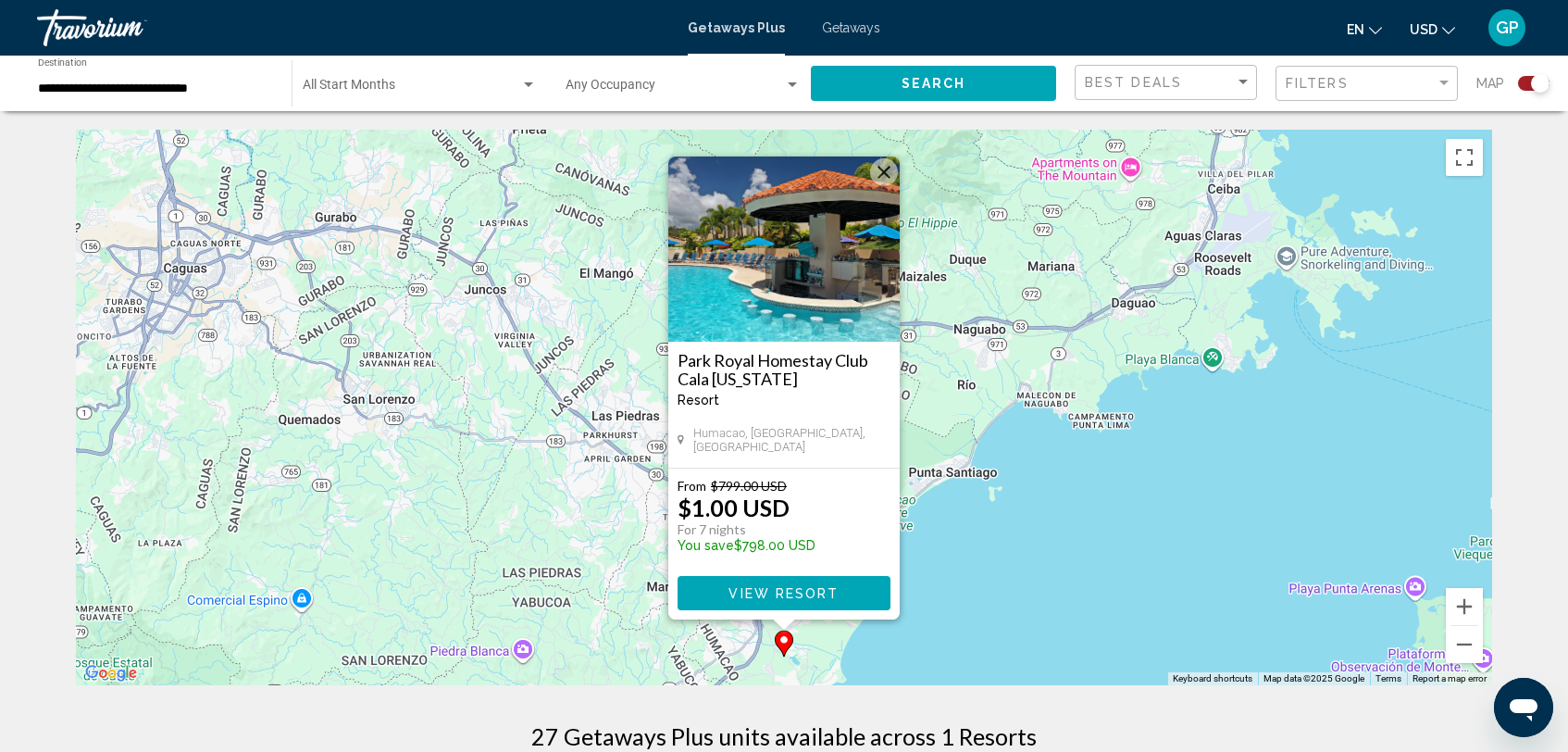
click at [778, 591] on span "View Resort" at bounding box center [784, 593] width 110 height 14
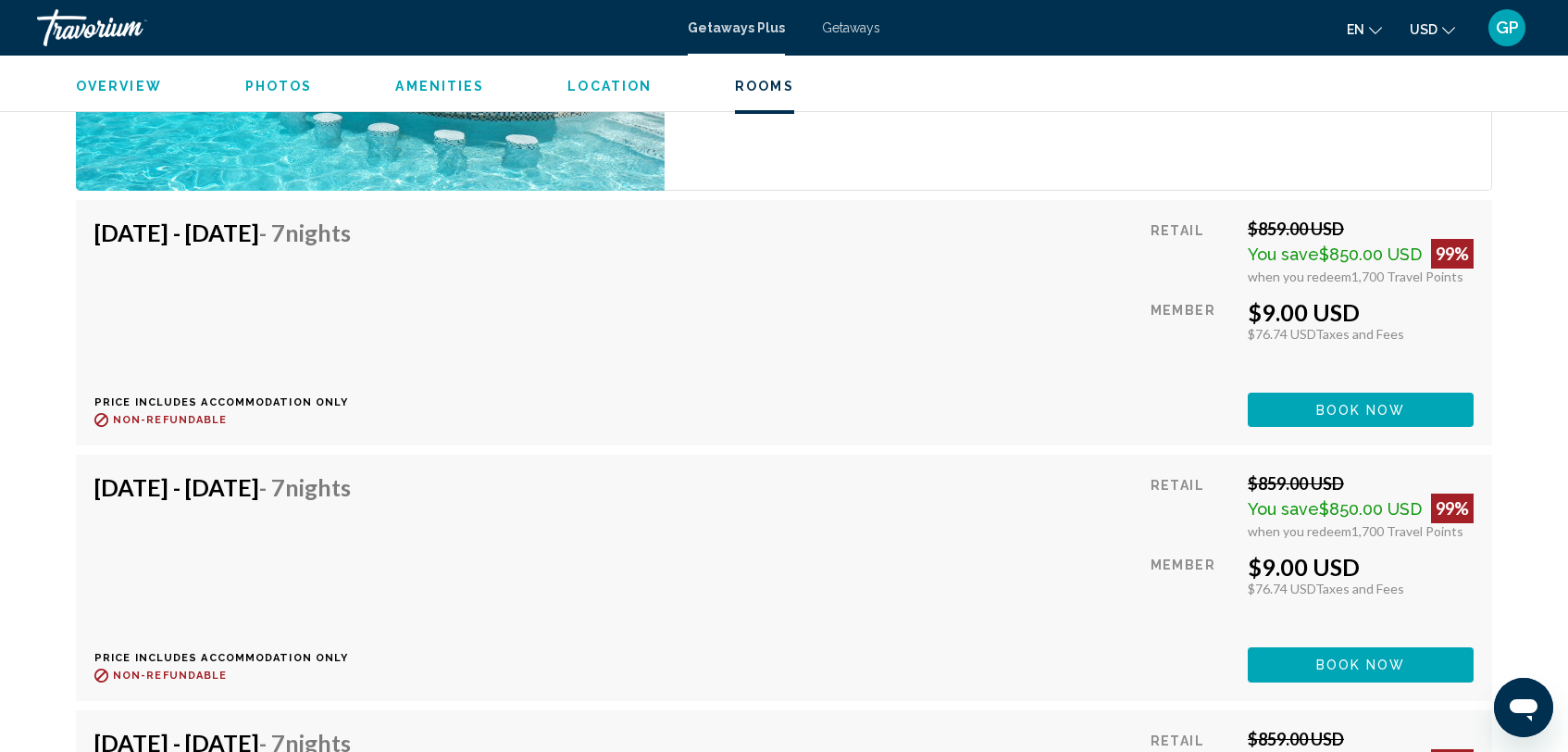
scroll to position [3473, 0]
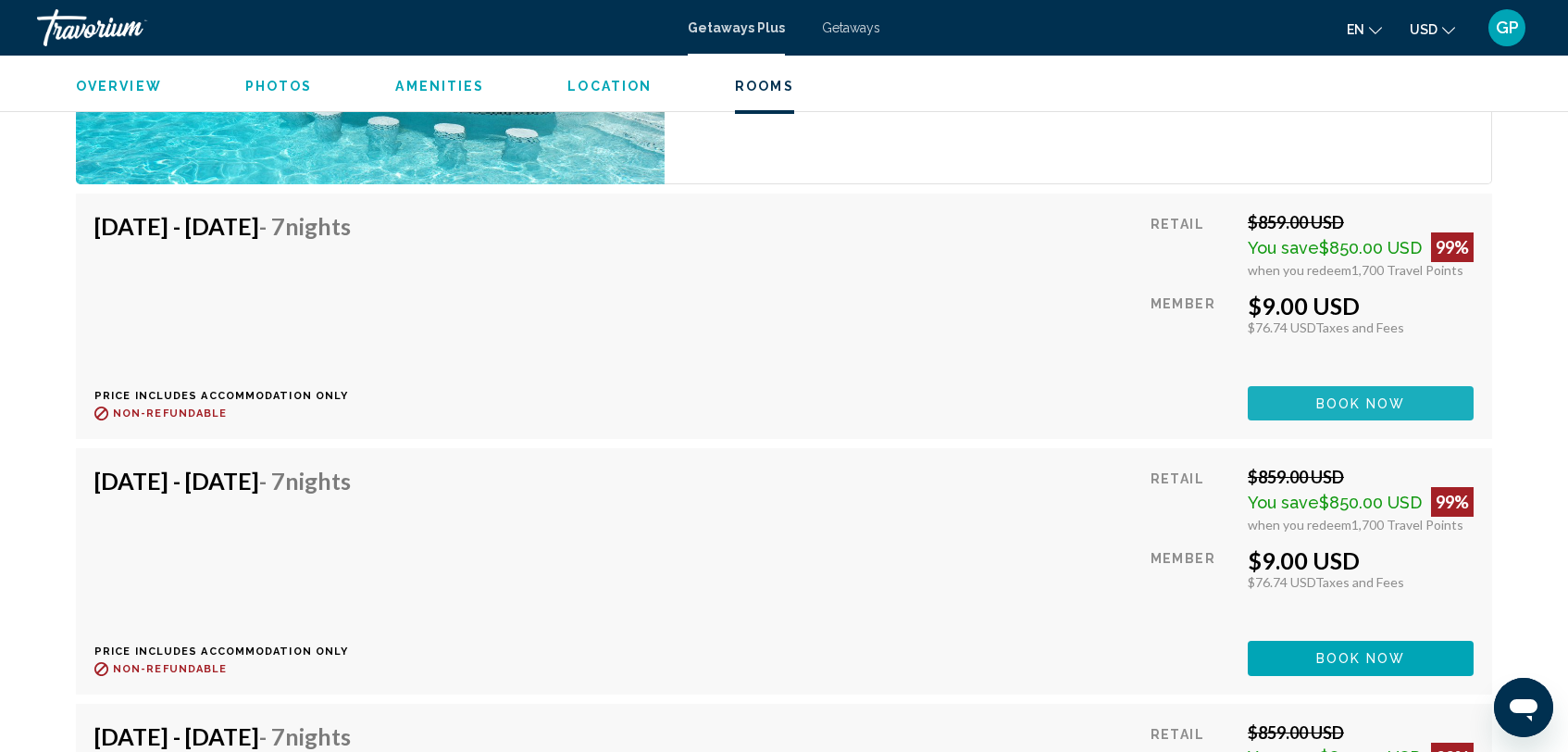
click at [1343, 398] on span "Book now" at bounding box center [1361, 403] width 90 height 14
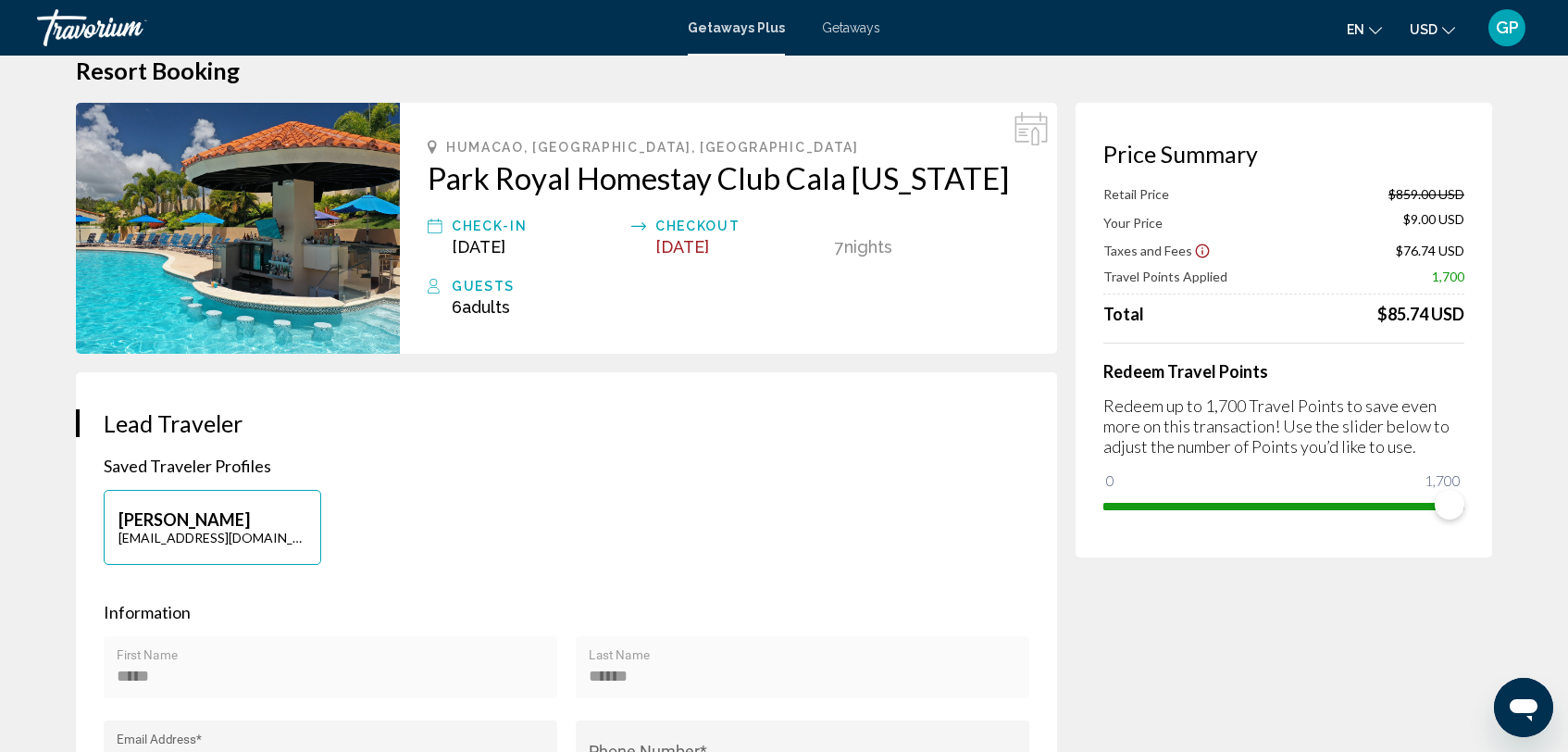
scroll to position [37, 0]
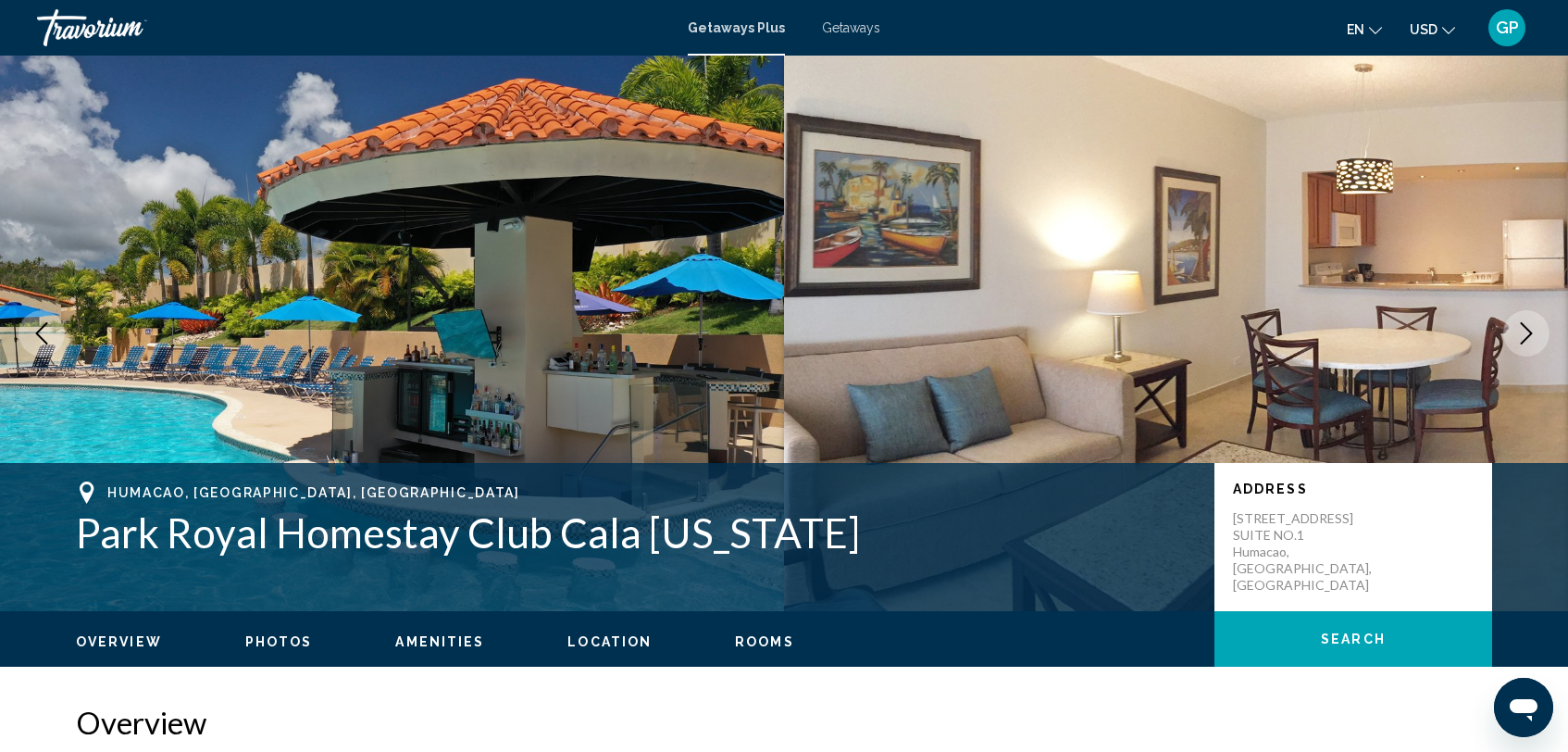
click at [1524, 338] on icon "Next image" at bounding box center [1526, 333] width 22 height 22
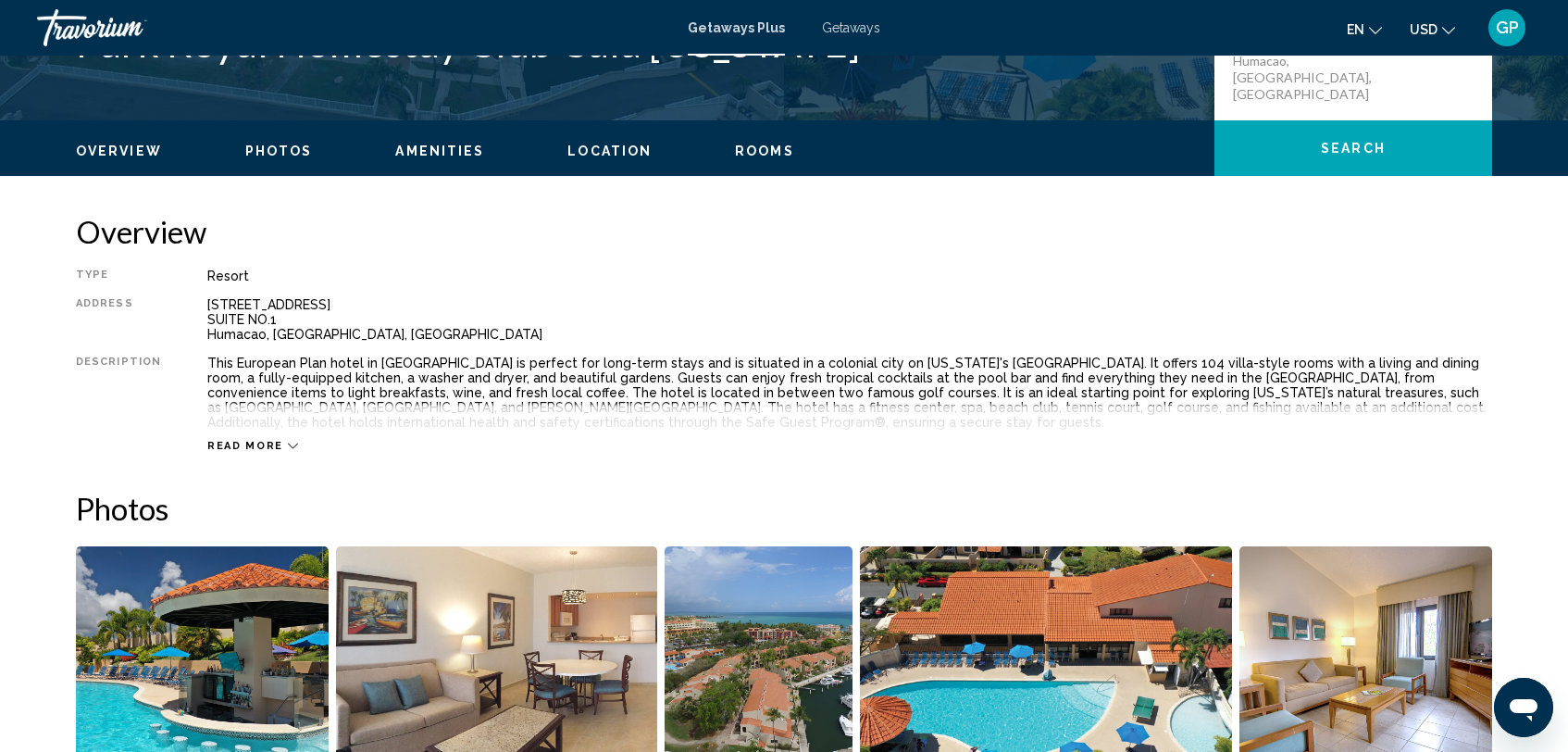
scroll to position [515, 0]
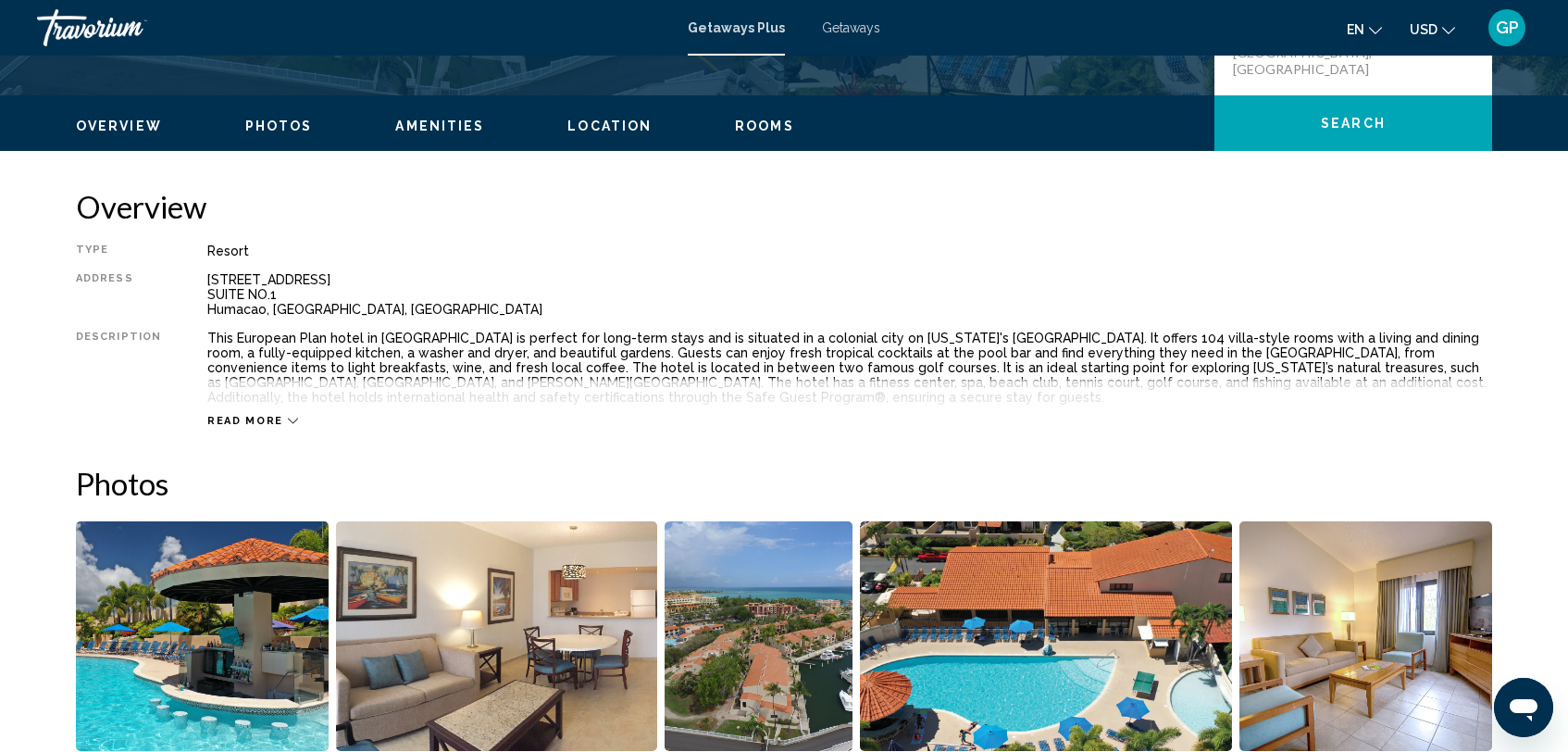
click at [190, 628] on img "Open full-screen image slider" at bounding box center [202, 636] width 252 height 230
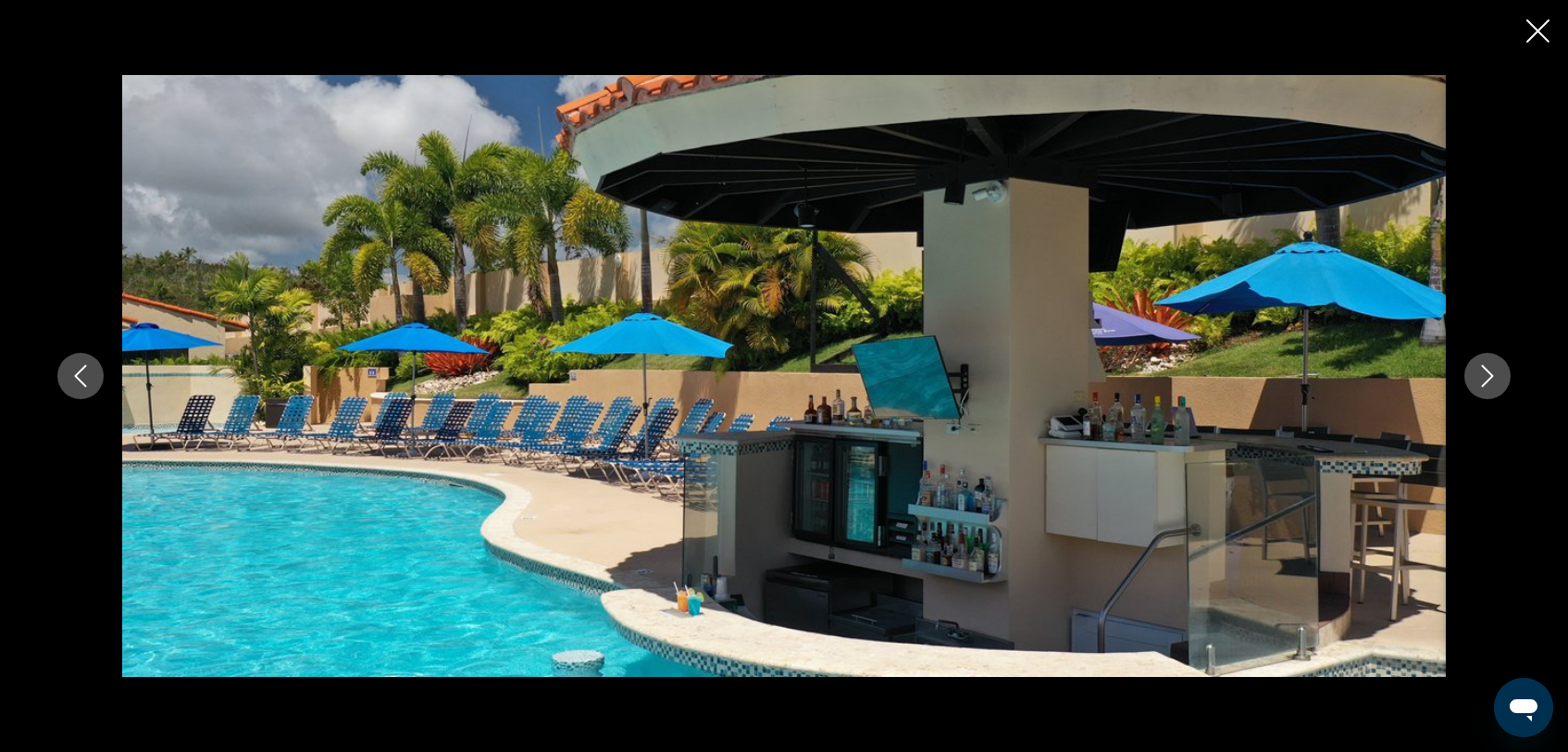
click at [1495, 383] on icon "Next image" at bounding box center [1488, 375] width 22 height 22
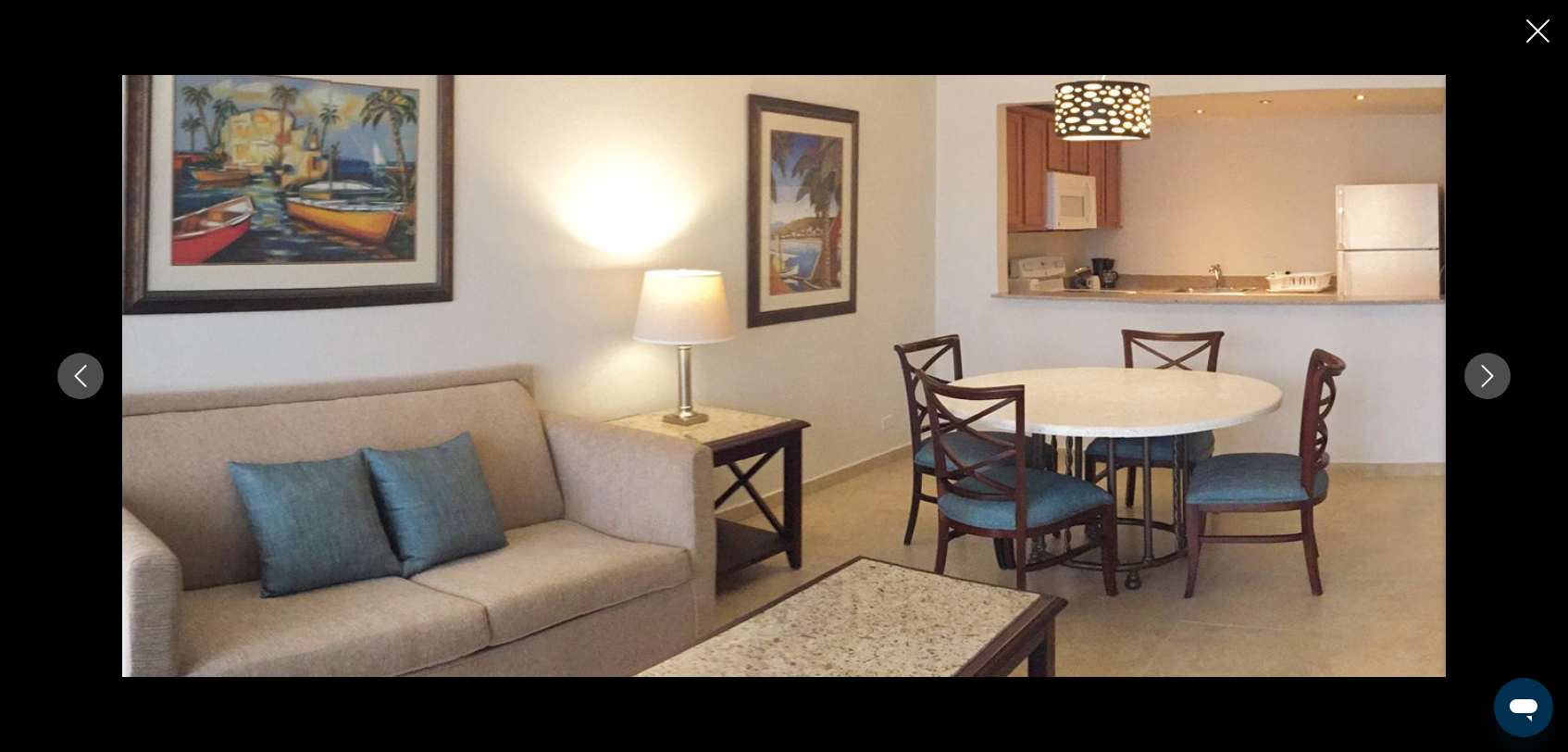
click at [1495, 383] on icon "Next image" at bounding box center [1488, 375] width 22 height 22
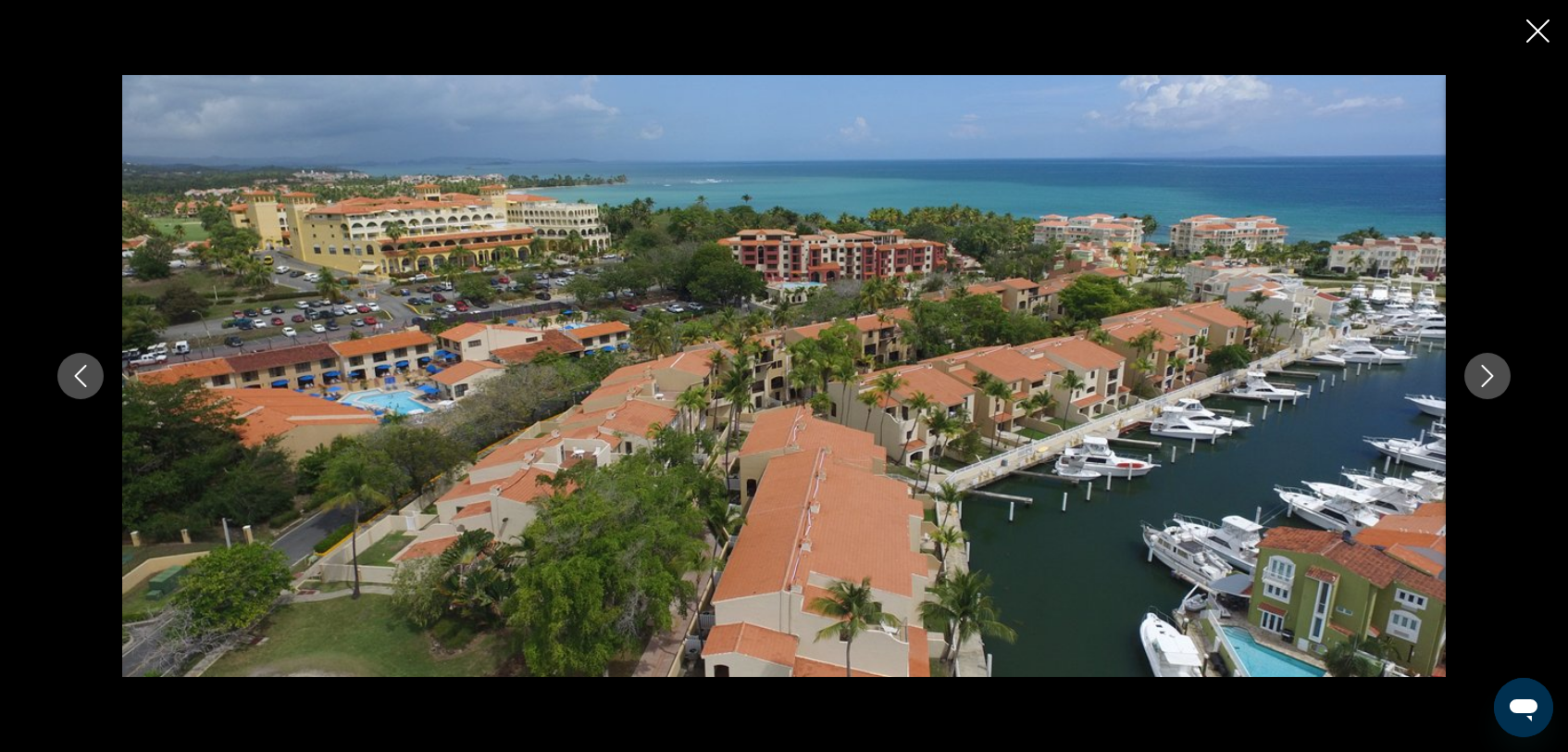
click at [1488, 377] on icon "Next image" at bounding box center [1488, 375] width 22 height 22
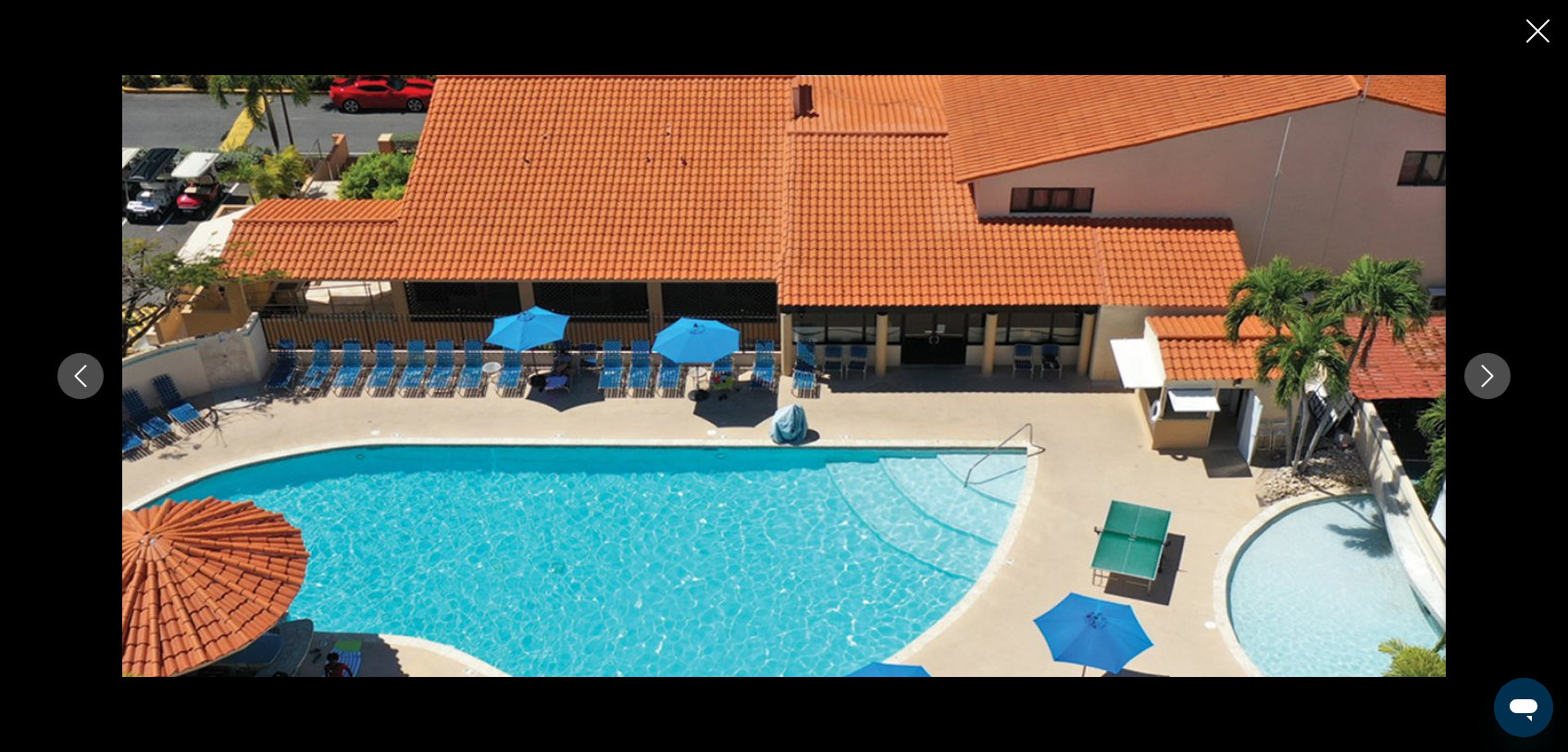
click at [1488, 377] on icon "Next image" at bounding box center [1488, 375] width 22 height 22
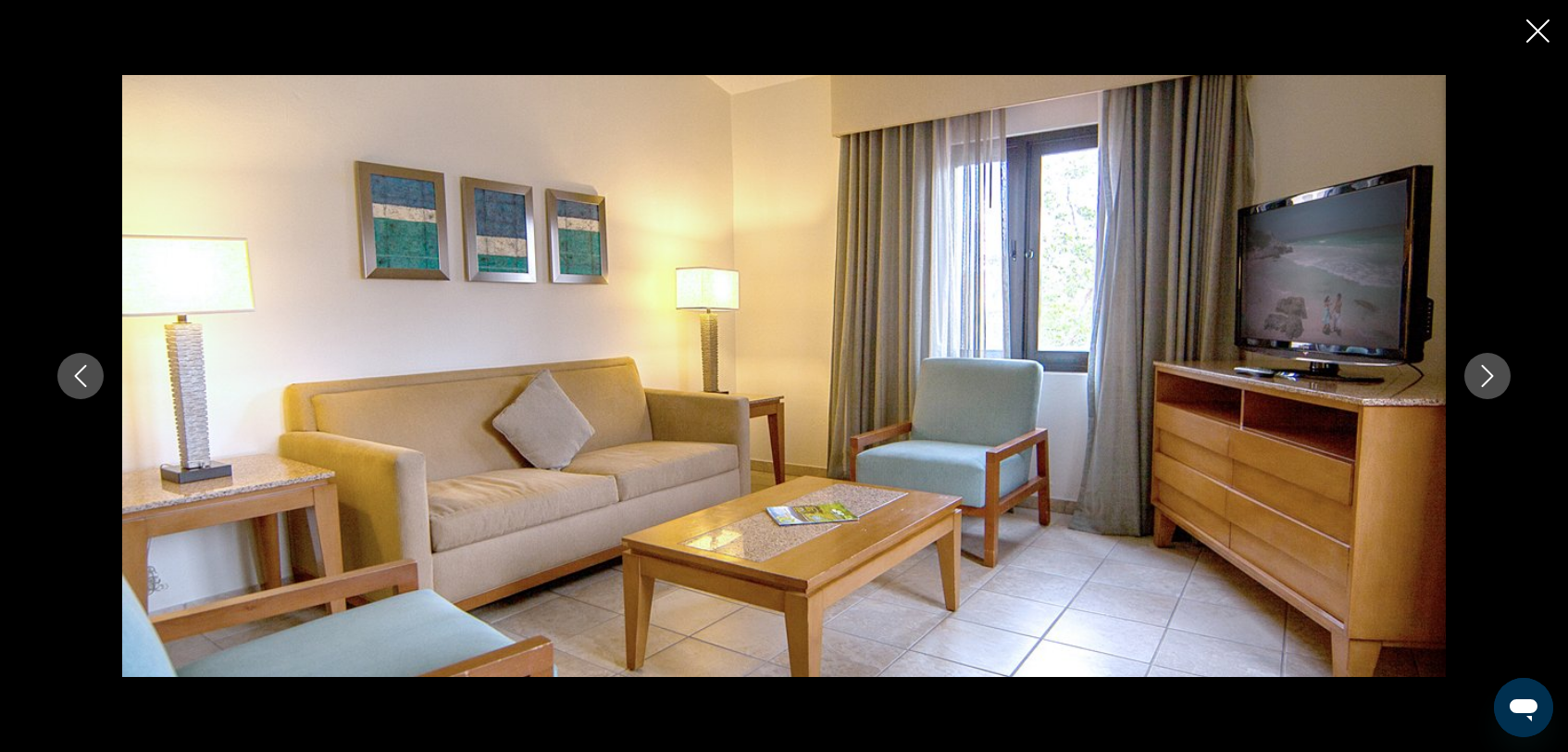
click at [1488, 377] on icon "Next image" at bounding box center [1488, 375] width 22 height 22
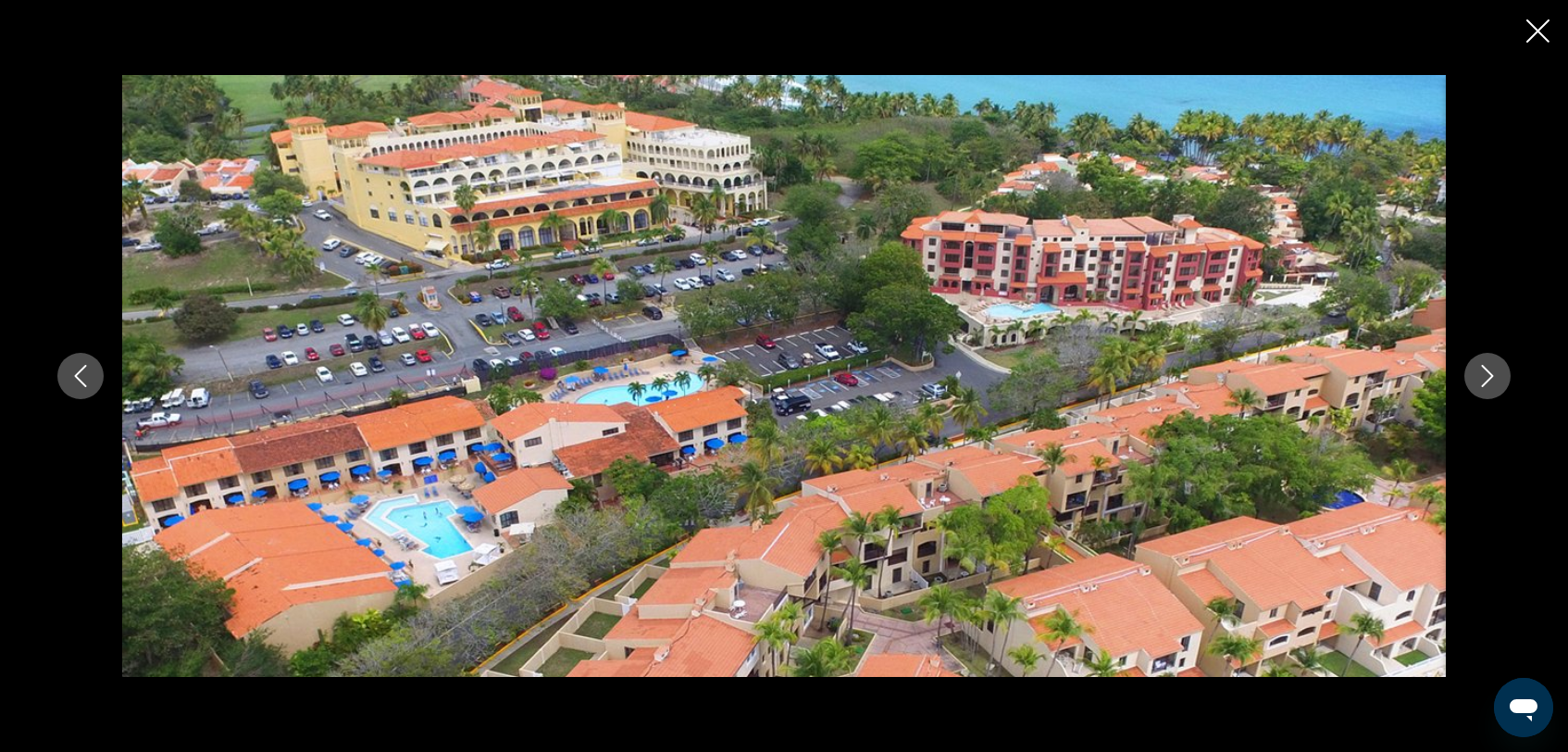
click at [1488, 377] on icon "Next image" at bounding box center [1488, 375] width 22 height 22
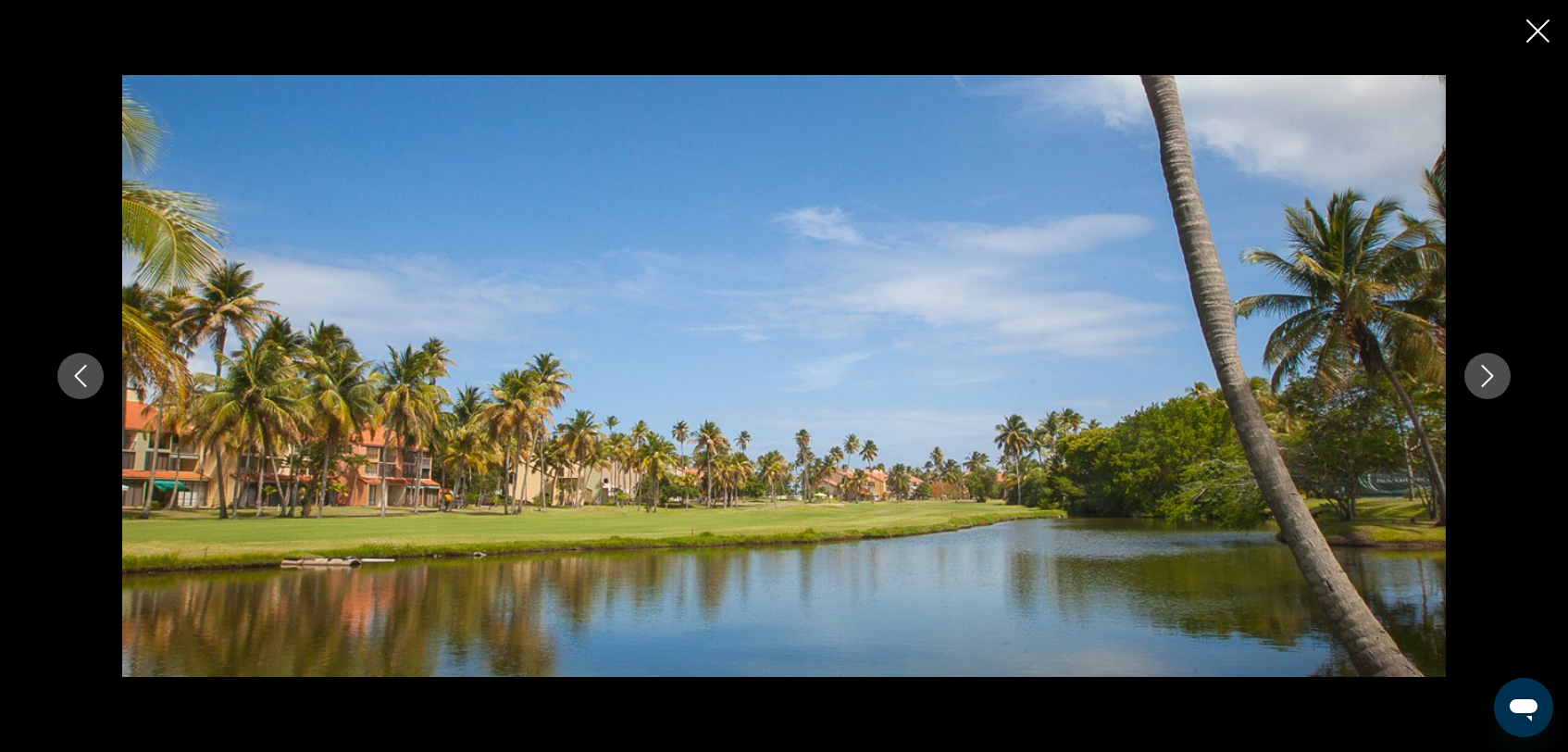
click at [1488, 377] on icon "Next image" at bounding box center [1488, 375] width 22 height 22
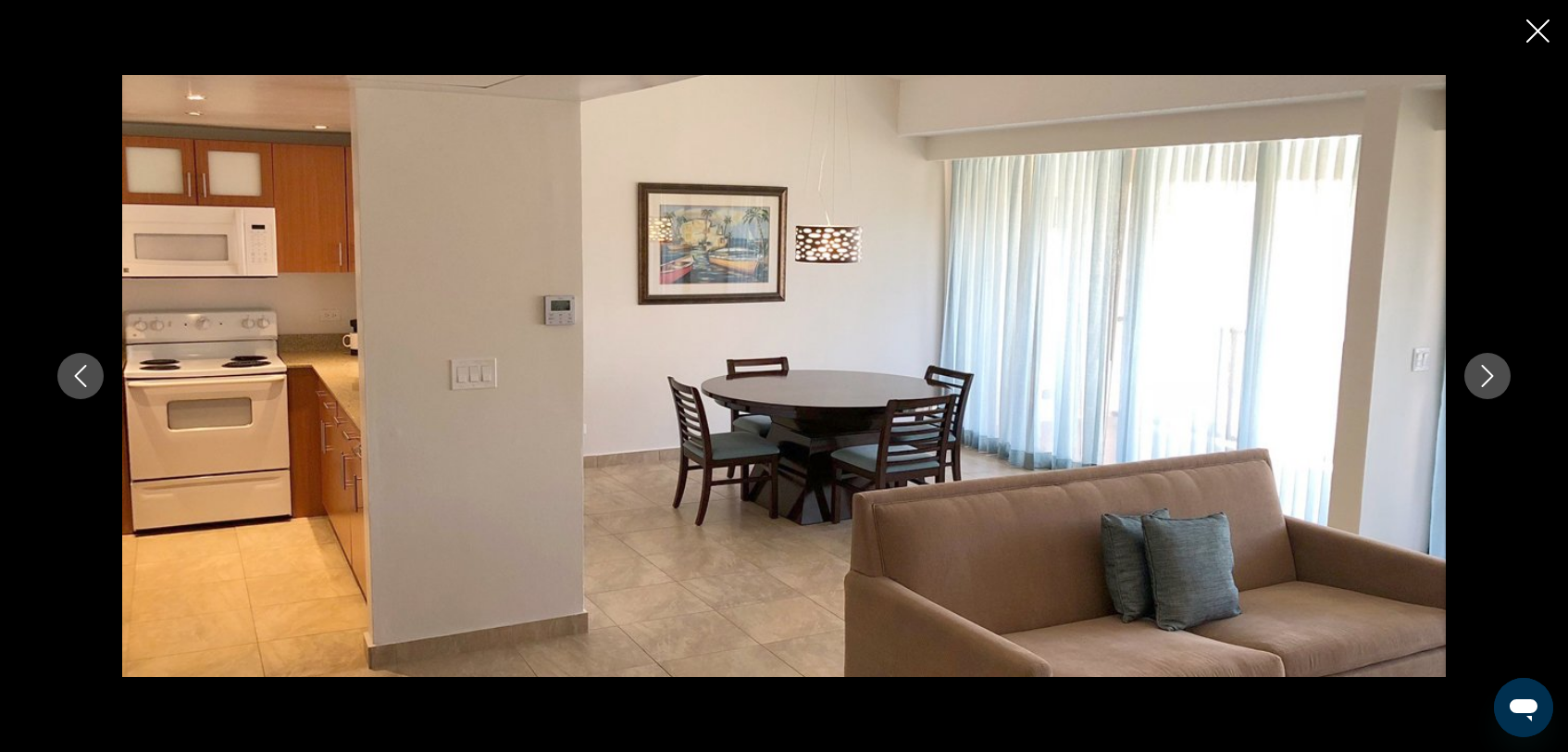
click at [1488, 377] on icon "Next image" at bounding box center [1488, 375] width 22 height 22
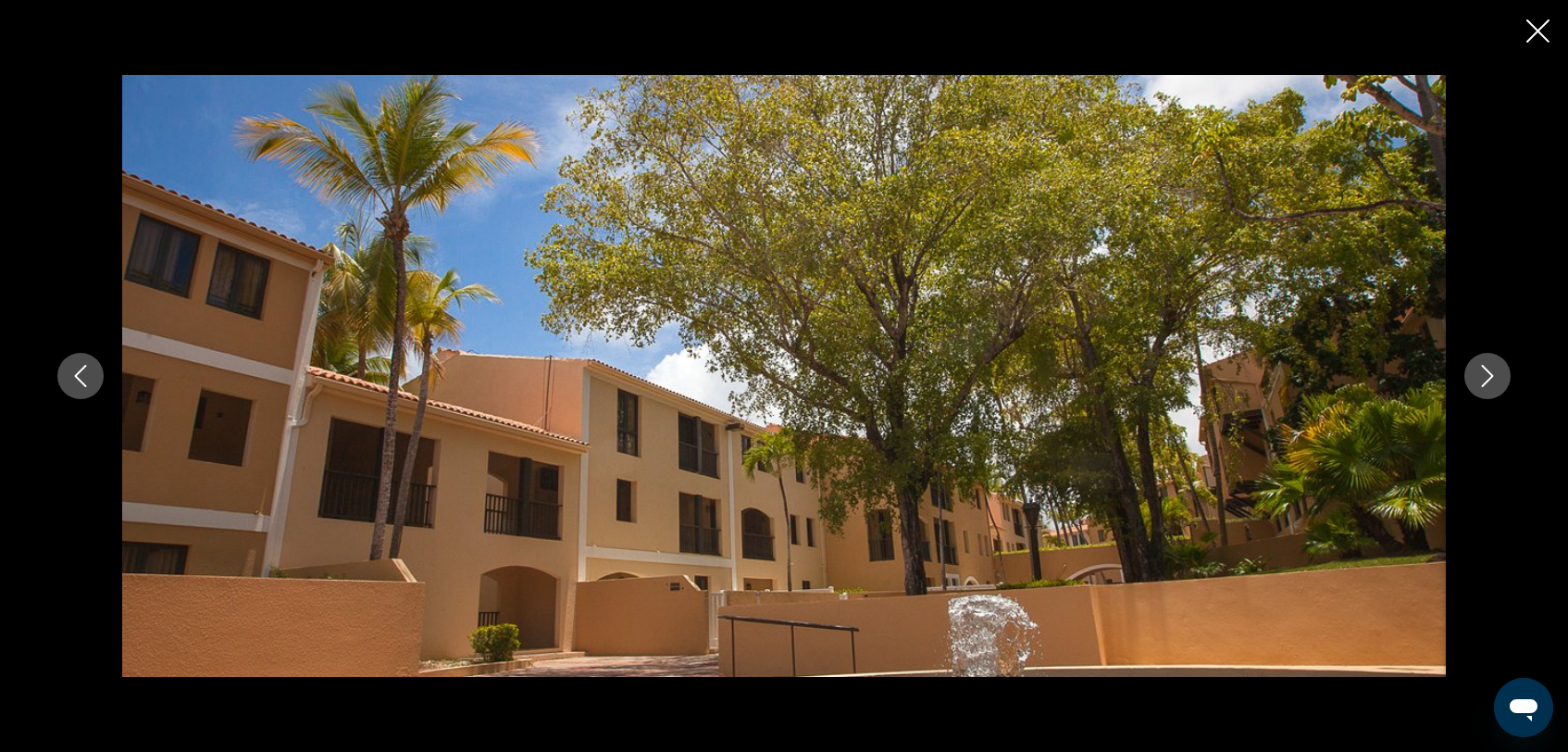
click at [1488, 377] on icon "Next image" at bounding box center [1488, 375] width 22 height 22
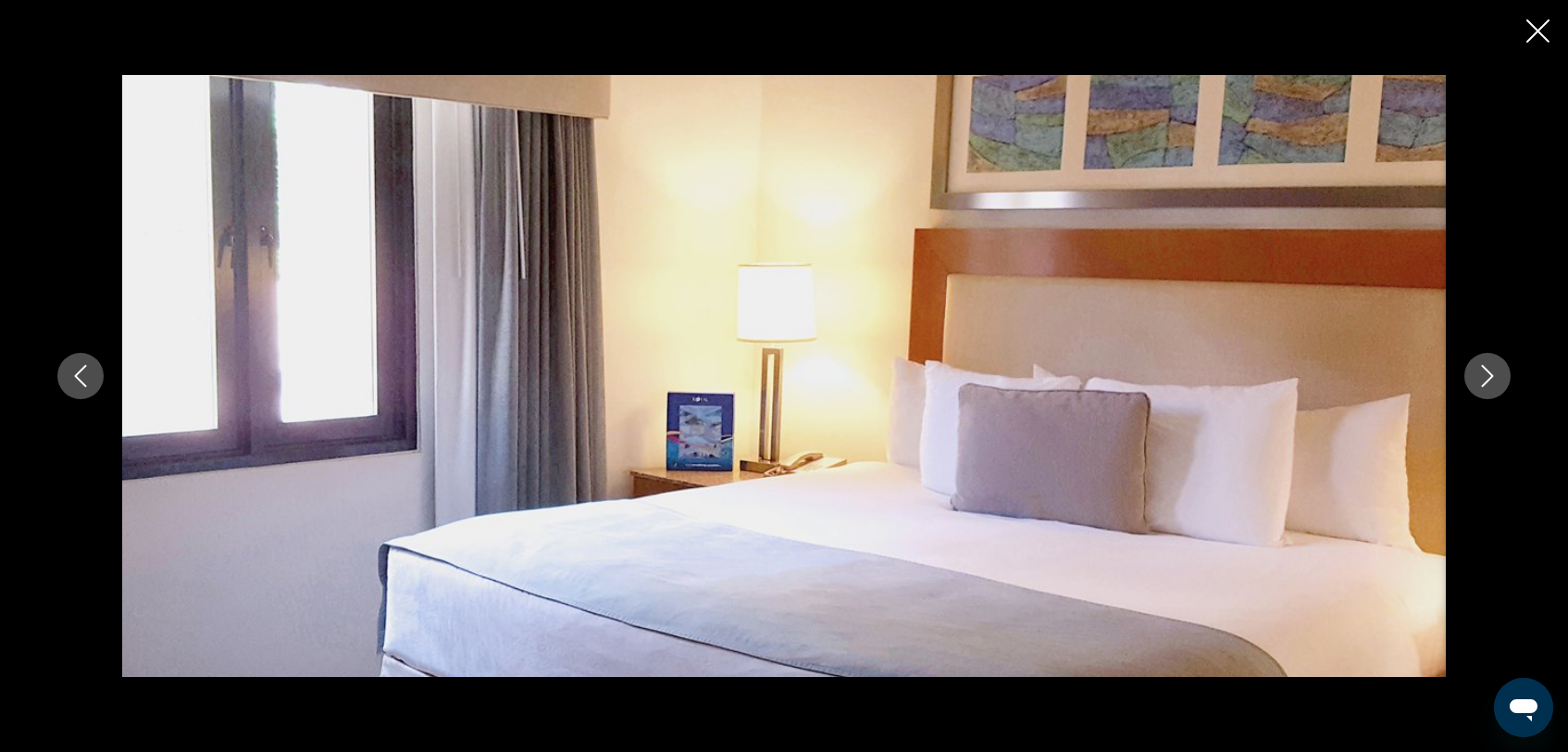
click at [1488, 376] on icon "Next image" at bounding box center [1488, 375] width 22 height 22
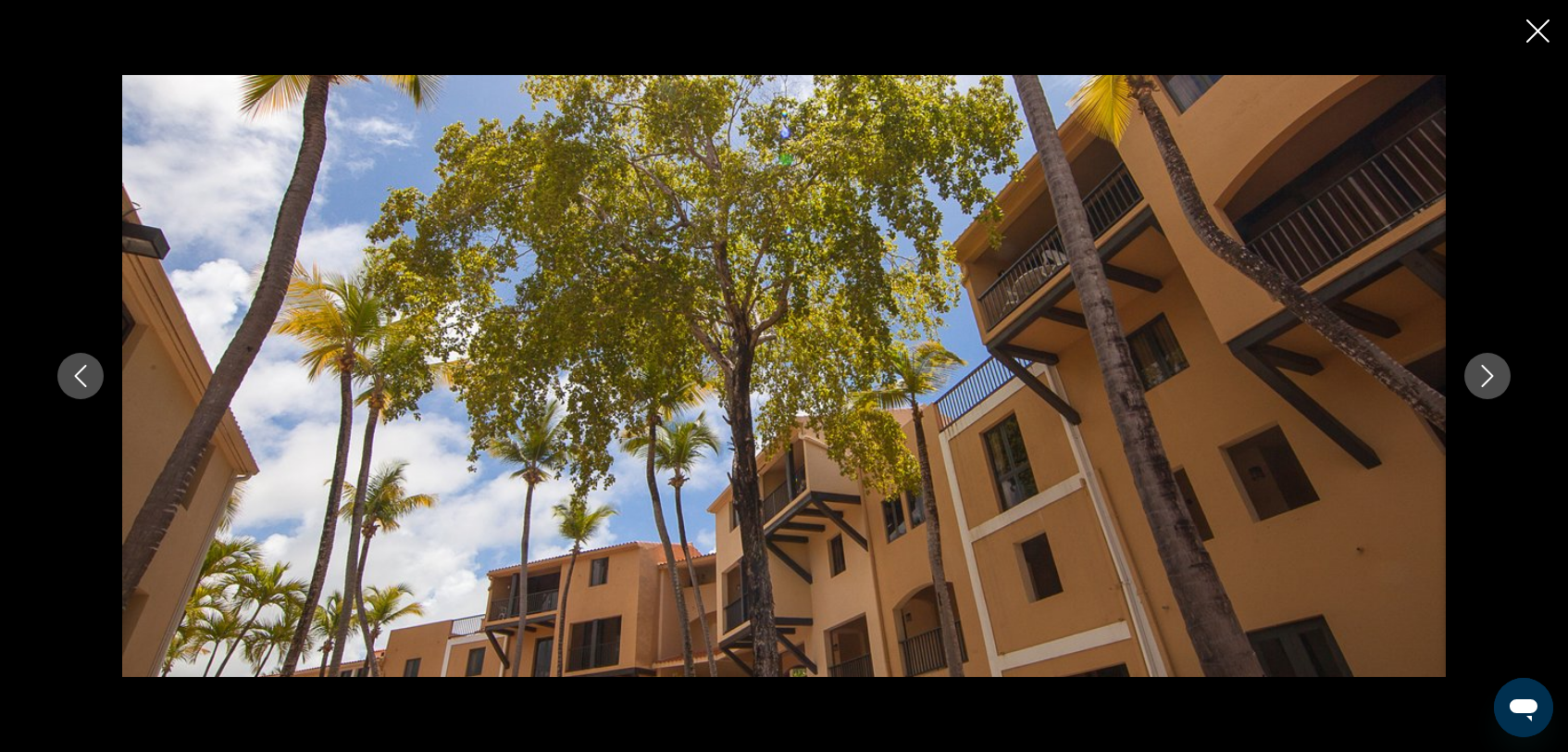
click at [1488, 376] on icon "Next image" at bounding box center [1488, 375] width 22 height 22
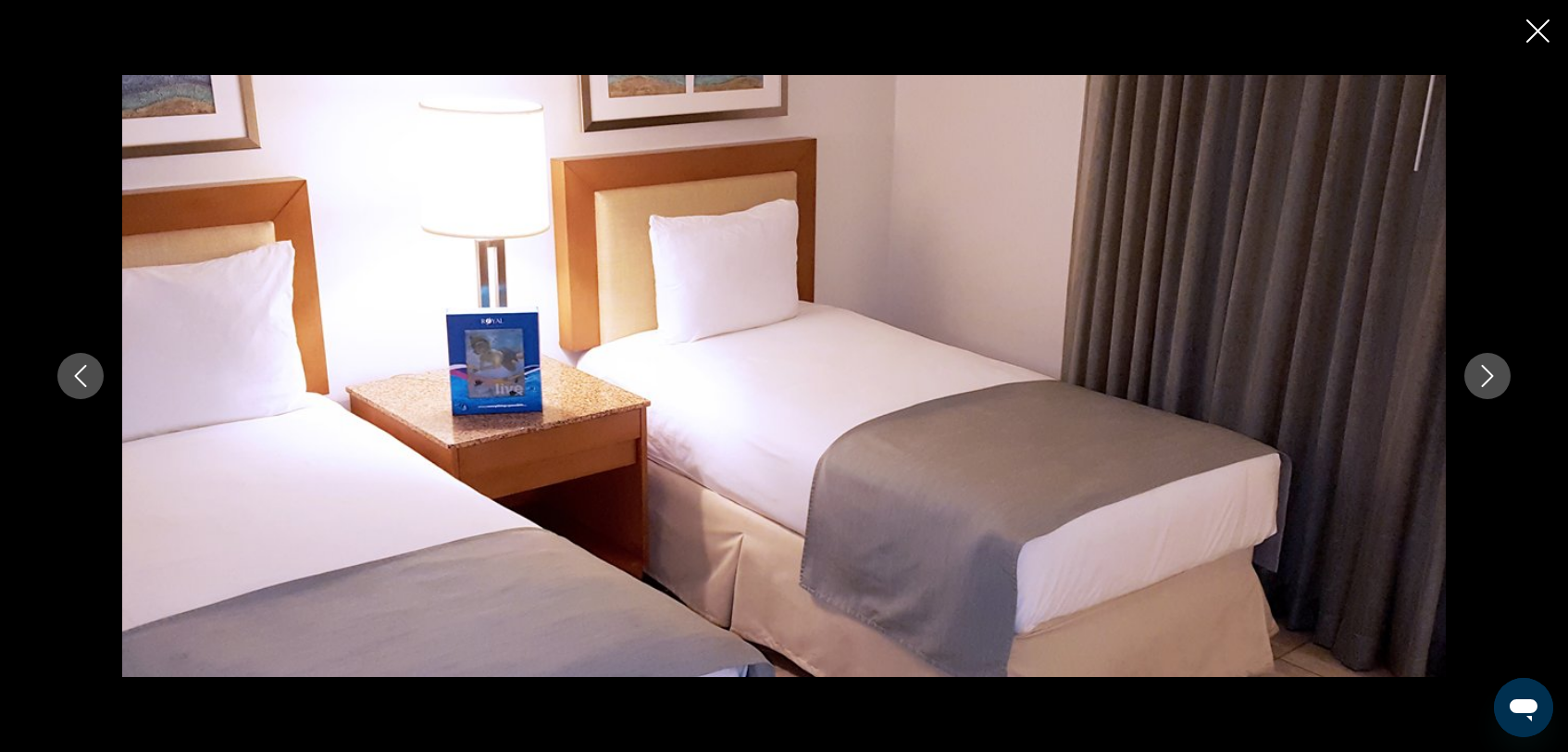
click at [1488, 376] on icon "Next image" at bounding box center [1488, 375] width 22 height 22
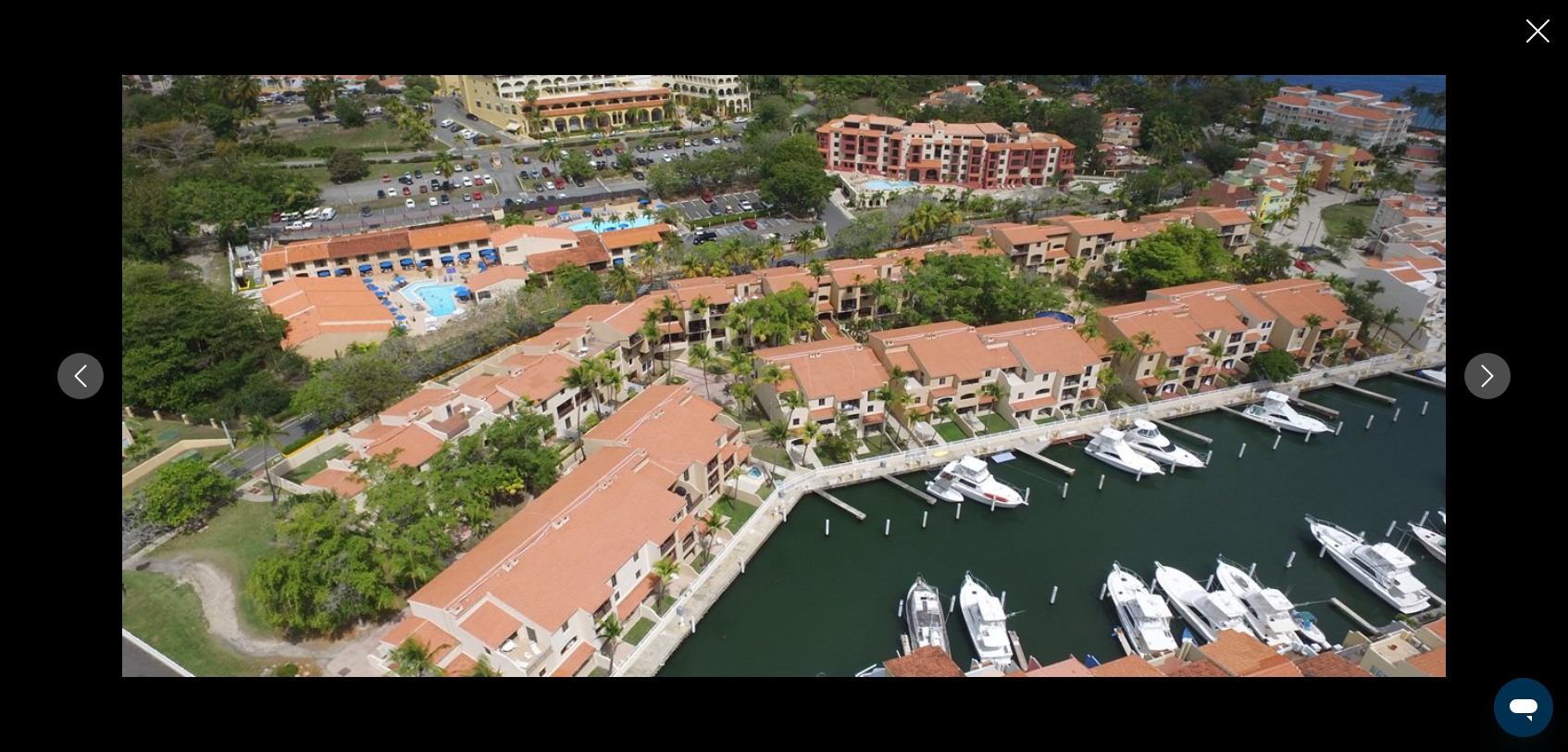
click at [1488, 376] on icon "Next image" at bounding box center [1488, 375] width 22 height 22
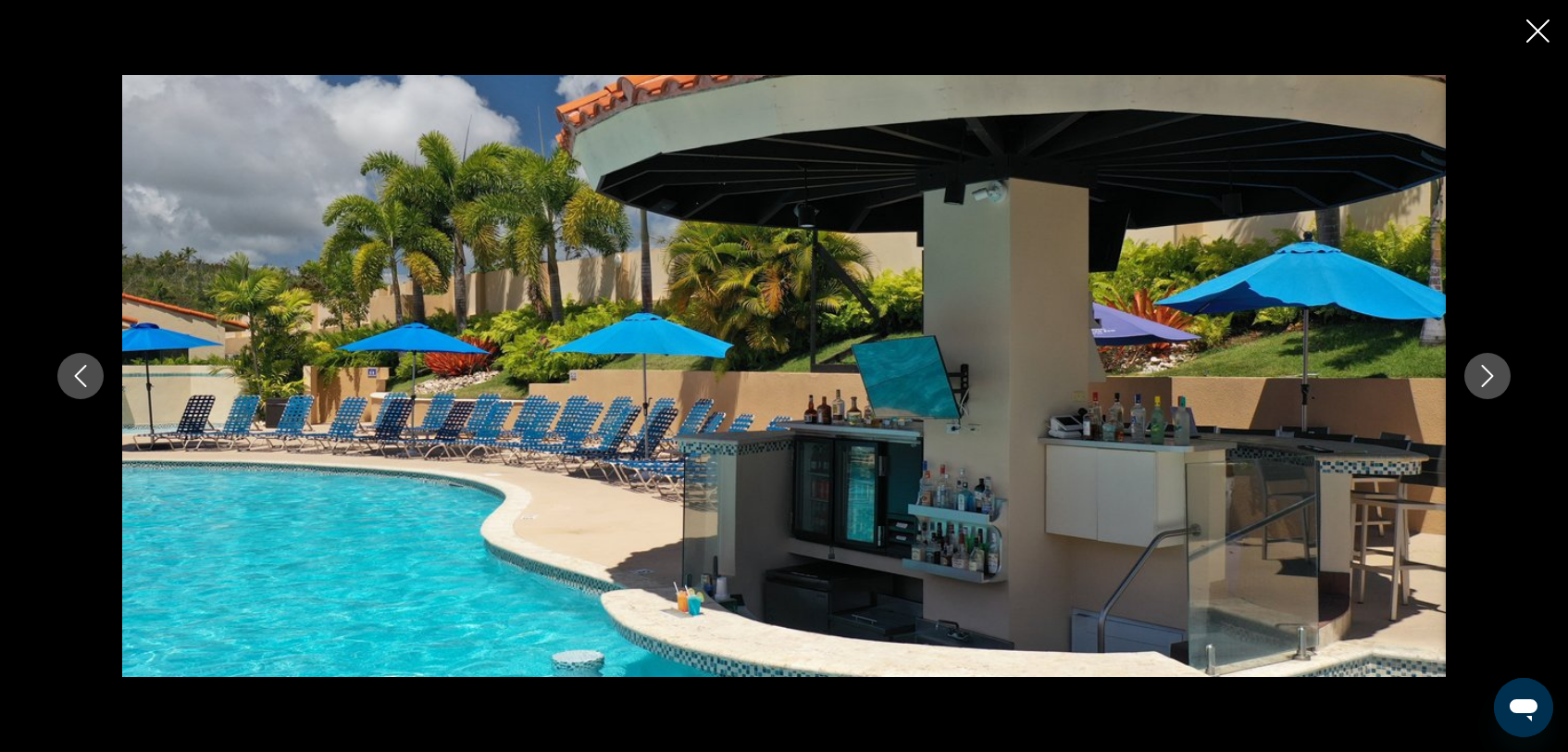
click at [1488, 376] on icon "Next image" at bounding box center [1488, 375] width 22 height 22
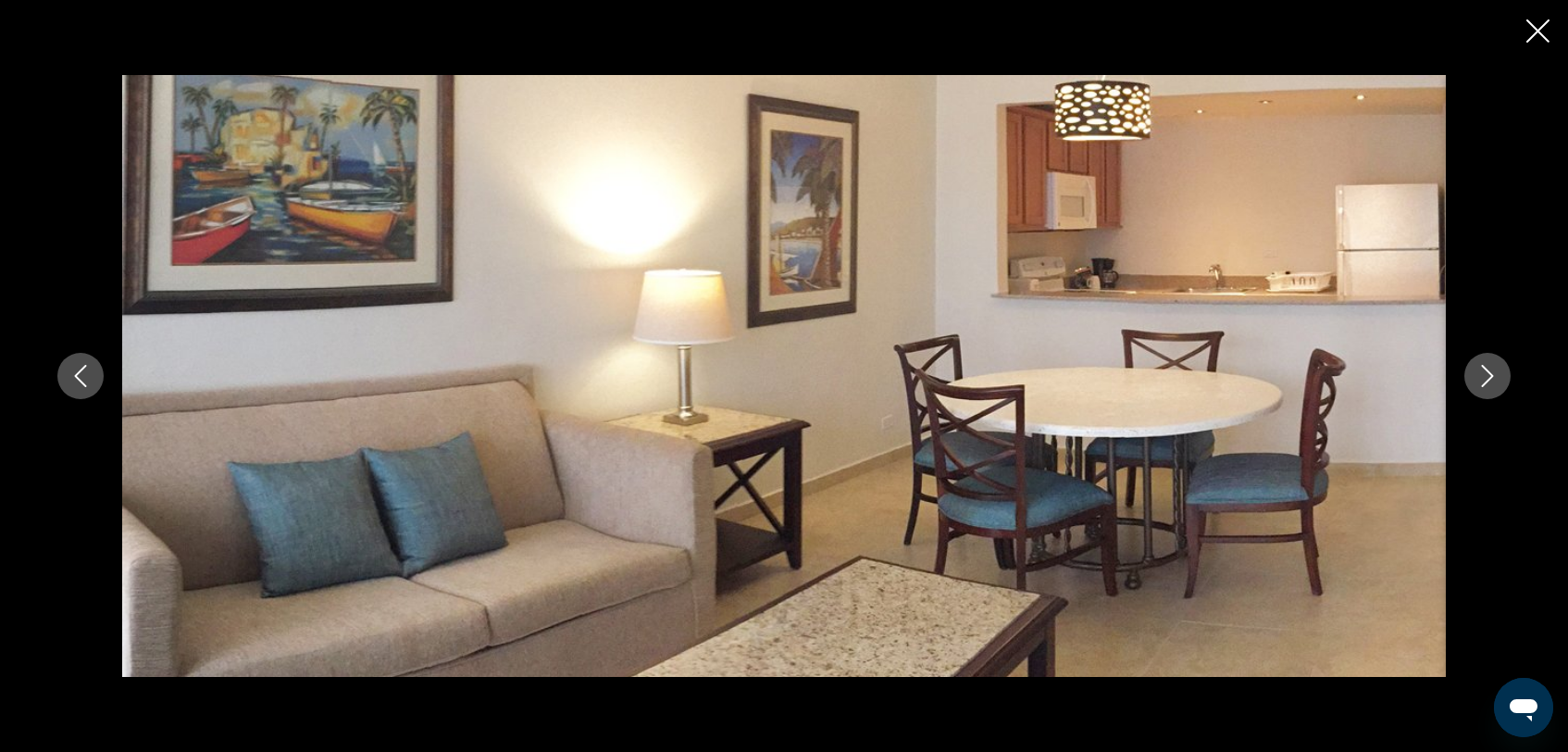
click at [1530, 40] on icon "Close slideshow" at bounding box center [1538, 31] width 23 height 23
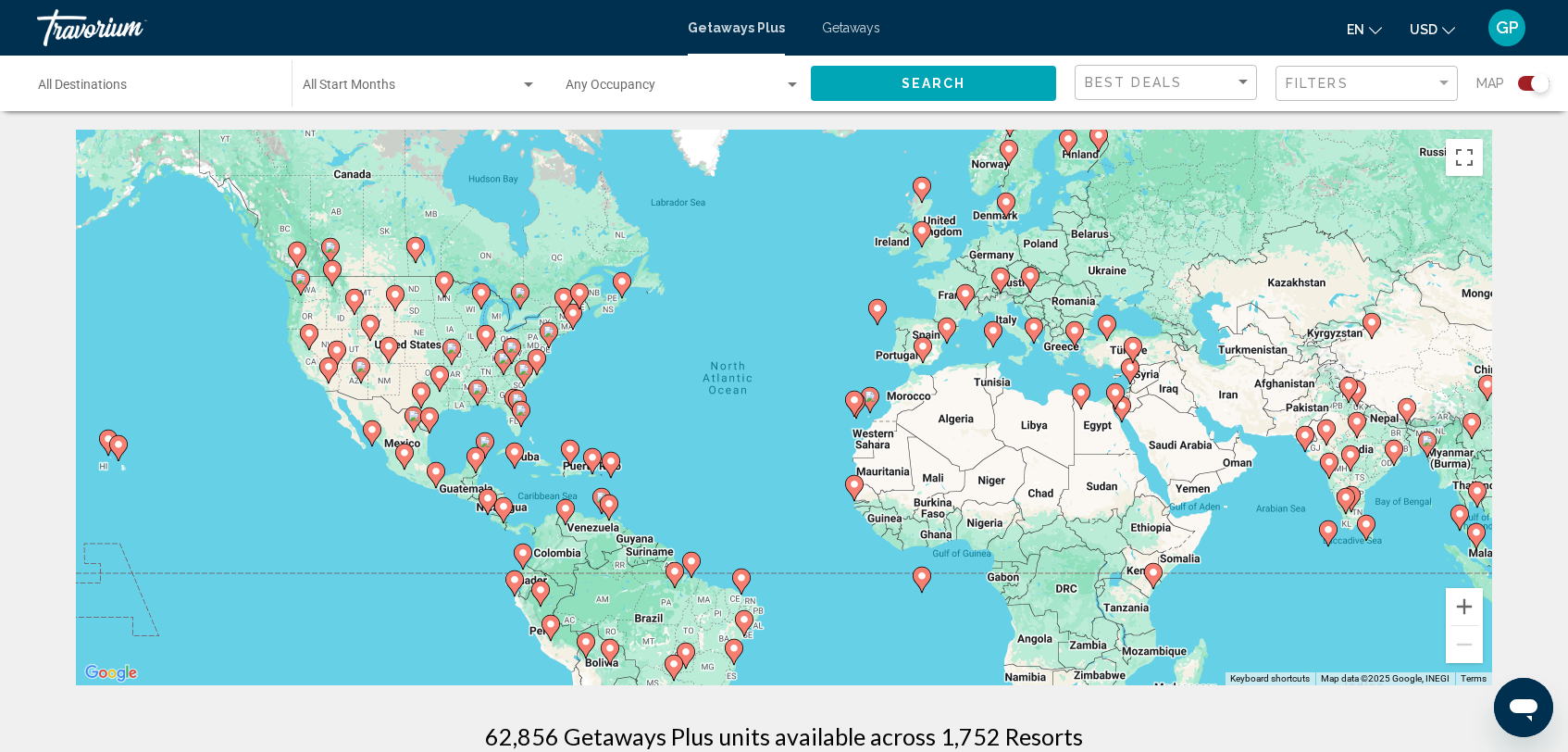
click at [613, 471] on icon "Main content" at bounding box center [610, 464] width 16 height 24
type input "**********"
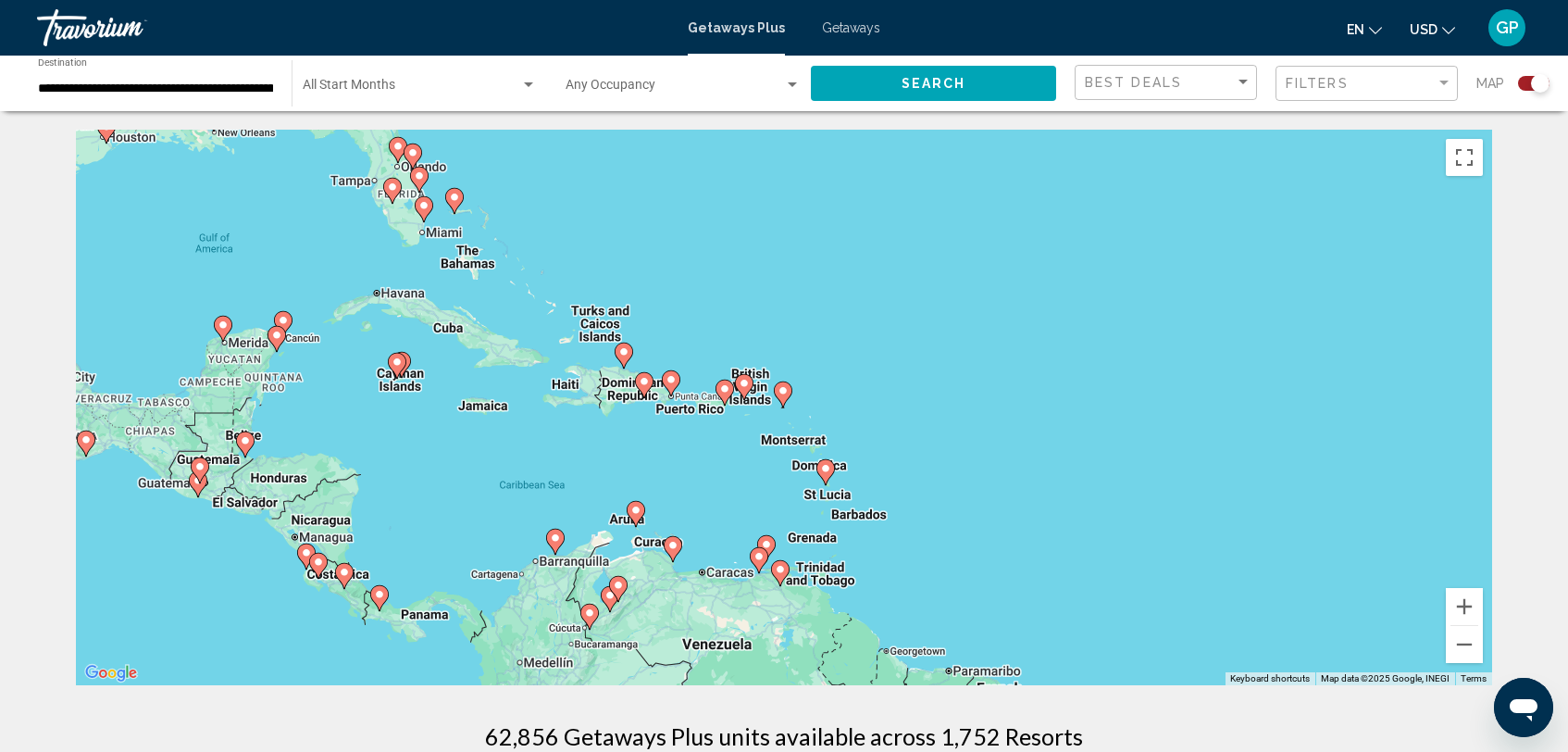
click at [710, 422] on div "To activate drag with keyboard, press Alt + Enter. Once in keyboard drag state,…" at bounding box center [784, 407] width 1416 height 556
click at [1474, 602] on button "Zoom in" at bounding box center [1465, 606] width 37 height 37
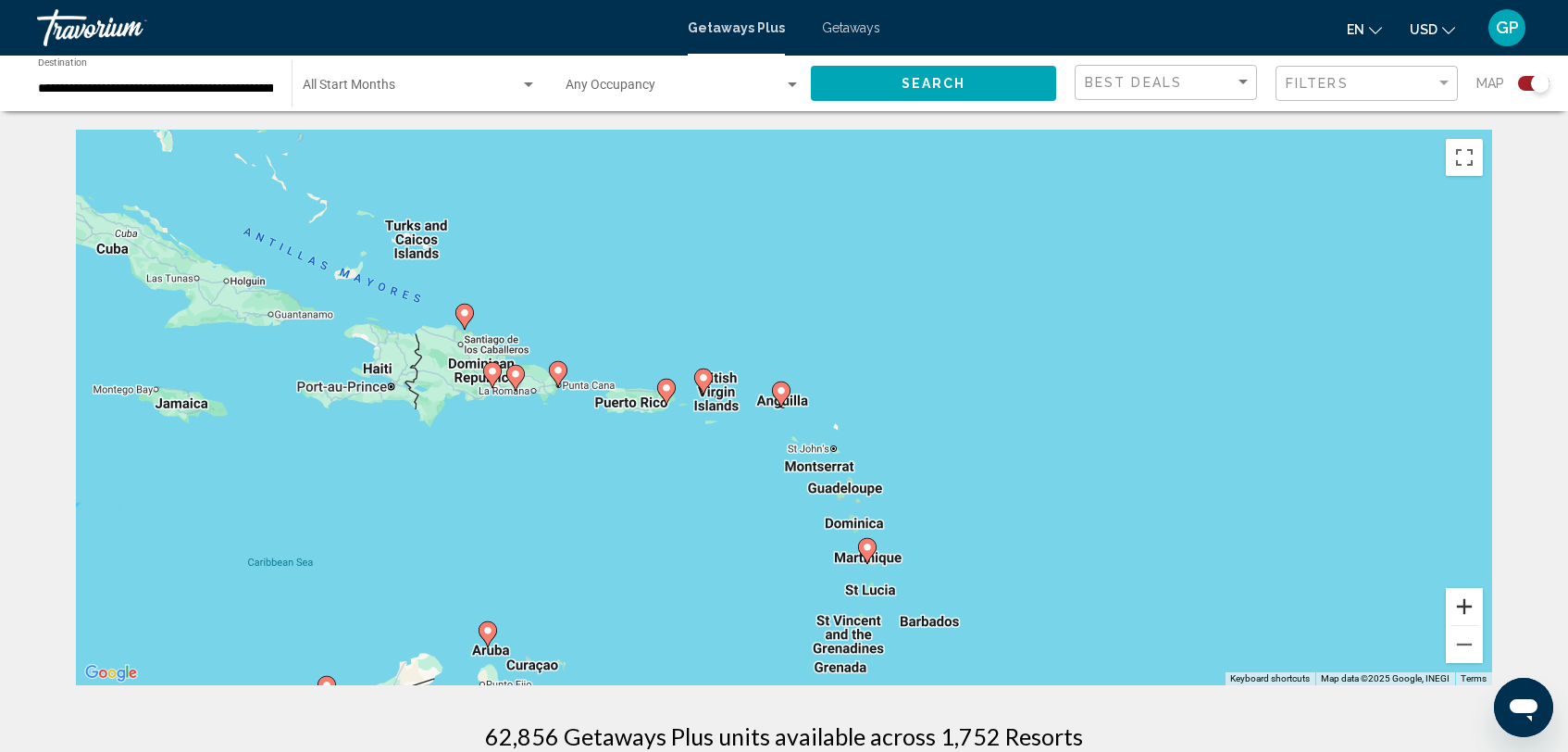
click at [1475, 603] on button "Zoom in" at bounding box center [1465, 606] width 37 height 37
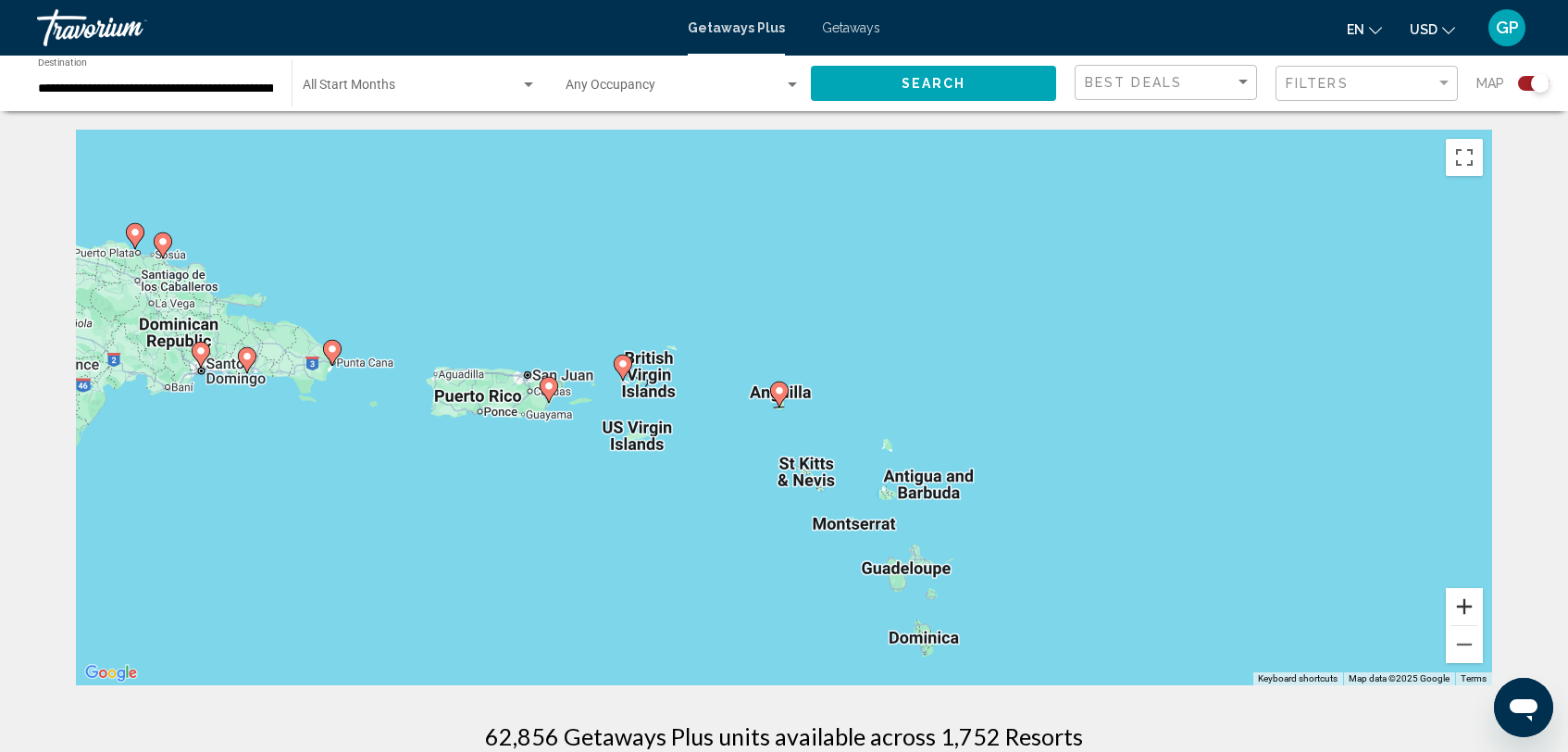
click at [1472, 603] on button "Zoom in" at bounding box center [1465, 606] width 37 height 37
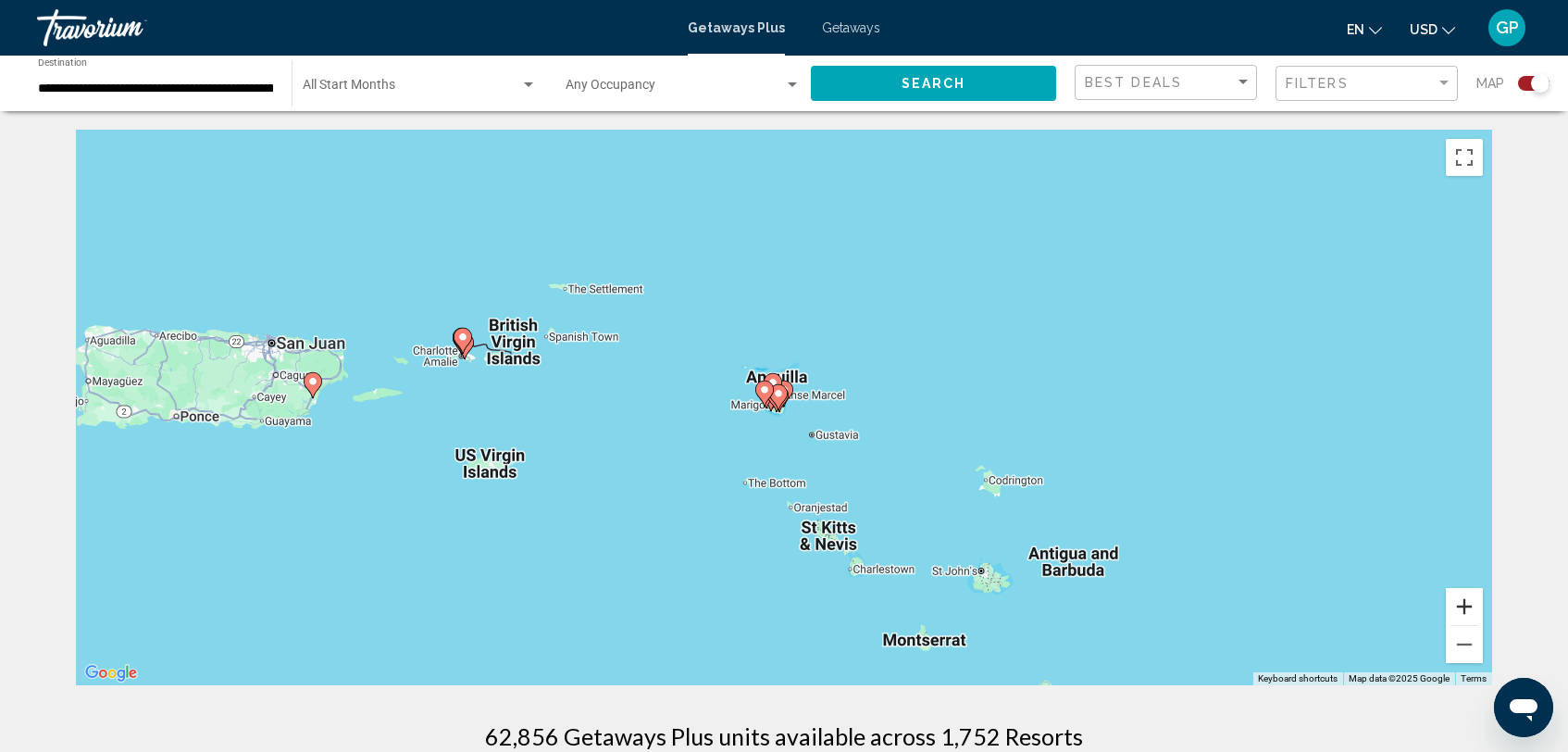
click at [1469, 605] on button "Zoom in" at bounding box center [1465, 606] width 37 height 37
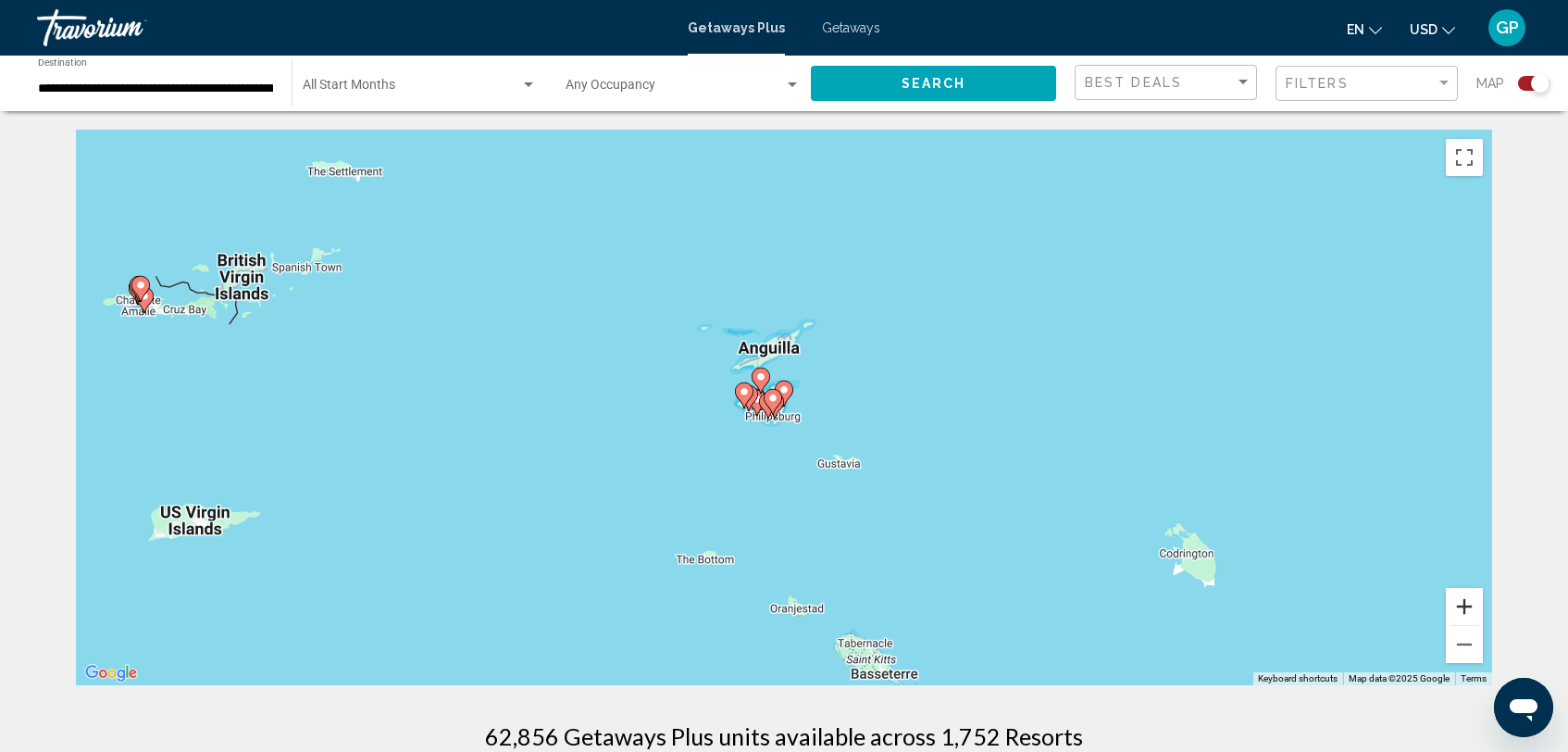
click at [1470, 606] on button "Zoom in" at bounding box center [1465, 606] width 37 height 37
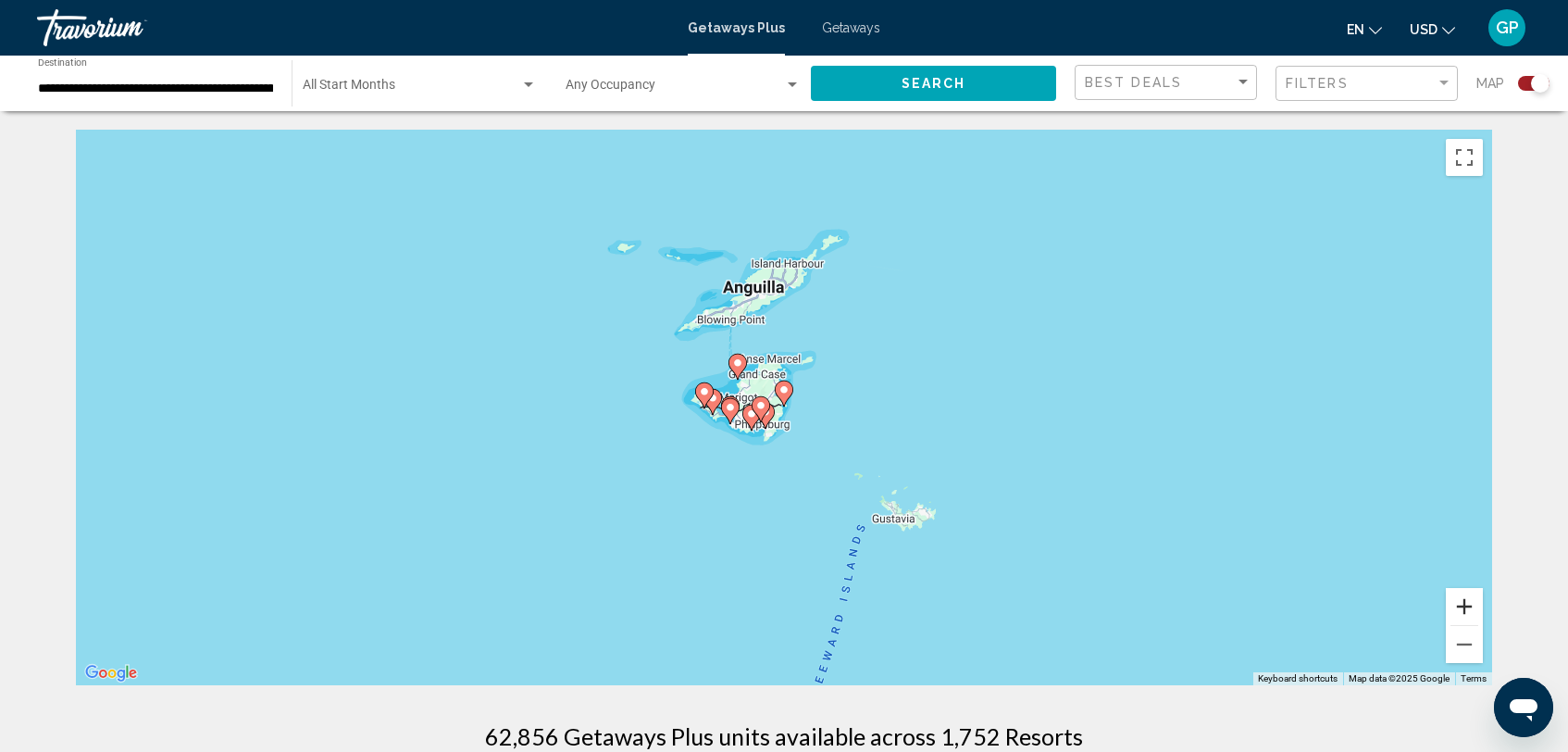
click at [1471, 607] on button "Zoom in" at bounding box center [1465, 606] width 37 height 37
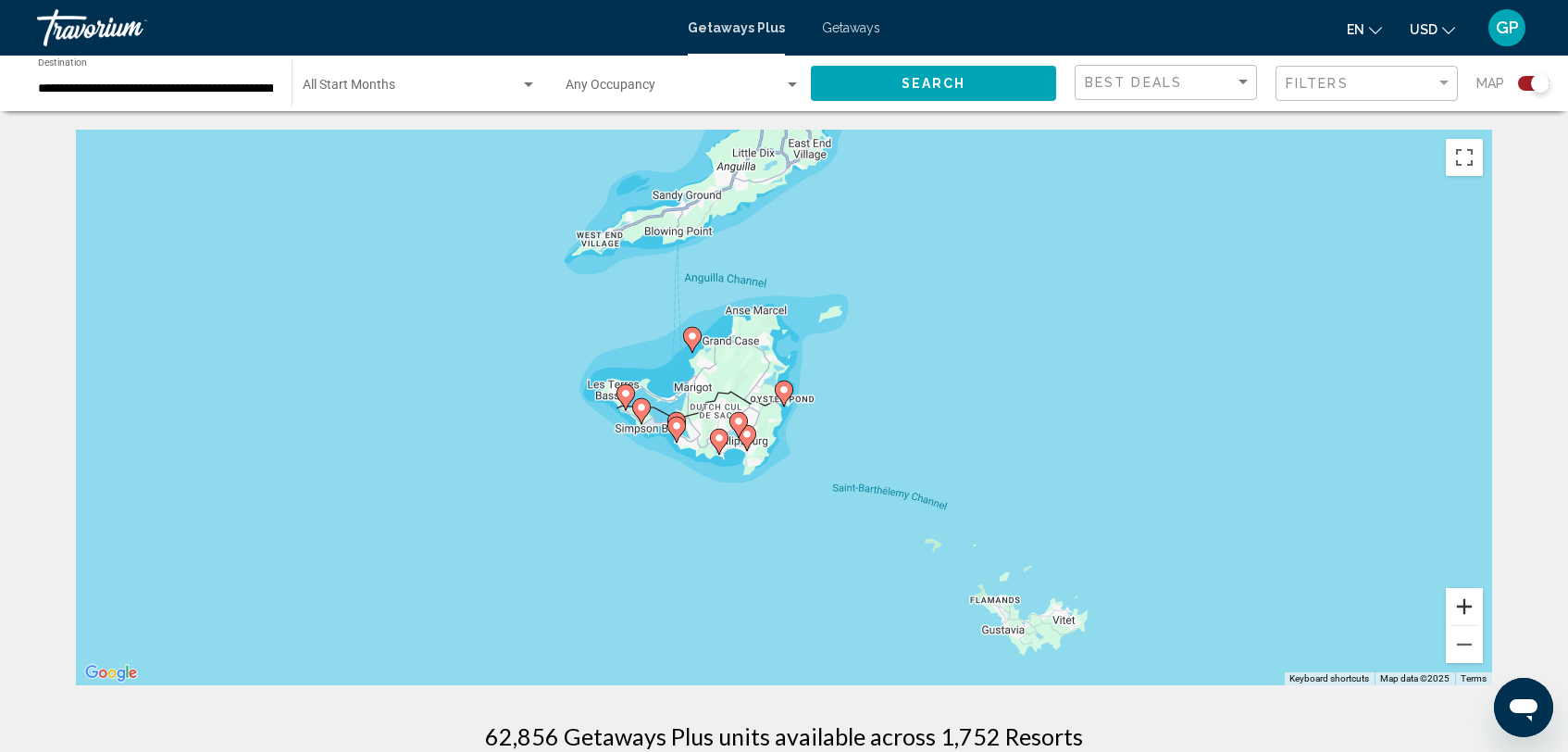
scroll to position [6, 0]
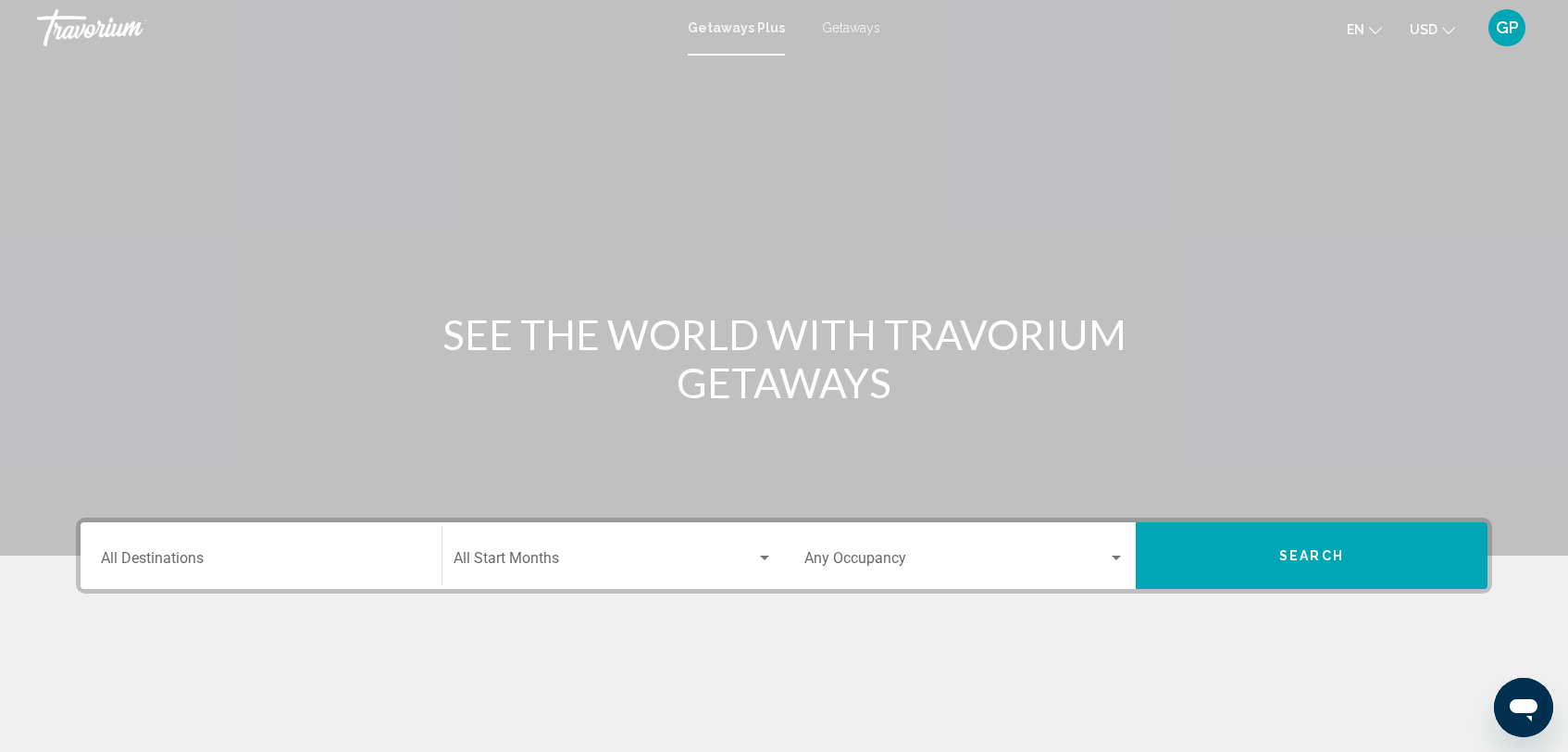
click at [161, 563] on input "Destination All Destinations" at bounding box center [260, 562] width 320 height 16
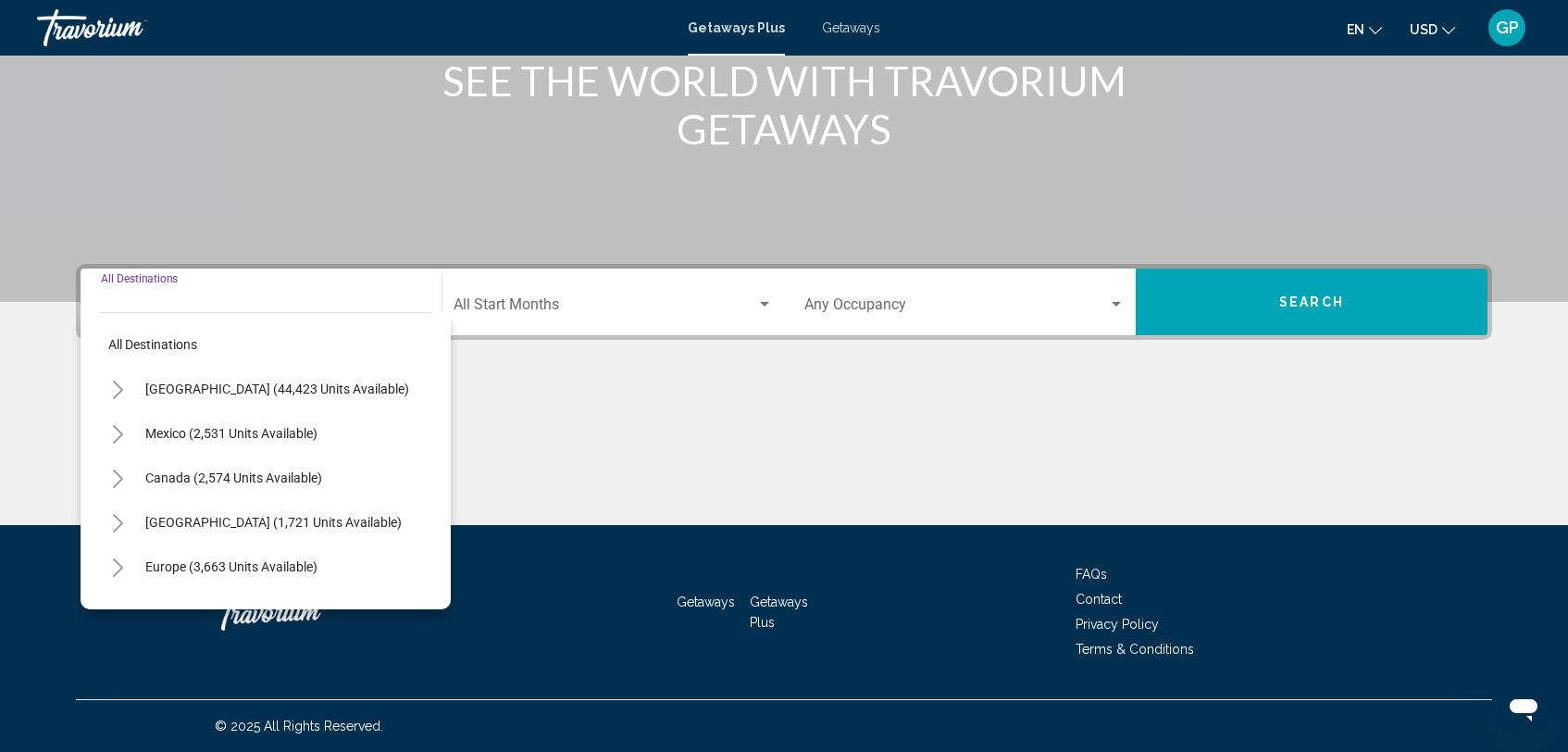
click at [118, 390] on icon "Toggle United States (44,423 units available)" at bounding box center [118, 390] width 14 height 18
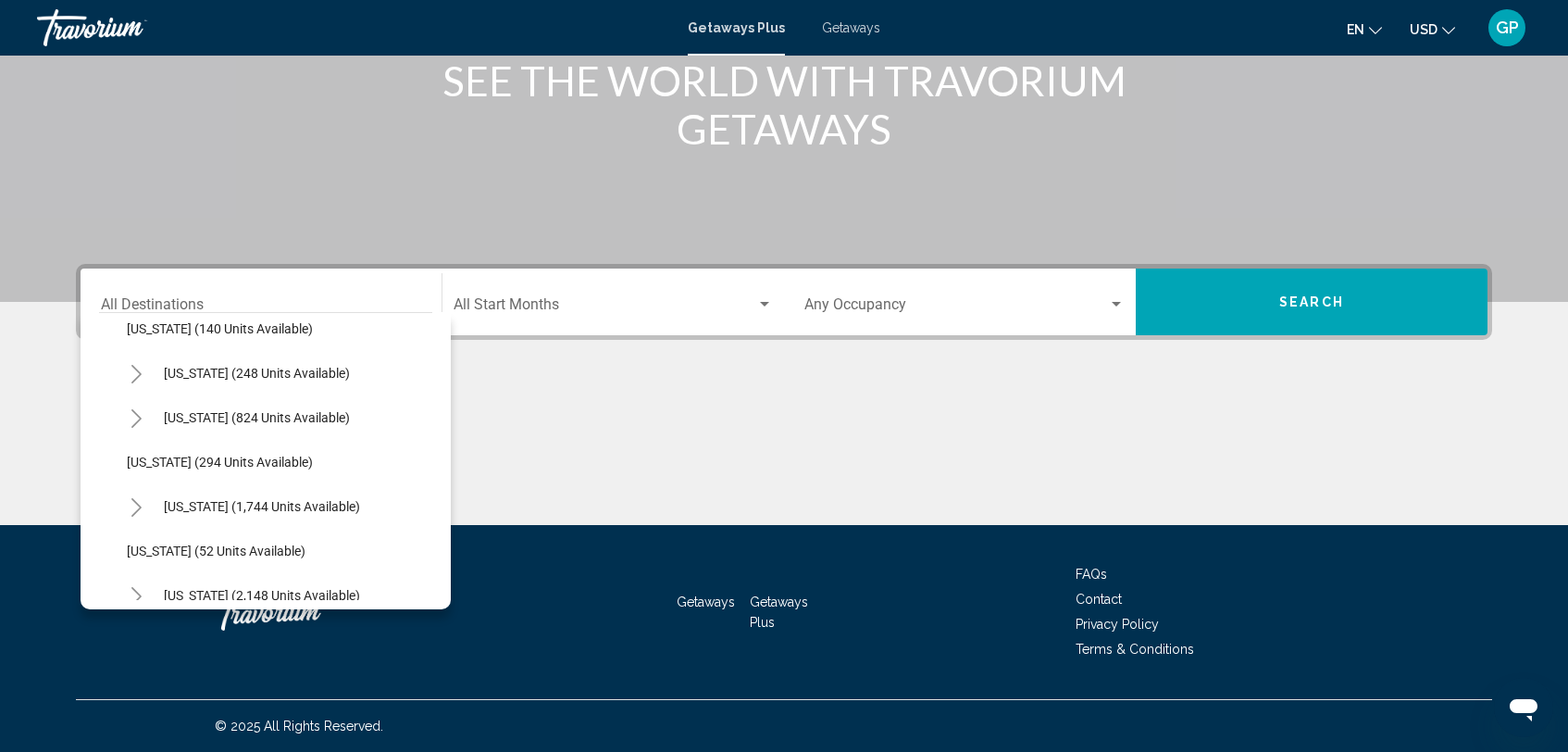
scroll to position [1263, 0]
click at [272, 505] on span "[US_STATE] (1,744 units available)" at bounding box center [262, 502] width 196 height 14
type input "**********"
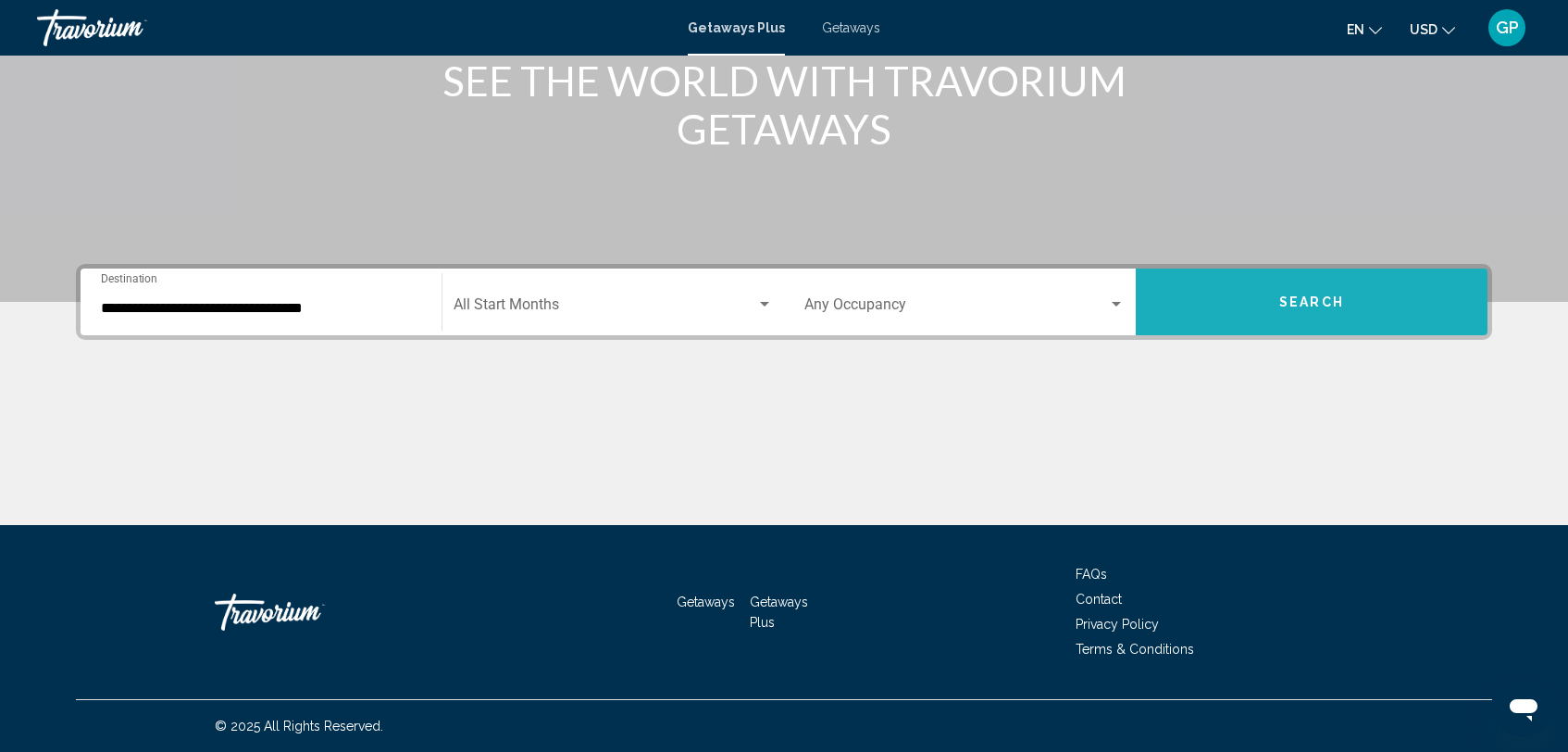
click at [1288, 306] on span "Search" at bounding box center [1312, 303] width 65 height 14
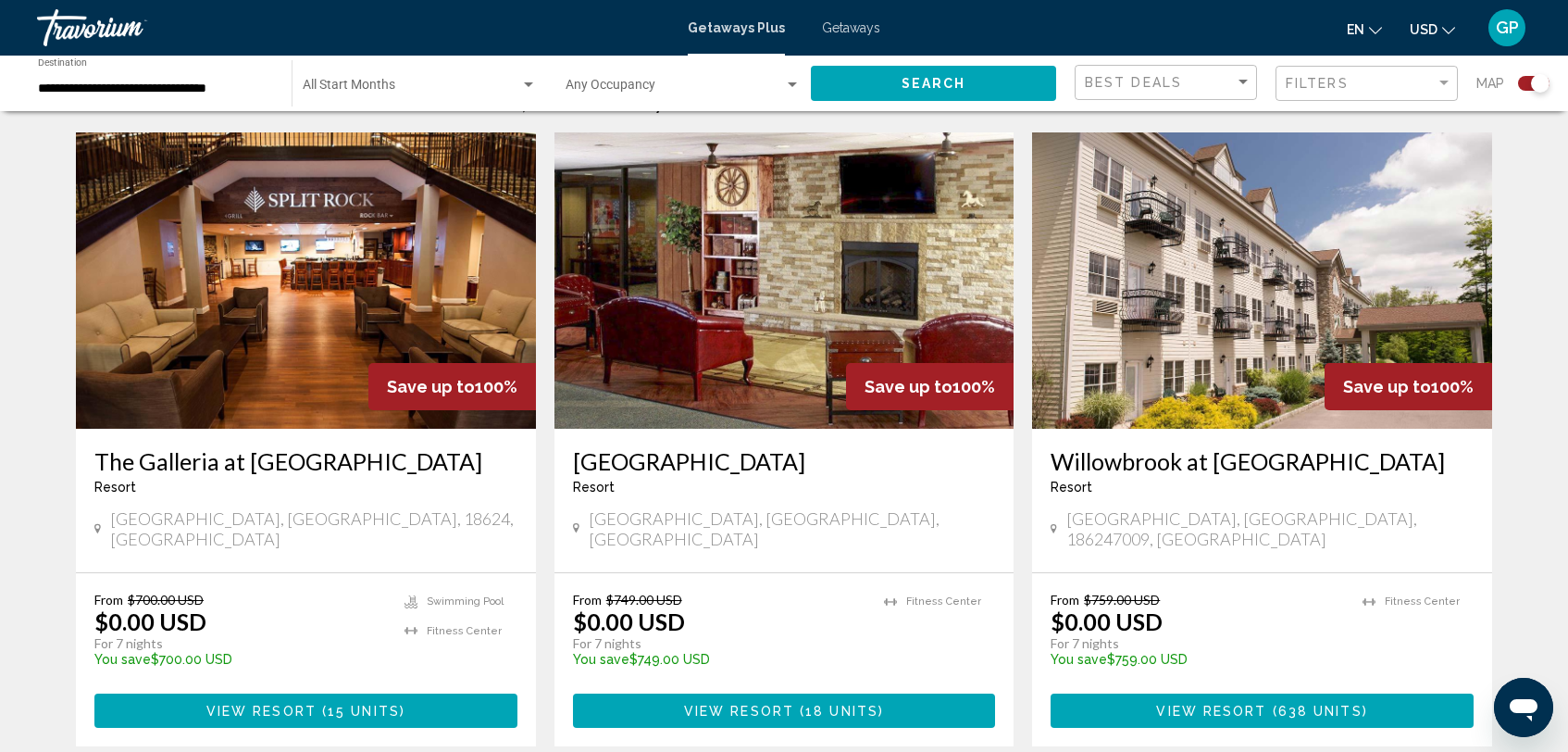
scroll to position [647, 0]
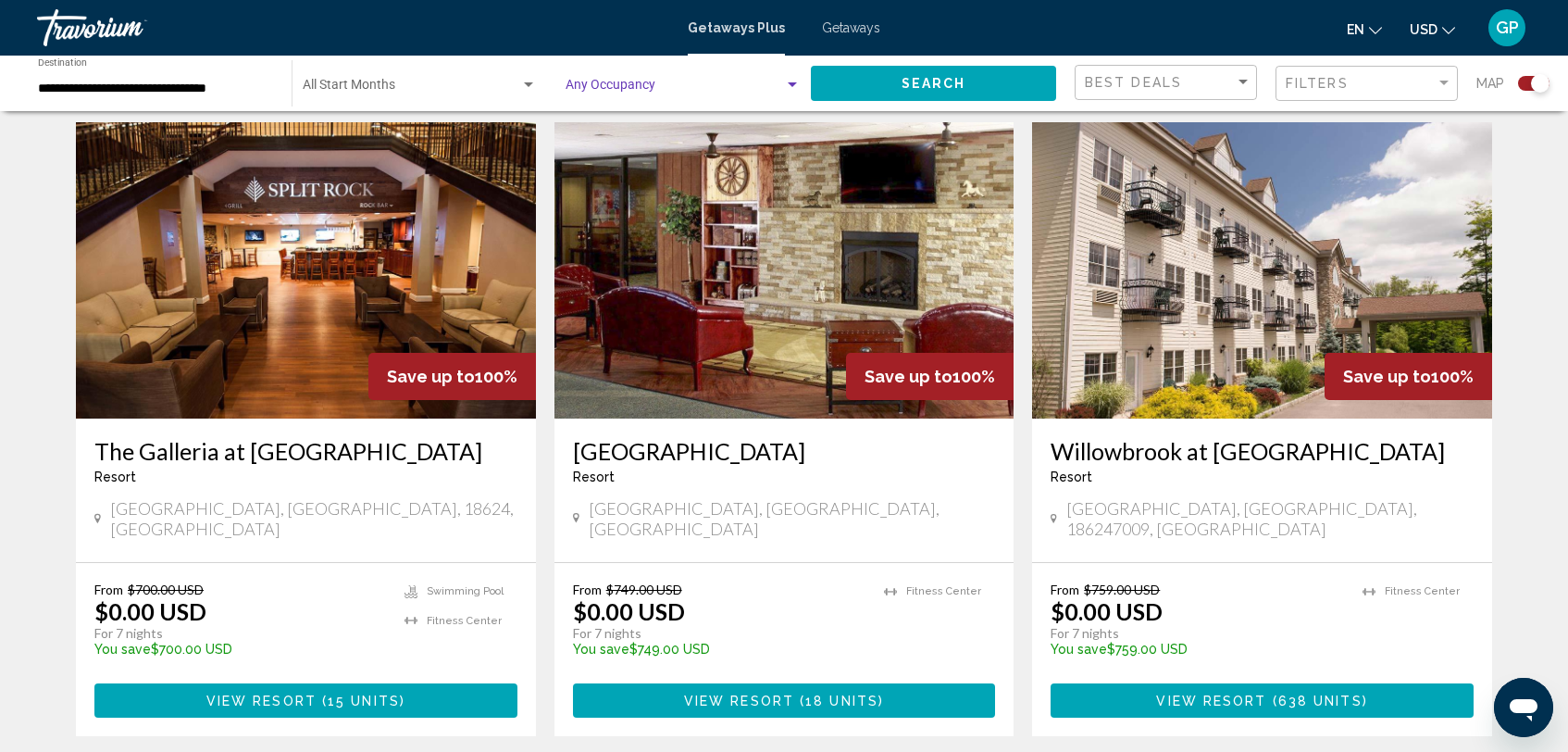
click at [789, 86] on div "Search widget" at bounding box center [793, 84] width 10 height 5
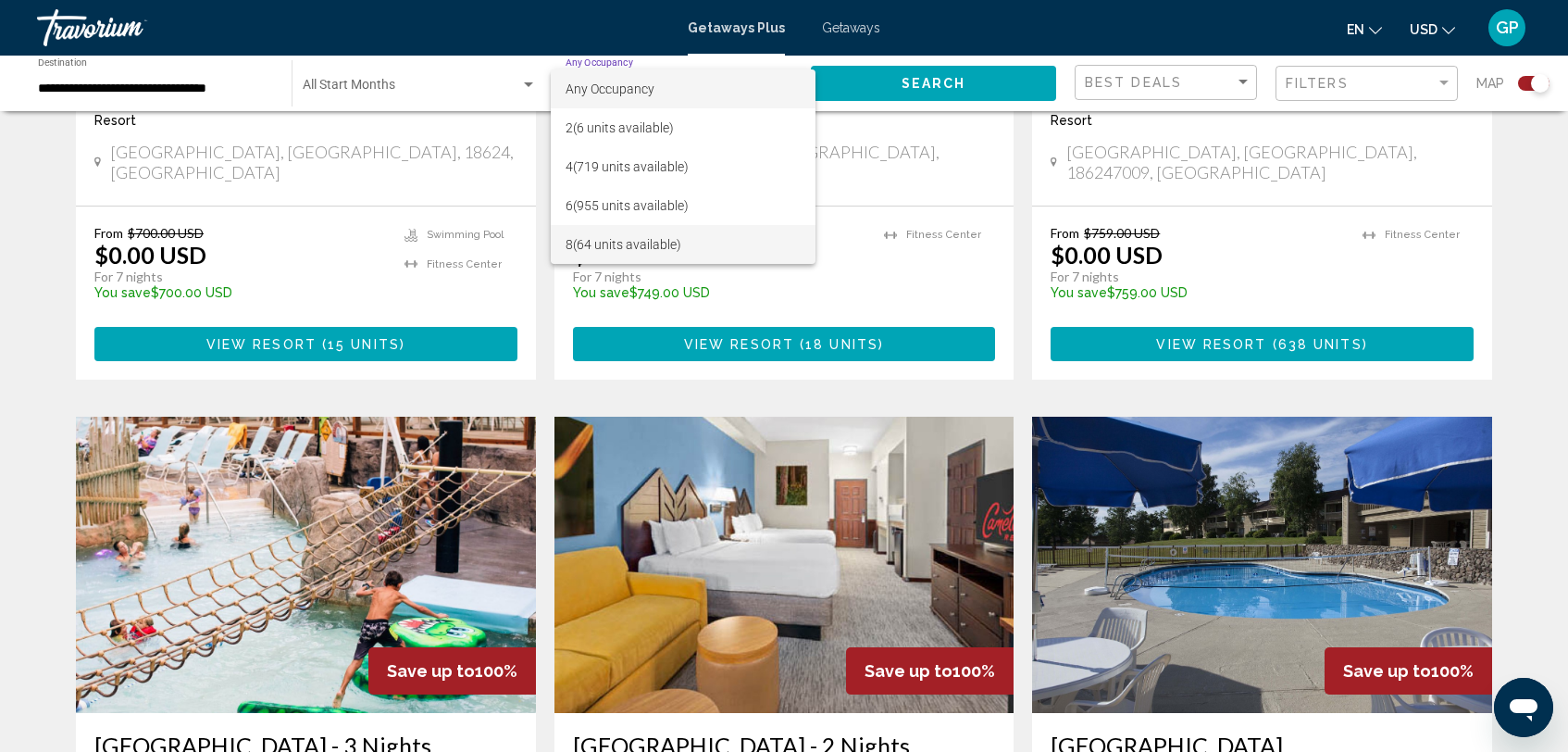
scroll to position [1009, 0]
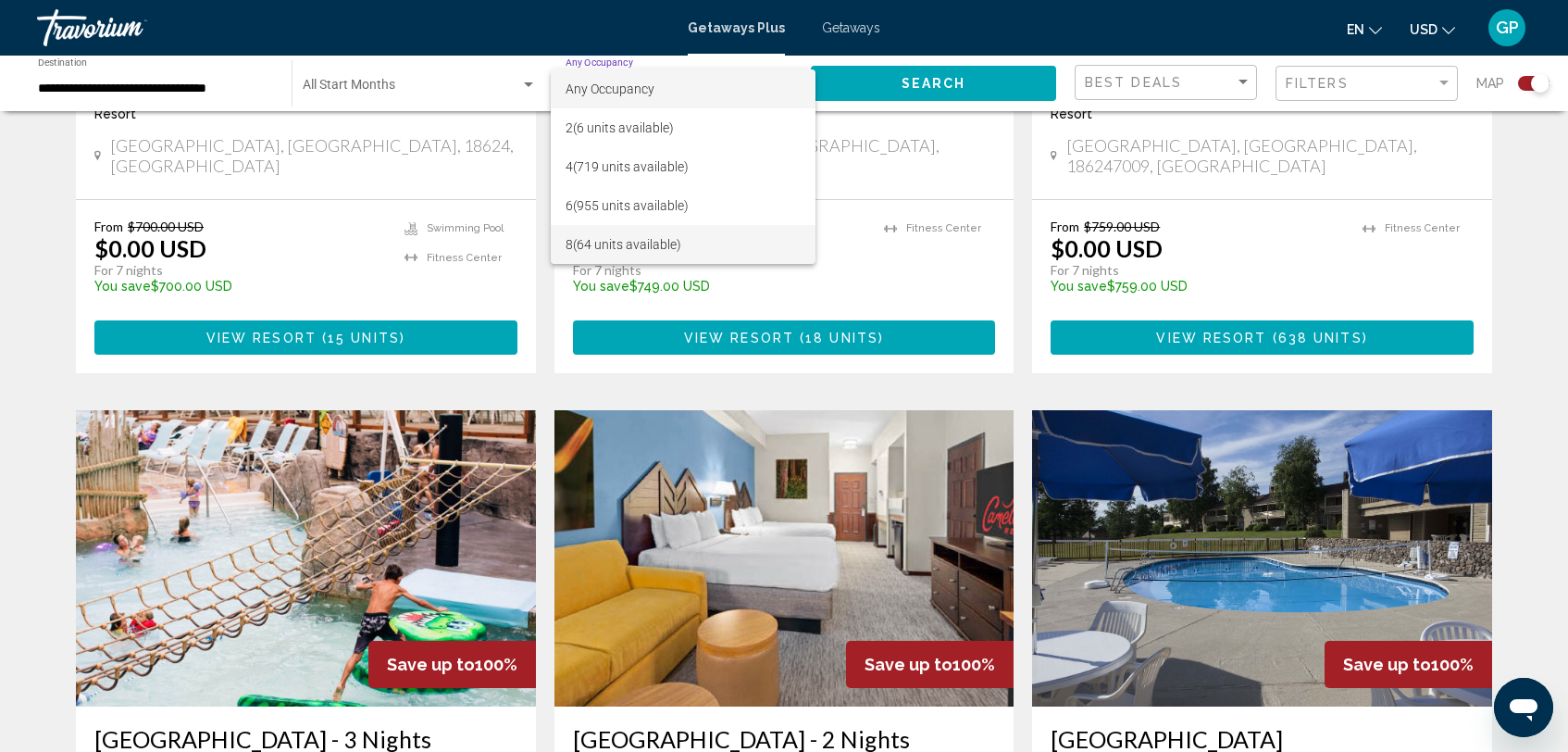
click at [701, 246] on span "8 (64 units available)" at bounding box center [682, 245] width 235 height 39
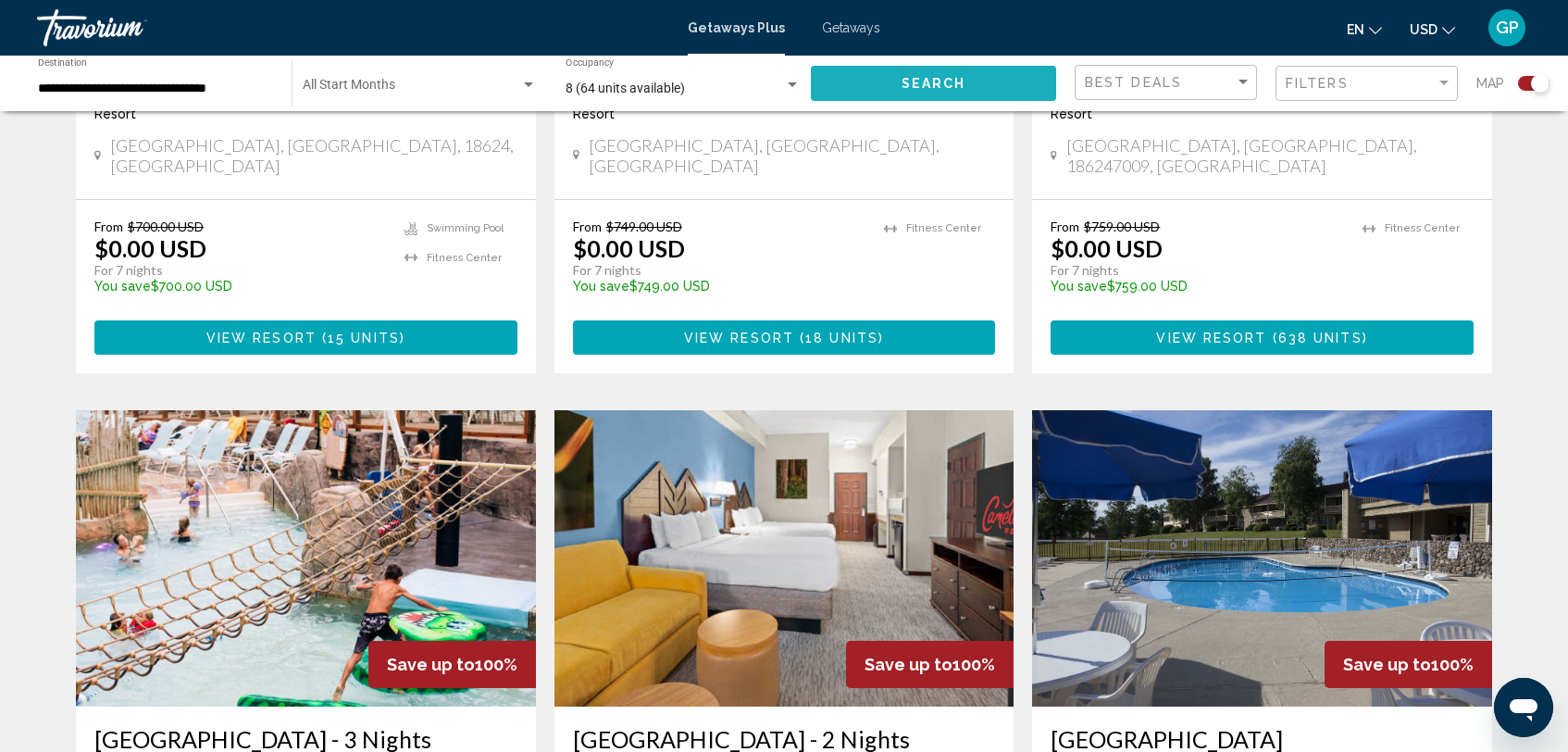
click at [967, 87] on button "Search" at bounding box center [934, 82] width 246 height 34
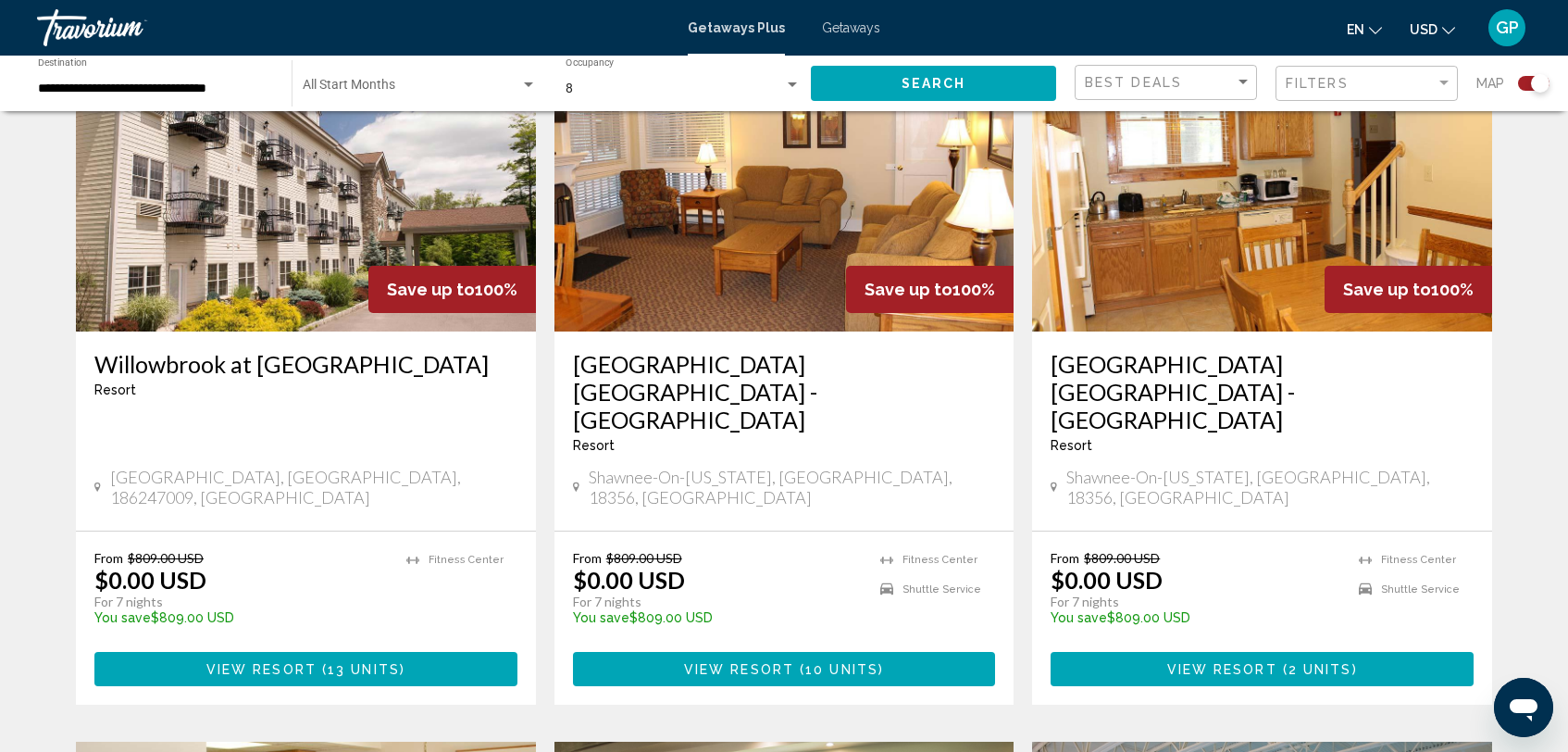
scroll to position [737, 0]
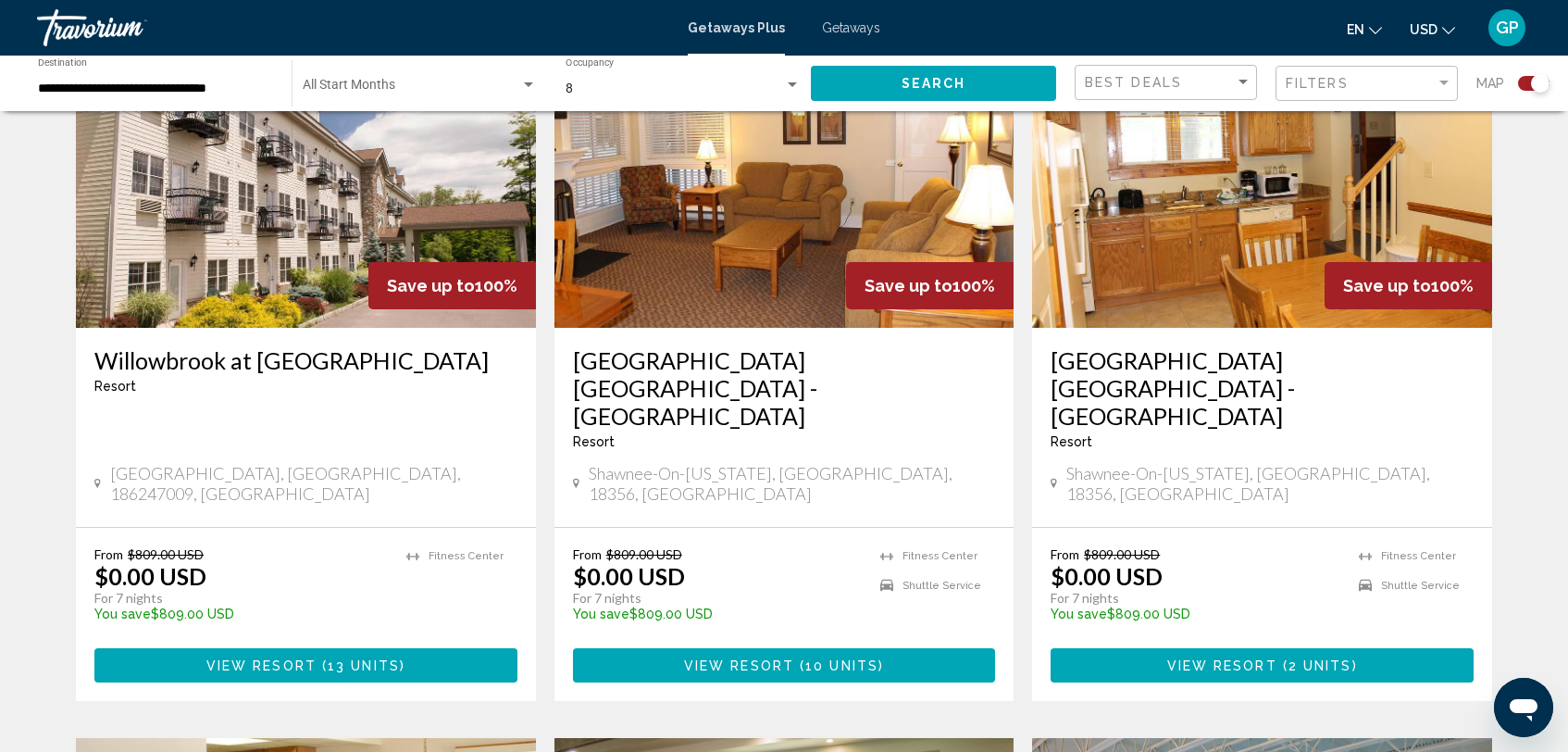
click at [762, 658] on span "View Resort" at bounding box center [740, 665] width 110 height 14
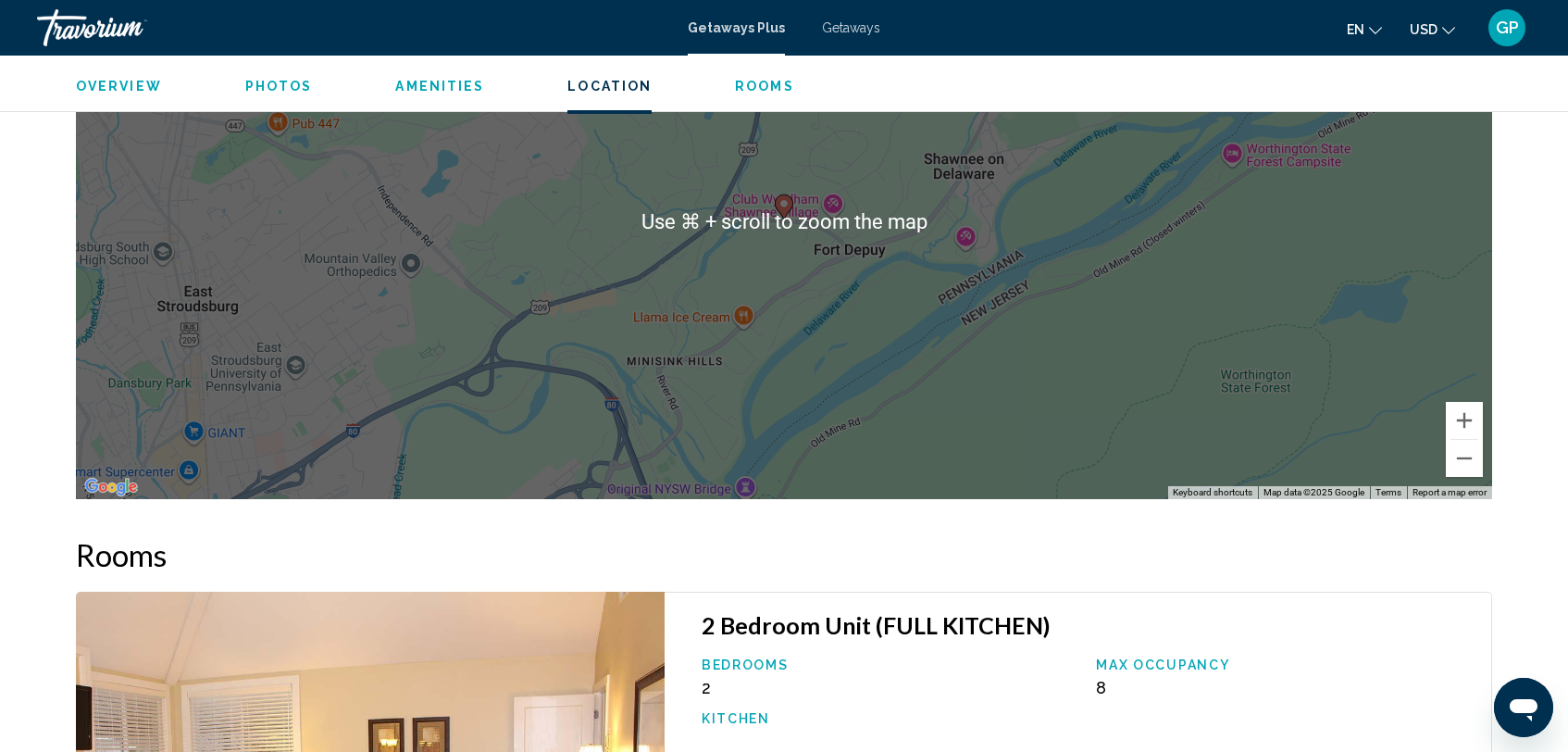
scroll to position [2205, 0]
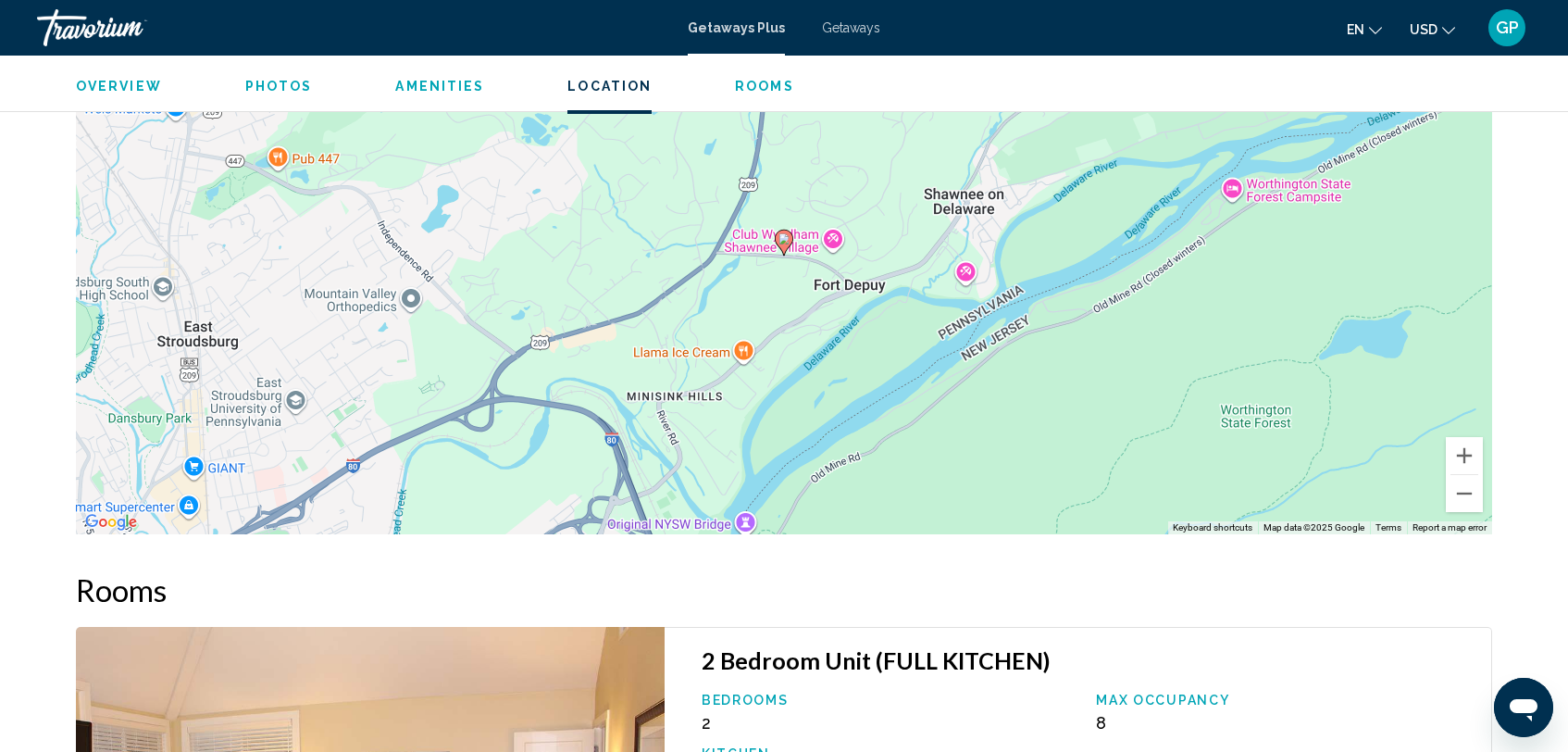
click at [768, 89] on span "Rooms" at bounding box center [764, 85] width 59 height 14
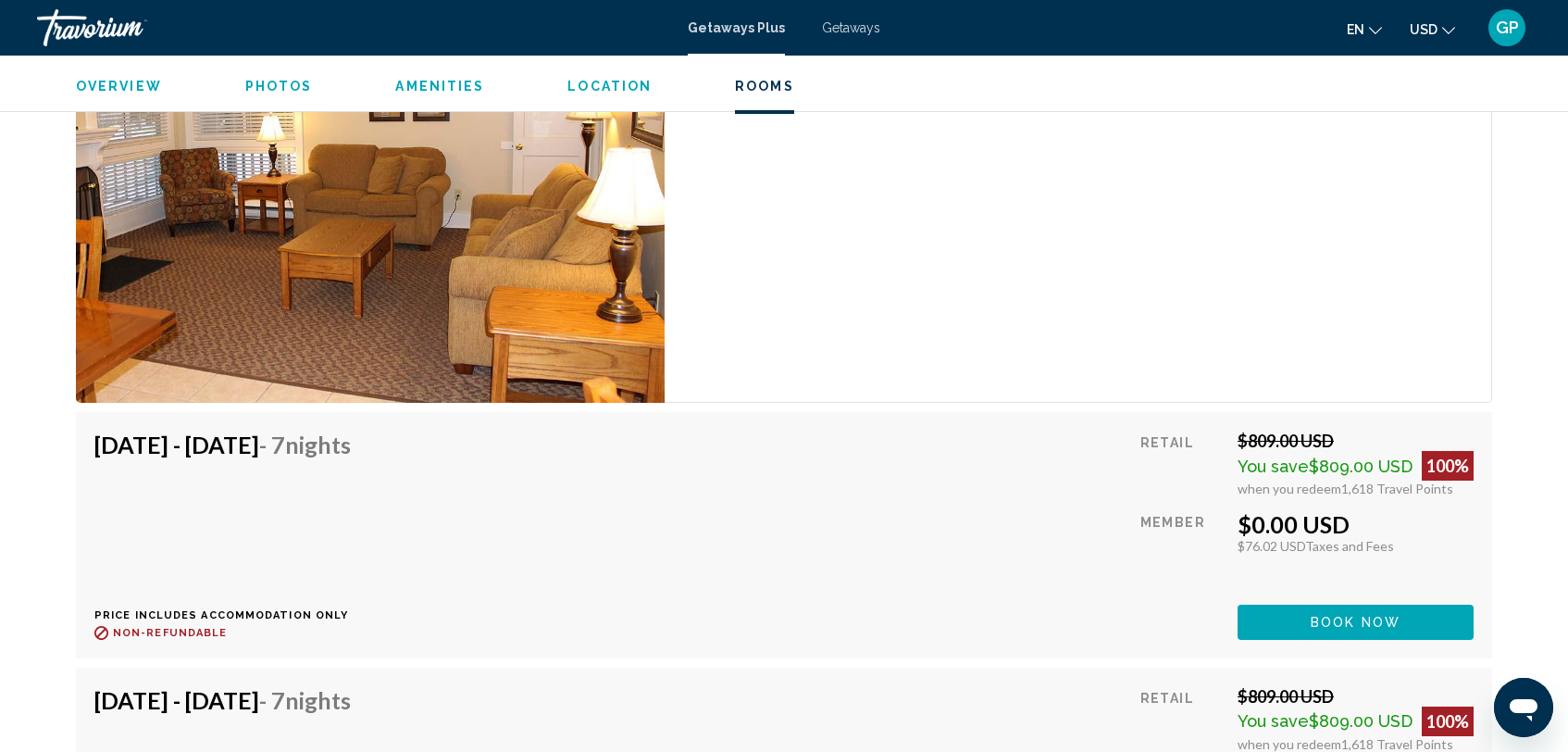
scroll to position [2906, 0]
